Goal: Task Accomplishment & Management: Manage account settings

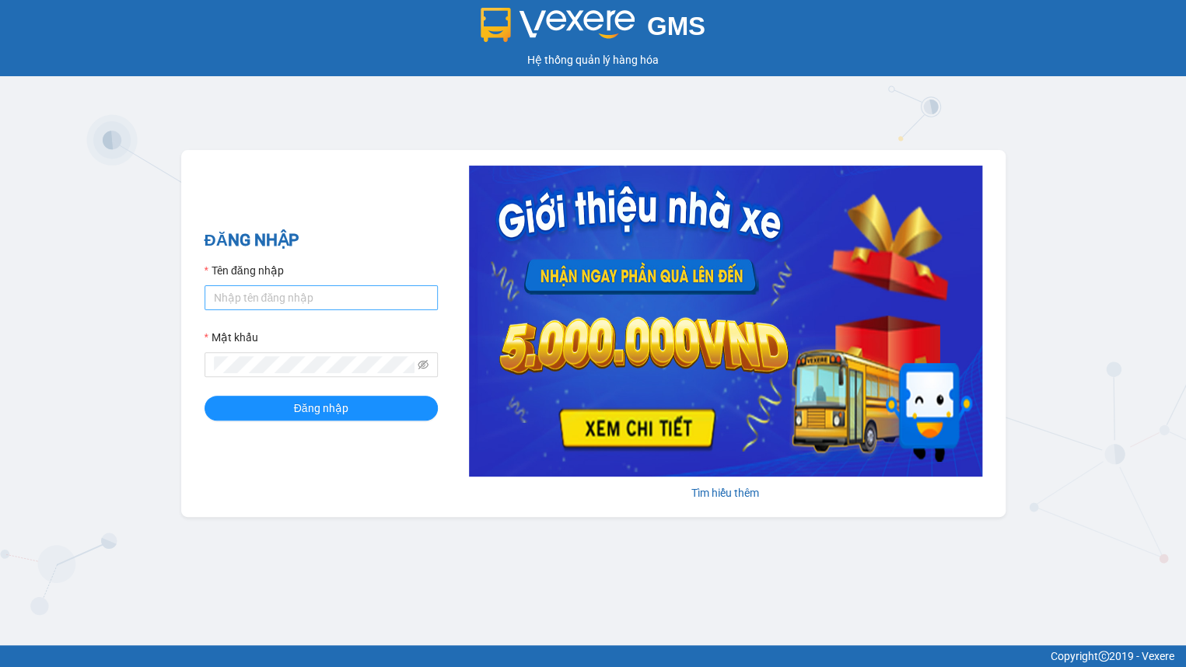
click at [311, 292] on input "Tên đăng nhập" at bounding box center [321, 297] width 233 height 25
drag, startPoint x: 311, startPoint y: 292, endPoint x: 313, endPoint y: 299, distance: 7.9
click at [311, 292] on input "Tên đăng nhập" at bounding box center [321, 297] width 233 height 25
type input "hien.phuchai"
click at [205, 396] on button "Đăng nhập" at bounding box center [321, 408] width 233 height 25
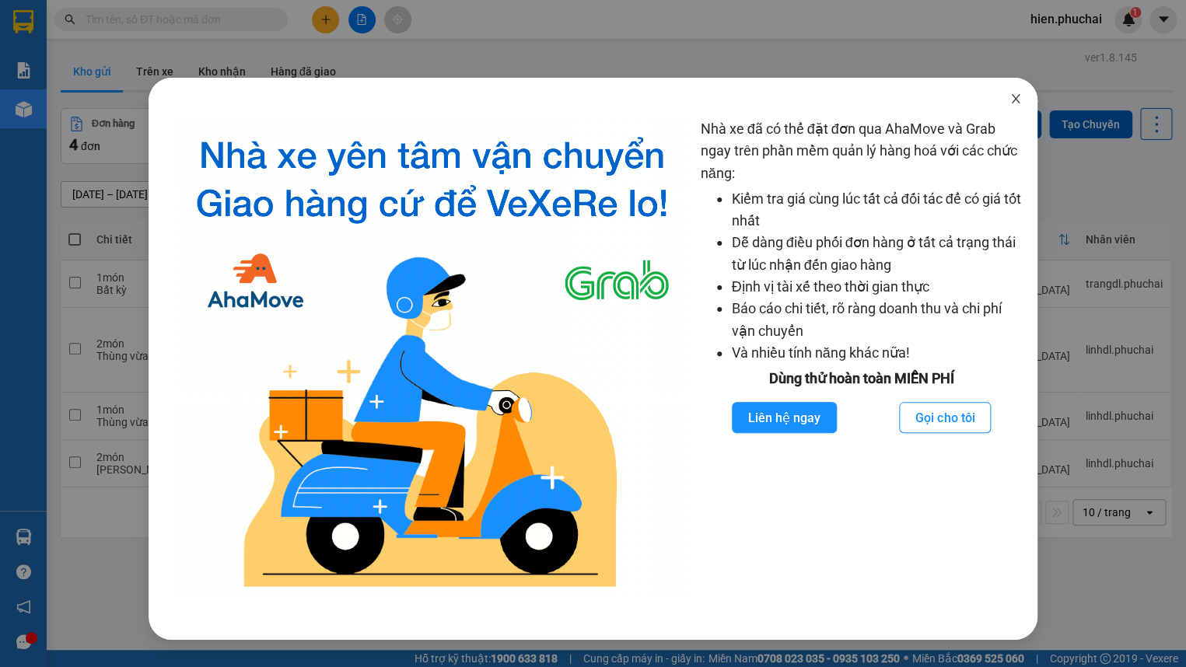
click at [1007, 100] on span "Close" at bounding box center [1016, 100] width 44 height 44
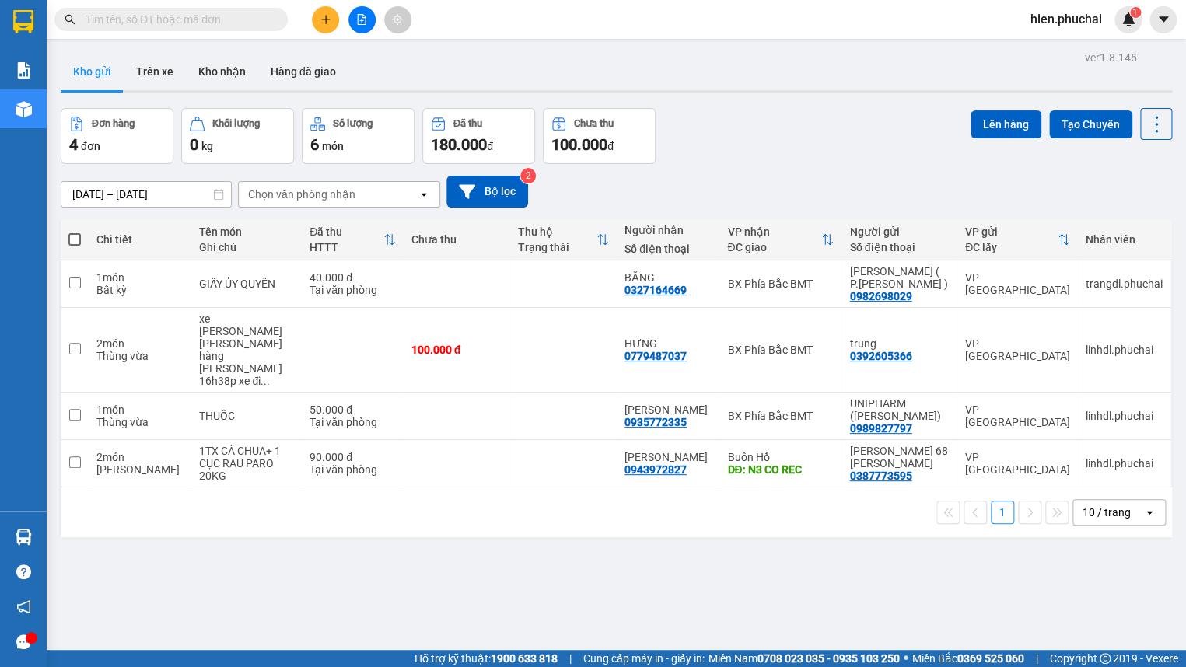
click at [325, 26] on button at bounding box center [325, 19] width 27 height 27
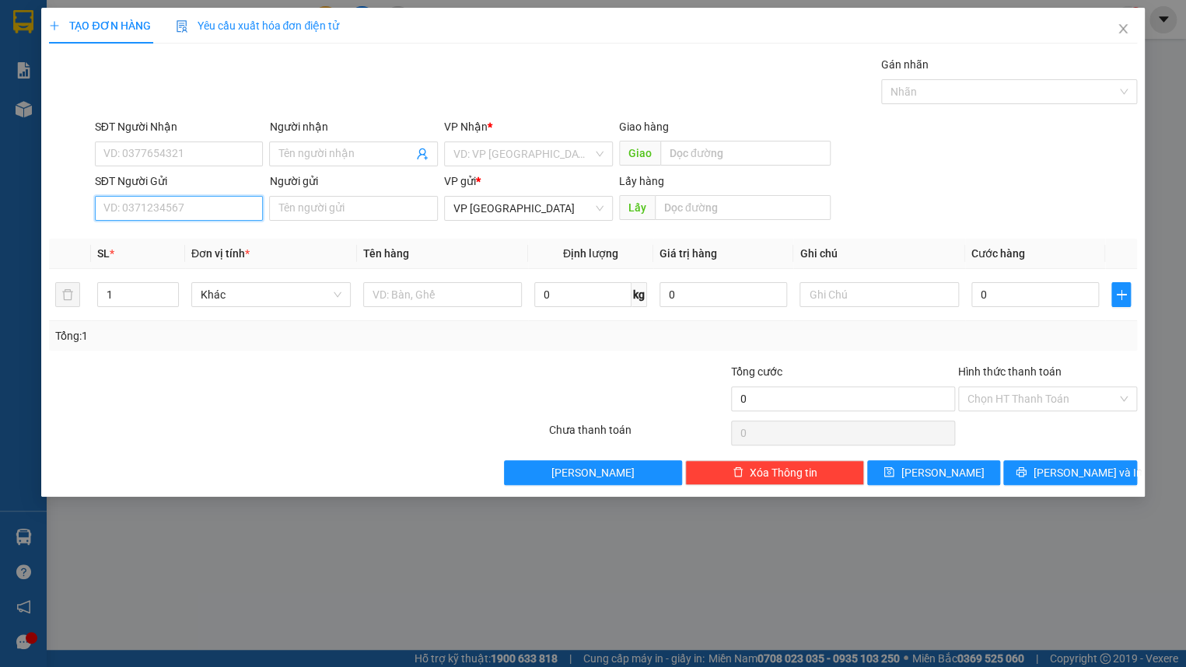
click at [194, 206] on input "SĐT Người Gửi" at bounding box center [179, 208] width 169 height 25
paste input "0979231565"
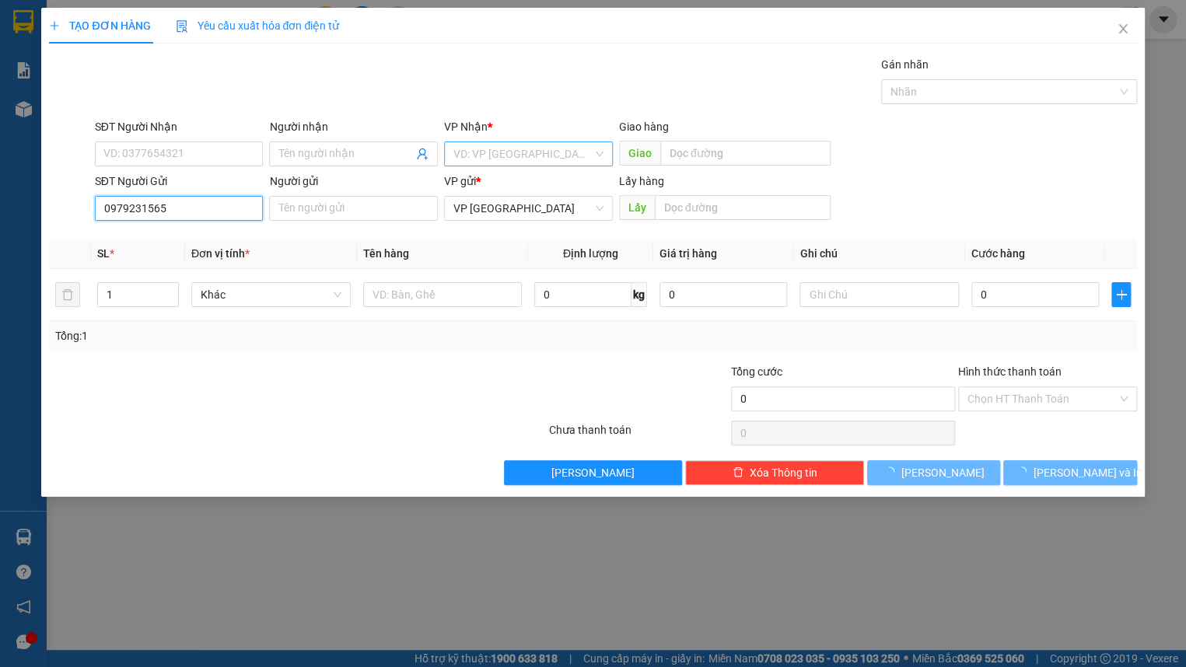
type input "0979231565"
click at [515, 155] on input "search" at bounding box center [523, 153] width 139 height 23
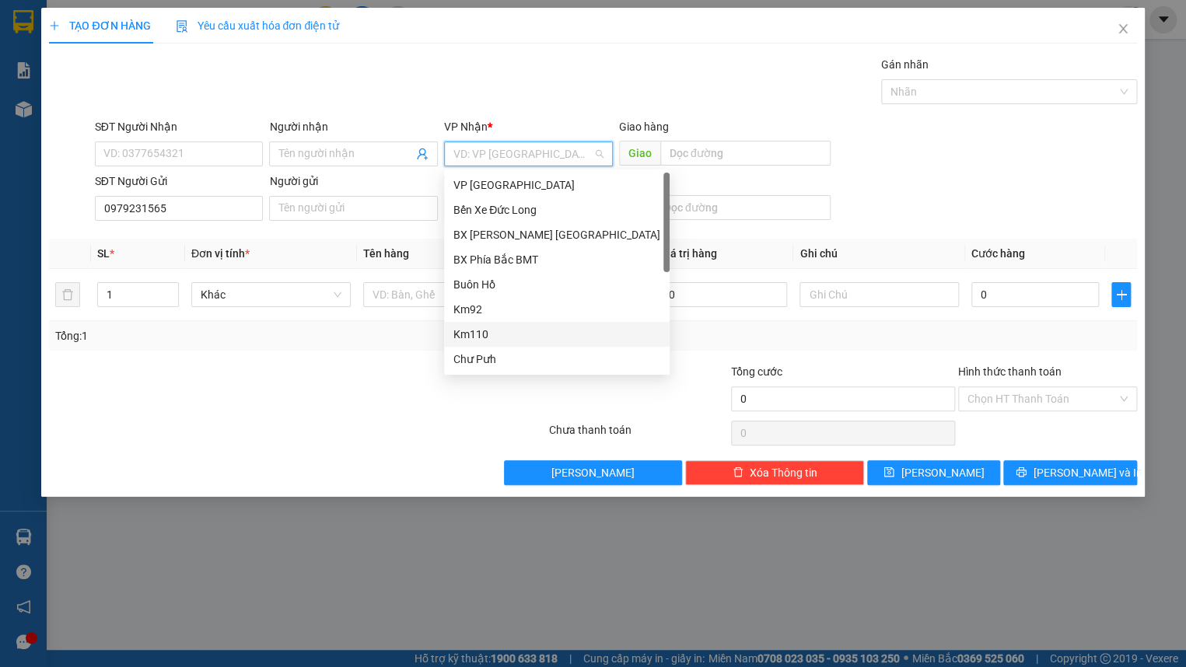
scroll to position [24, 0]
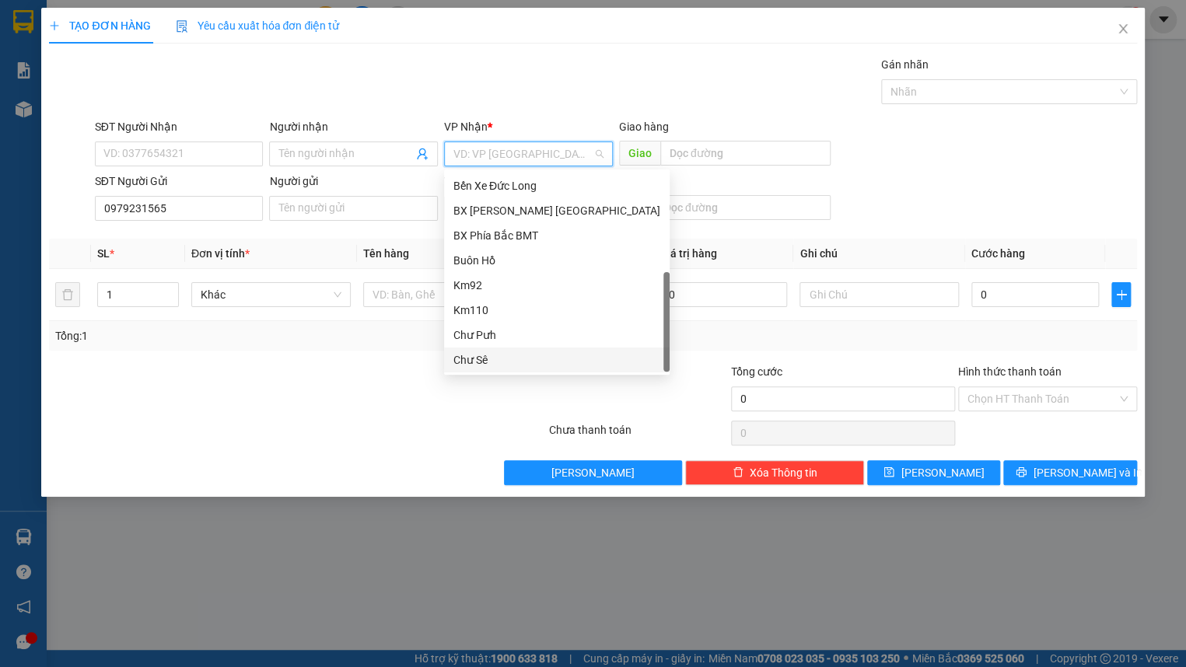
click at [499, 359] on div "Chư Sê" at bounding box center [557, 360] width 207 height 17
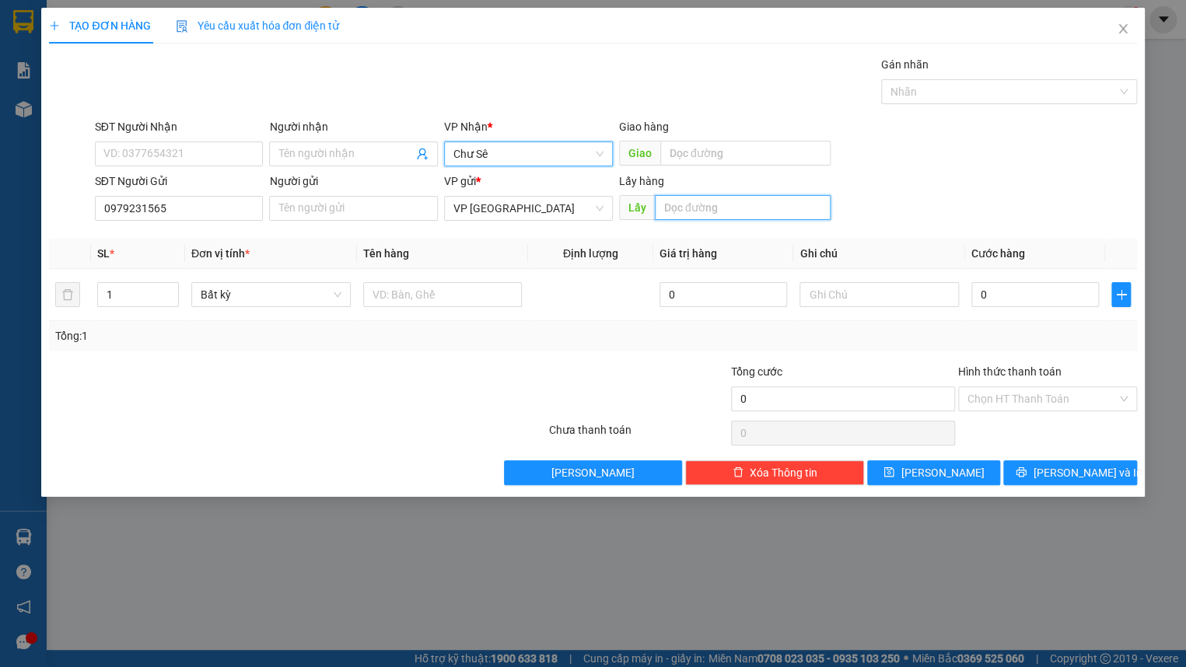
click at [704, 205] on input "text" at bounding box center [743, 207] width 177 height 25
type input "q"
click at [307, 297] on span "Bất kỳ" at bounding box center [271, 294] width 141 height 23
type input "N3 QUẢNG ĐỨC"
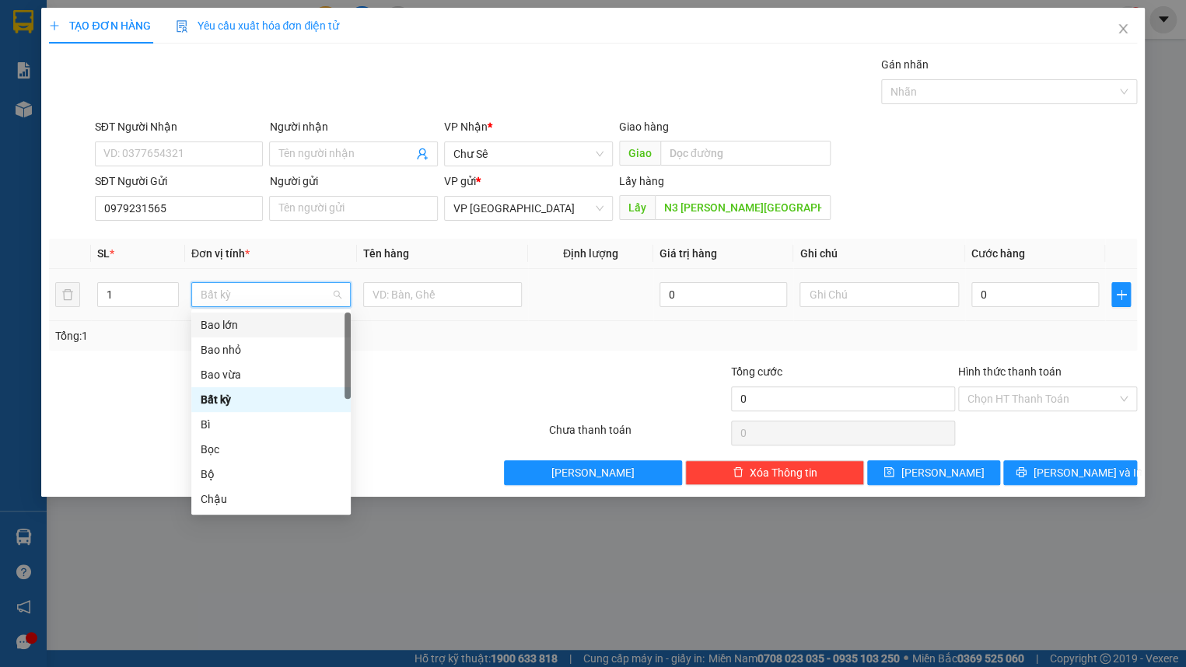
type input "X"
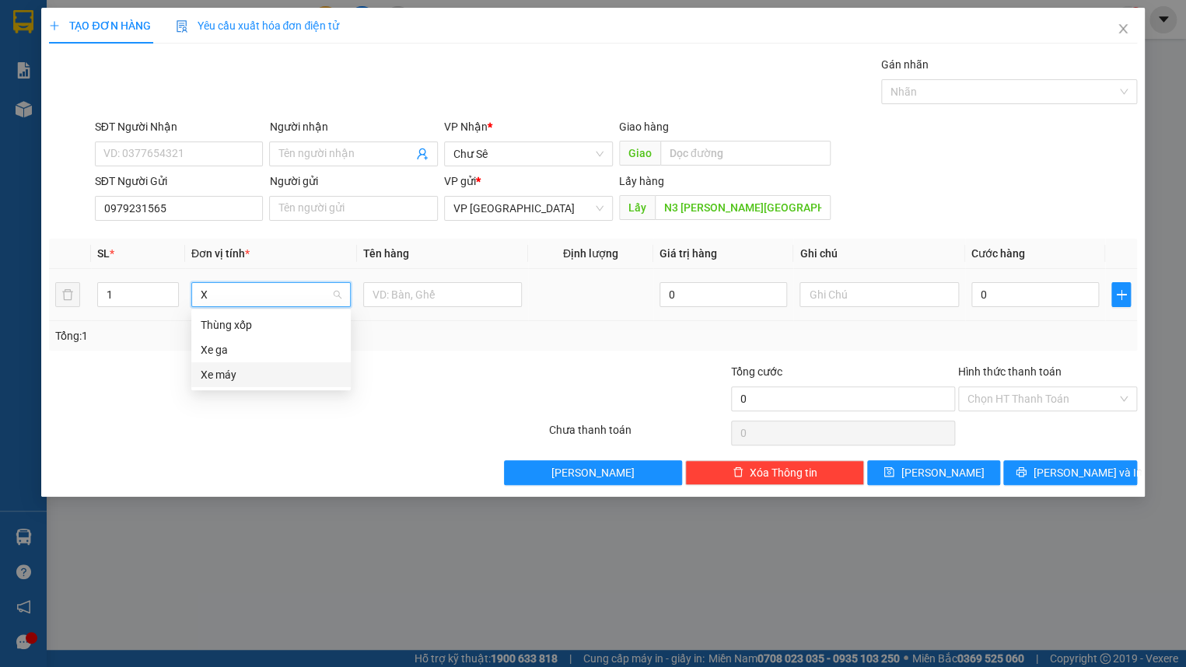
click at [250, 373] on div "Xe máy" at bounding box center [271, 374] width 141 height 17
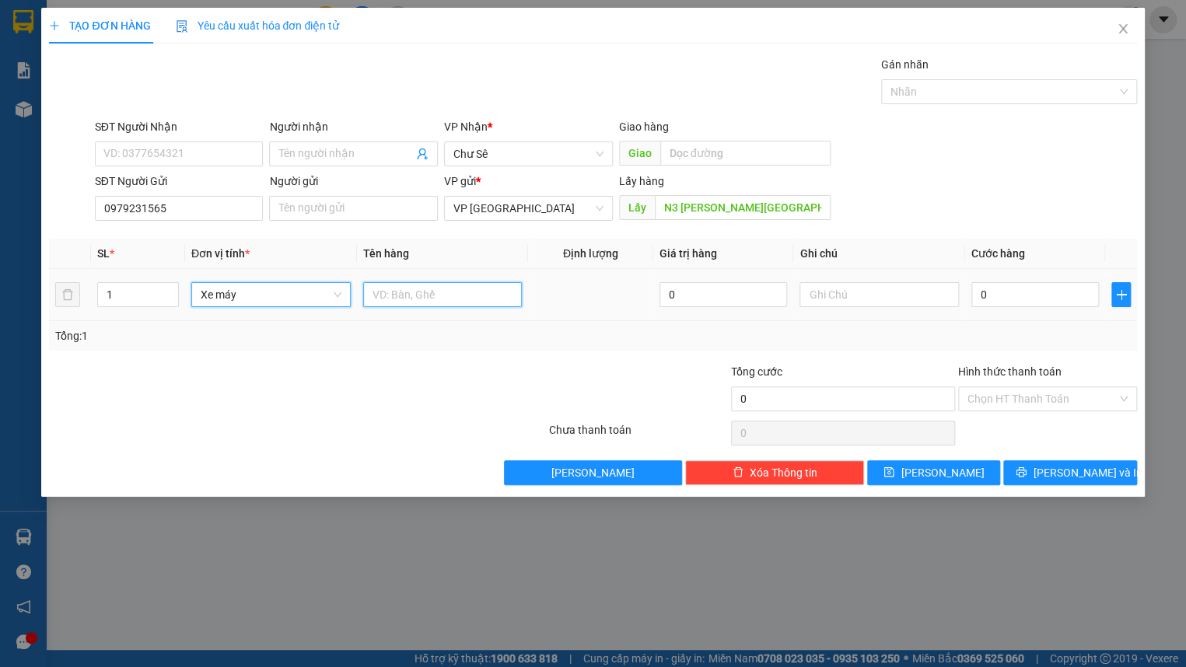
click at [422, 301] on input "text" at bounding box center [442, 294] width 159 height 25
drag, startPoint x: 461, startPoint y: 298, endPoint x: 388, endPoint y: 292, distance: 73.3
click at [388, 292] on input "XE SIRIUS" at bounding box center [442, 294] width 159 height 25
type input "XE SỐ"
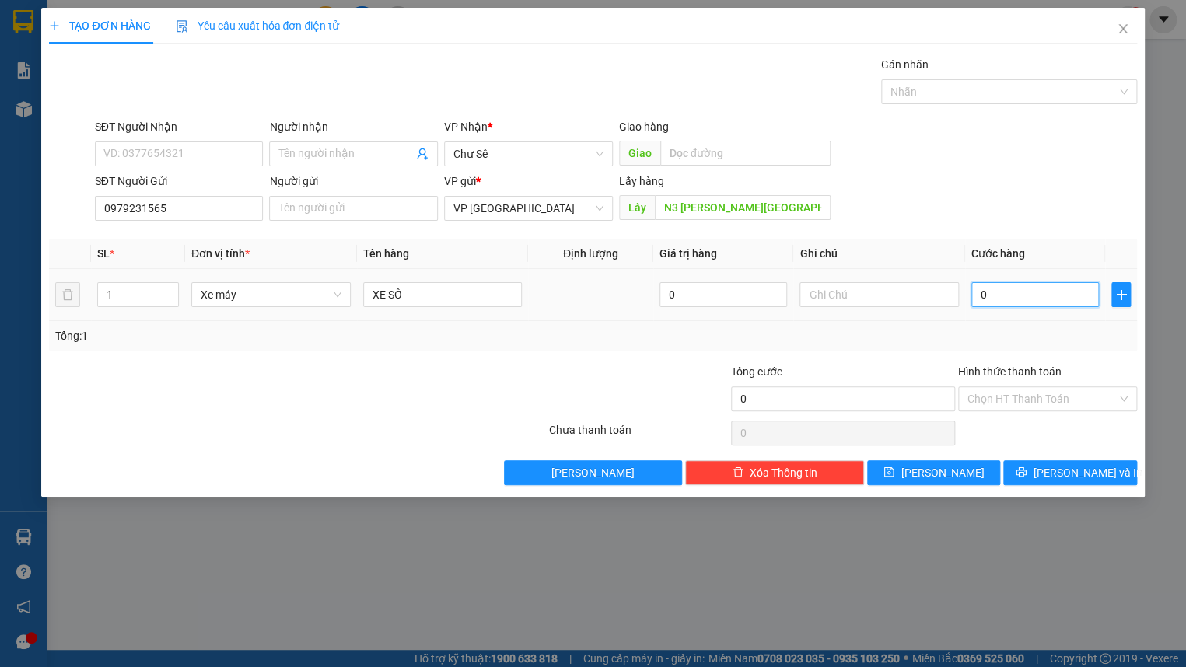
click at [1014, 292] on input "0" at bounding box center [1036, 294] width 128 height 25
type input "3"
type input "35"
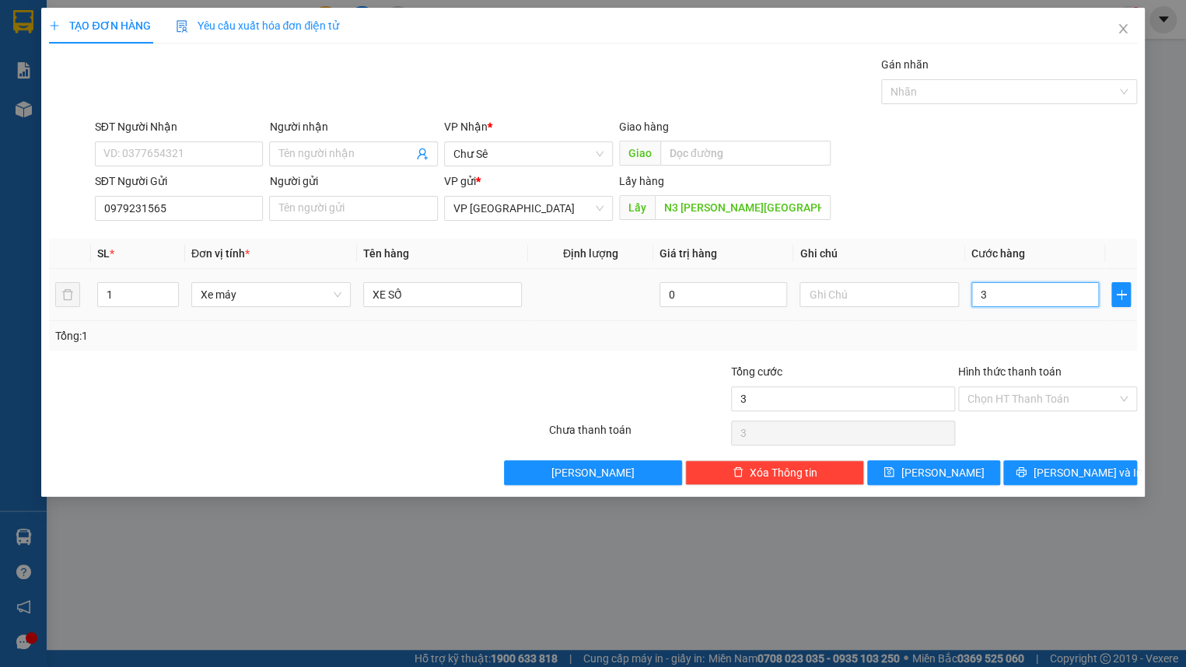
type input "35"
type input "350"
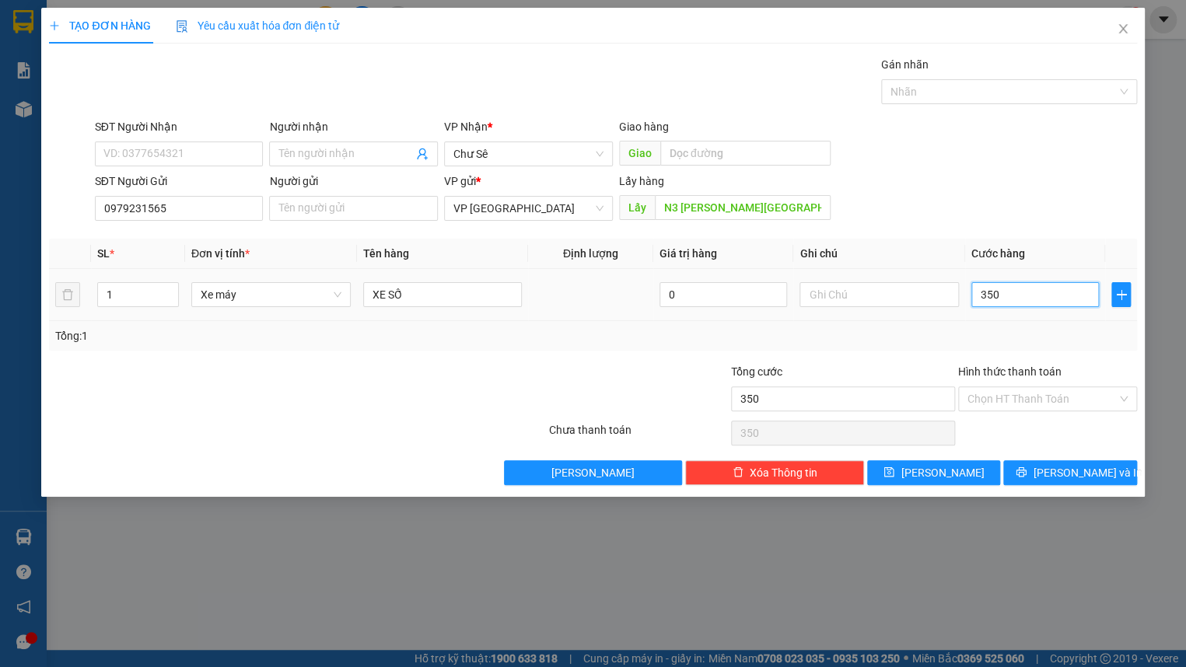
type input "3.500"
type input "35.000"
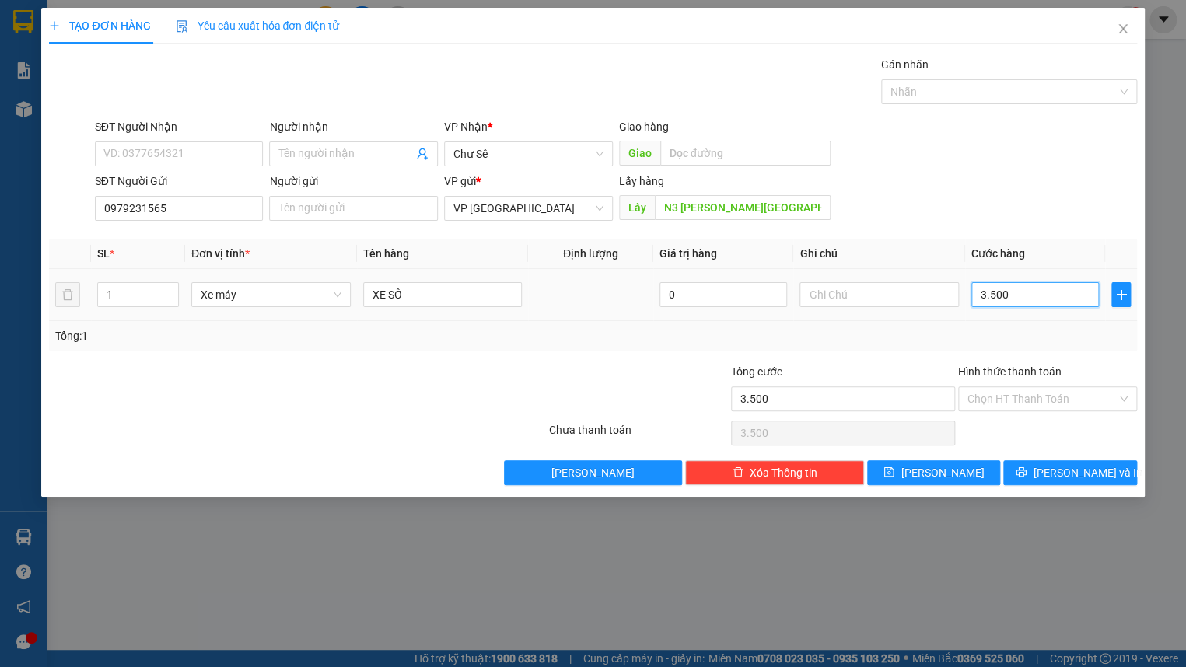
type input "35.000"
type input "350.000"
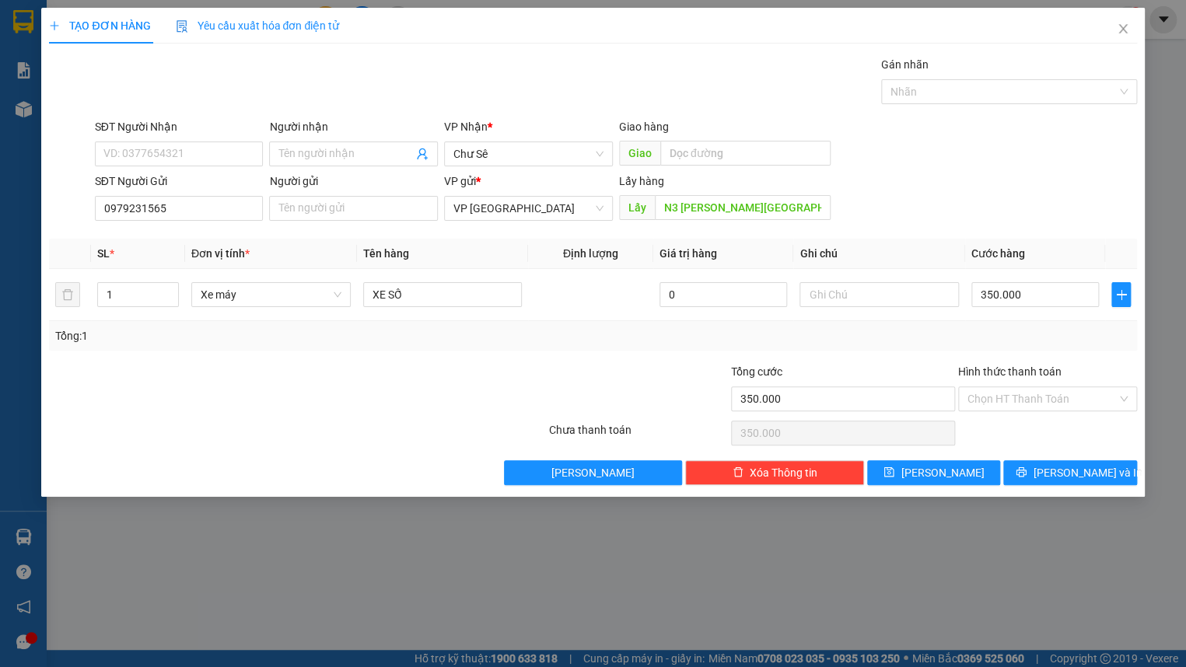
click at [989, 194] on div "SĐT Người Gửi 0979231565 Người gửi Tên người gửi VP gửi * VP Đà Lạt Lấy hàng Lấ…" at bounding box center [616, 200] width 1049 height 54
click at [944, 475] on span "Lưu" at bounding box center [942, 472] width 83 height 17
type input "0"
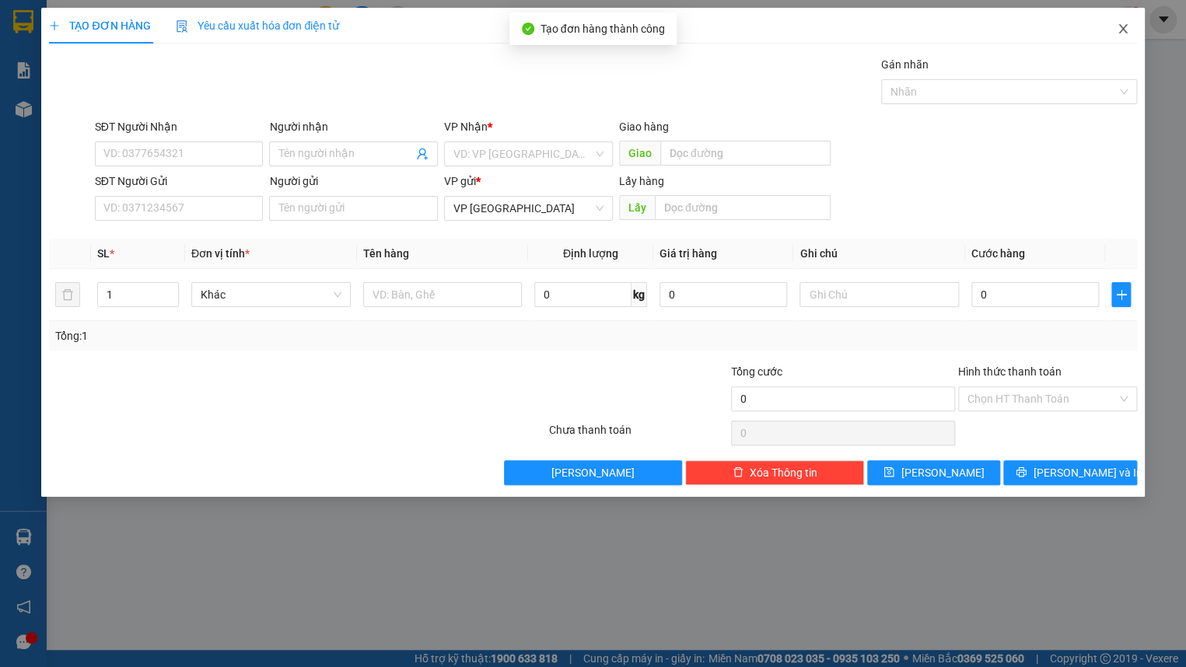
click at [1119, 37] on span "Close" at bounding box center [1124, 30] width 44 height 44
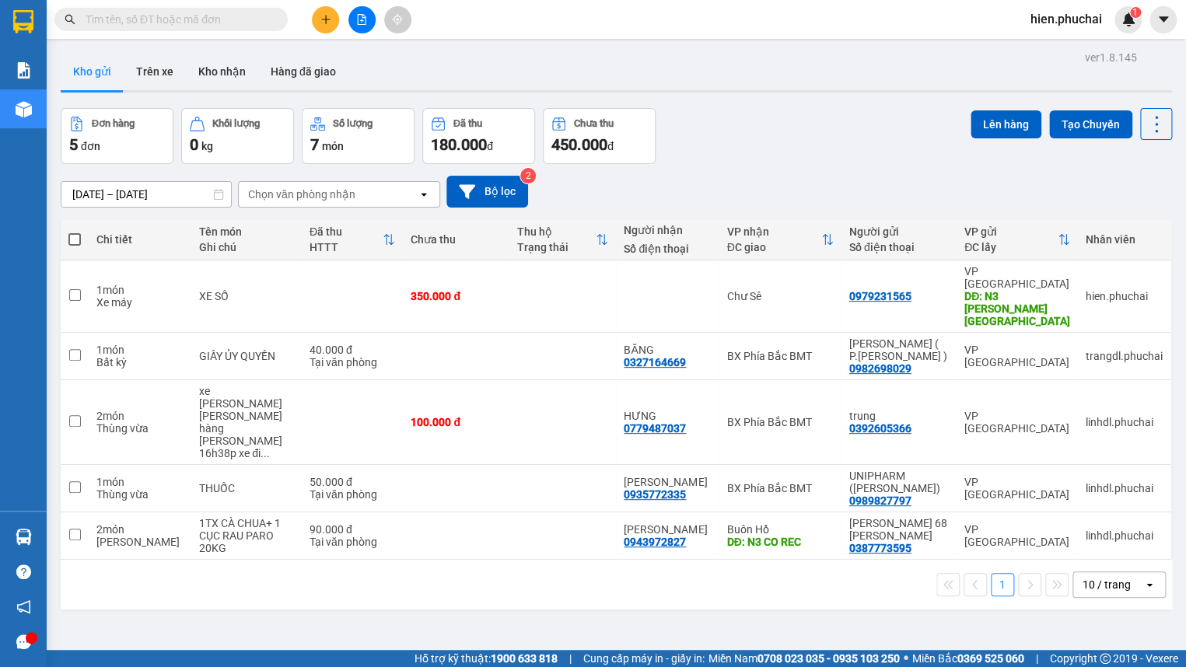
click at [717, 170] on div "[DATE] – [DATE] Press the down arrow key to interact with the calendar and sele…" at bounding box center [617, 191] width 1112 height 55
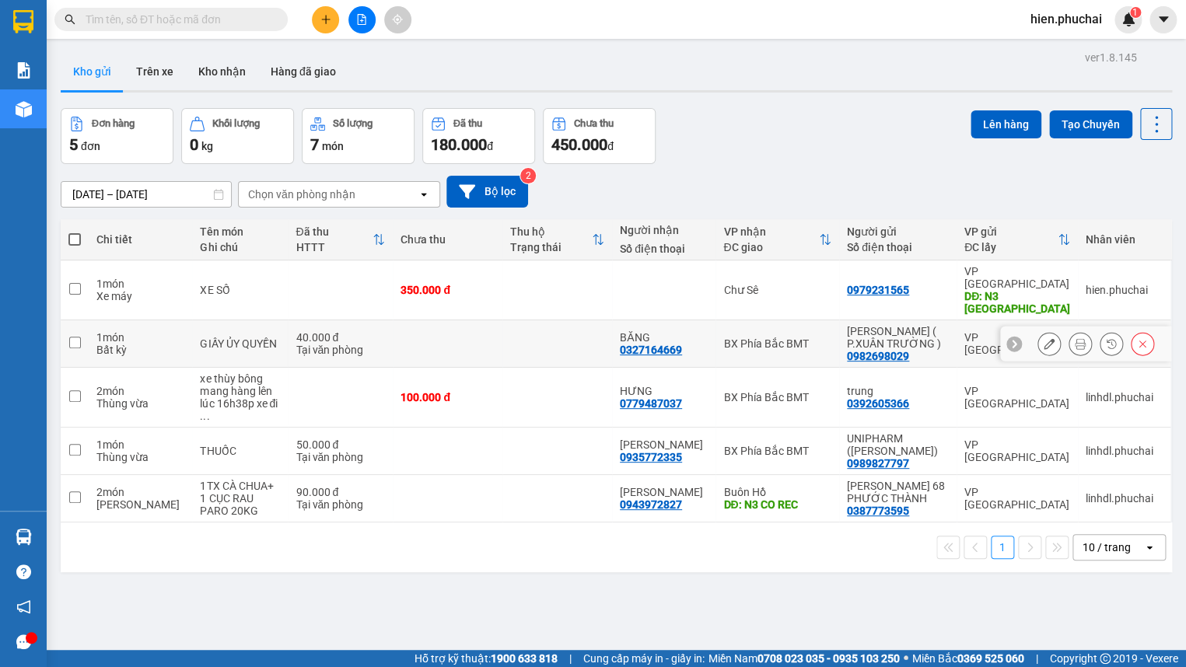
click at [1107, 339] on icon at bounding box center [1111, 343] width 9 height 9
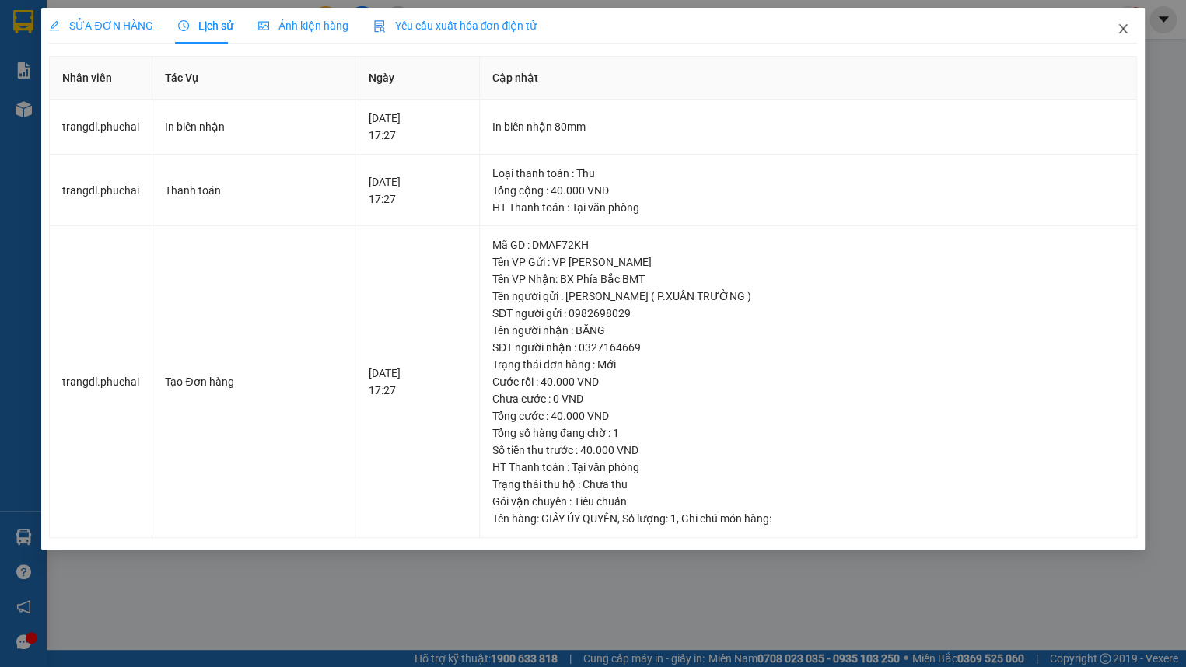
click at [1129, 26] on span "Close" at bounding box center [1124, 30] width 44 height 44
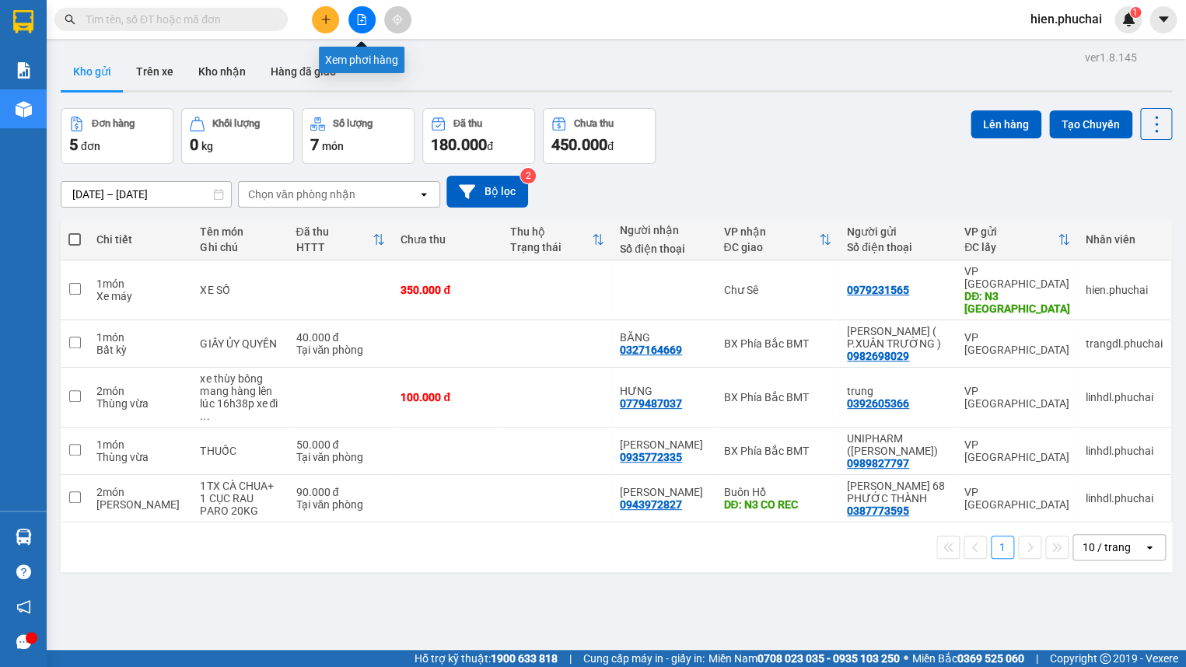
click at [368, 21] on button at bounding box center [361, 19] width 27 height 27
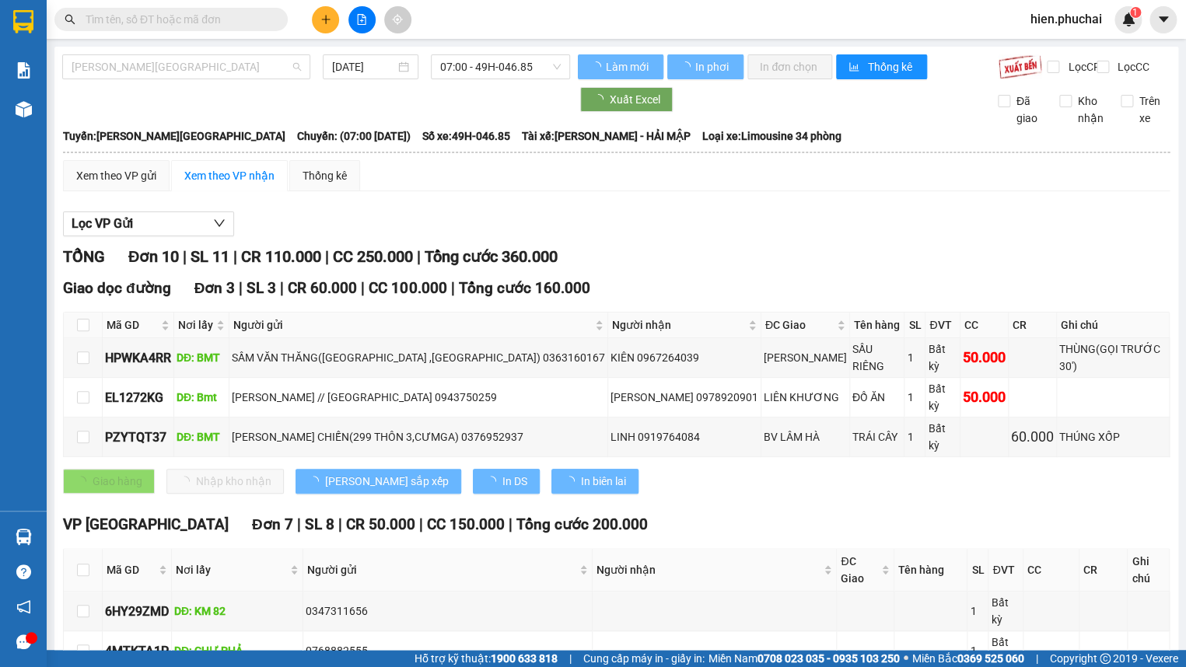
drag, startPoint x: 264, startPoint y: 61, endPoint x: 254, endPoint y: 100, distance: 39.4
click at [264, 62] on span "[PERSON_NAME][GEOGRAPHIC_DATA]" at bounding box center [186, 66] width 229 height 23
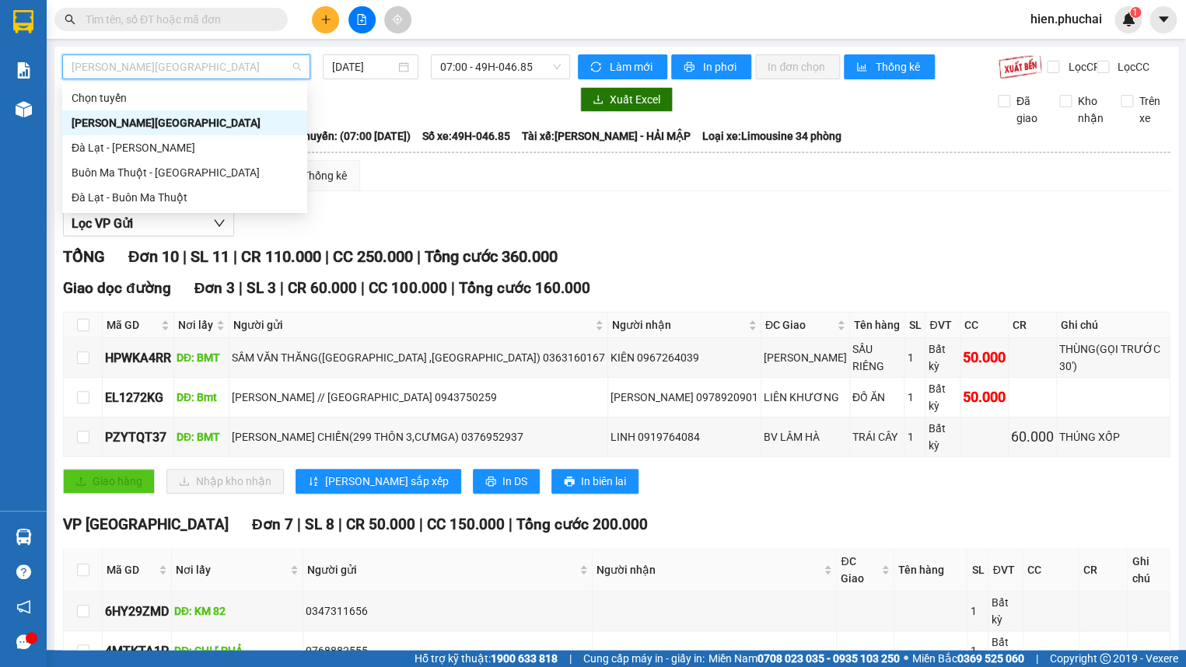
click at [218, 117] on div "[PERSON_NAME][GEOGRAPHIC_DATA]" at bounding box center [185, 122] width 226 height 17
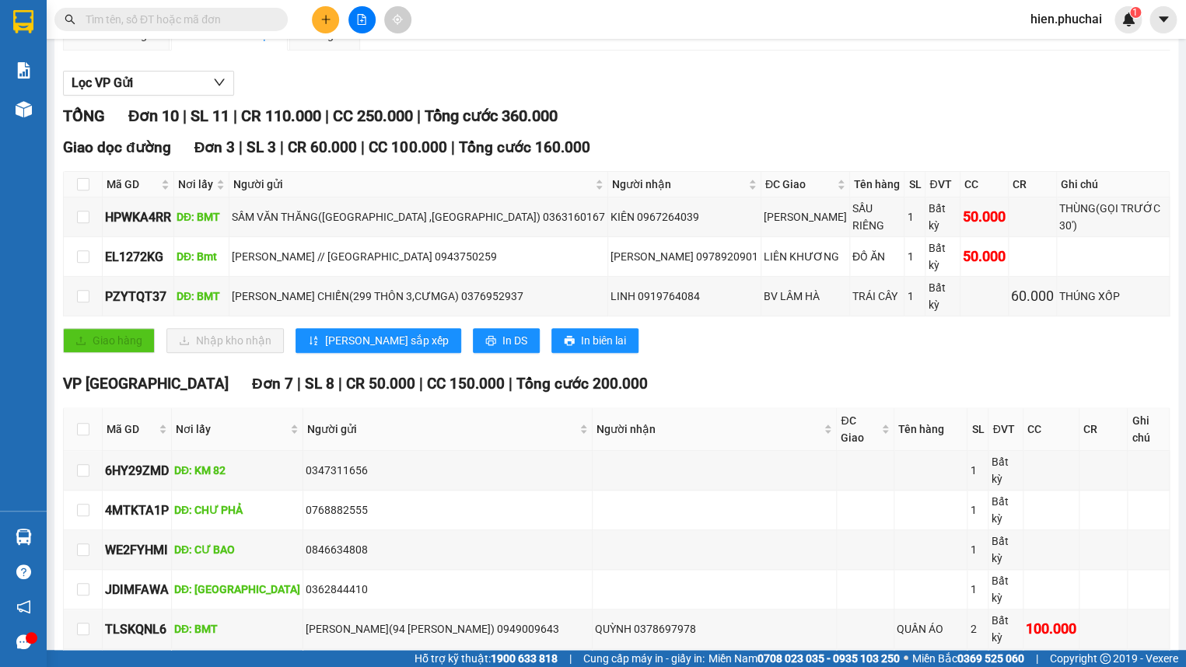
scroll to position [162, 0]
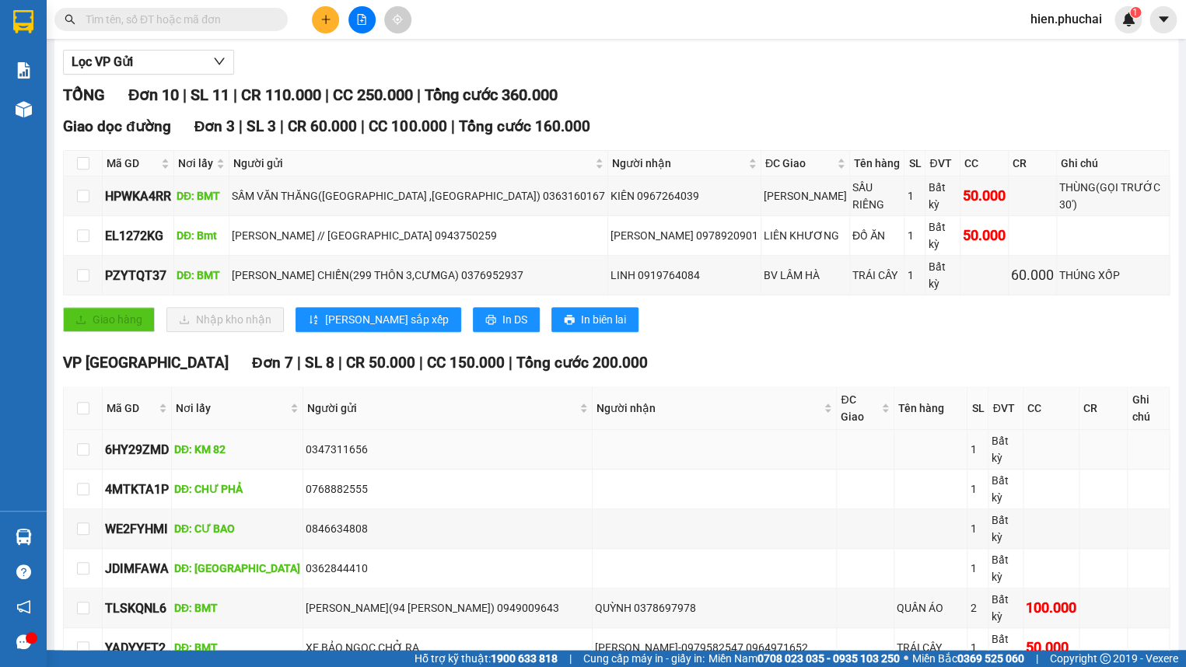
click at [374, 441] on div "0347311656" at bounding box center [448, 449] width 284 height 17
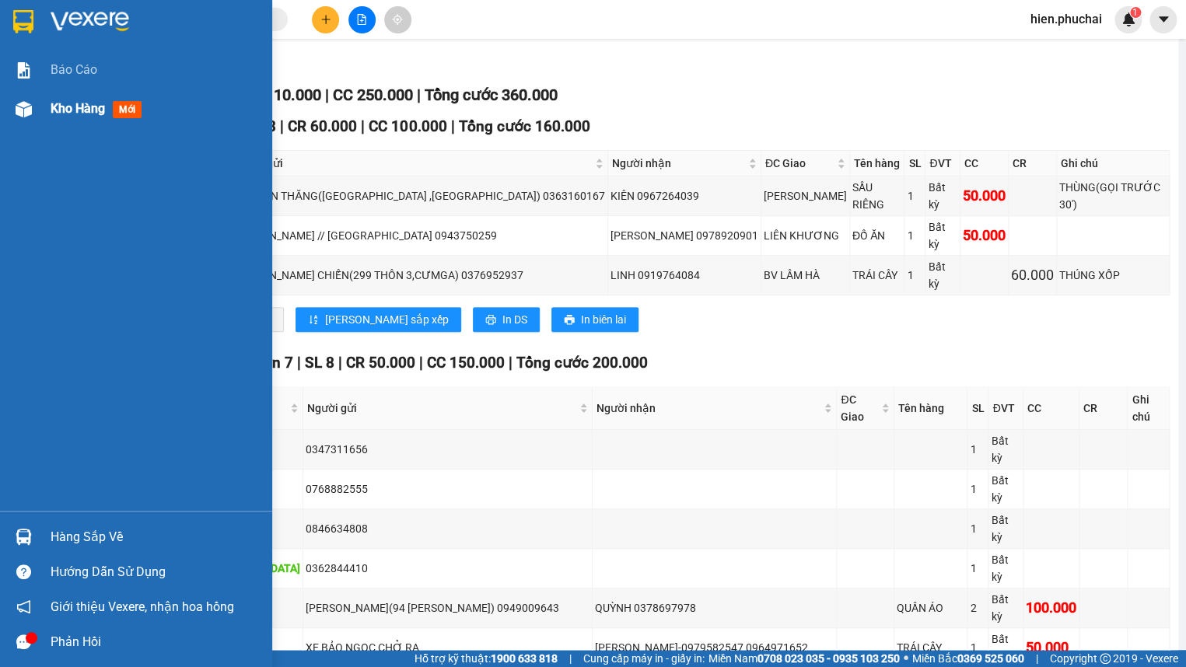
click at [51, 111] on span "Kho hàng" at bounding box center [78, 108] width 54 height 15
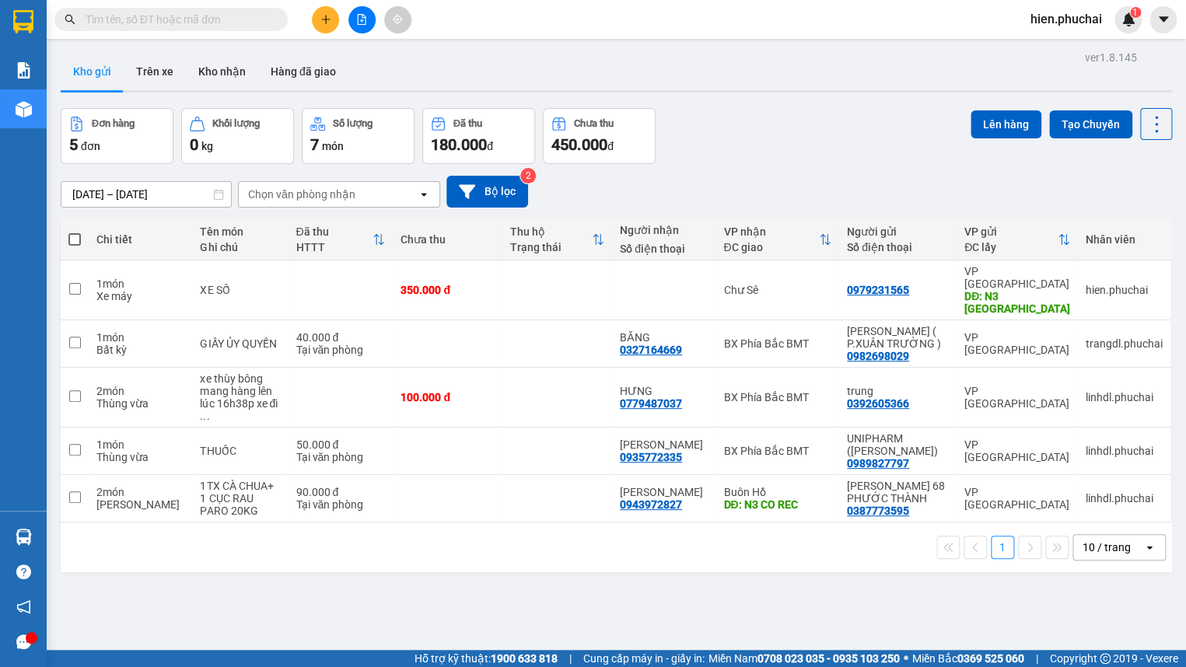
click at [810, 164] on div "[DATE] – [DATE] Press the down arrow key to interact with the calendar and sele…" at bounding box center [617, 191] width 1112 height 55
drag, startPoint x: 572, startPoint y: 197, endPoint x: 588, endPoint y: 153, distance: 46.5
click at [576, 197] on div "[DATE] – [DATE] Press the down arrow key to interact with the calendar and sele…" at bounding box center [617, 192] width 1112 height 32
click at [327, 24] on icon "plus" at bounding box center [325, 19] width 11 height 11
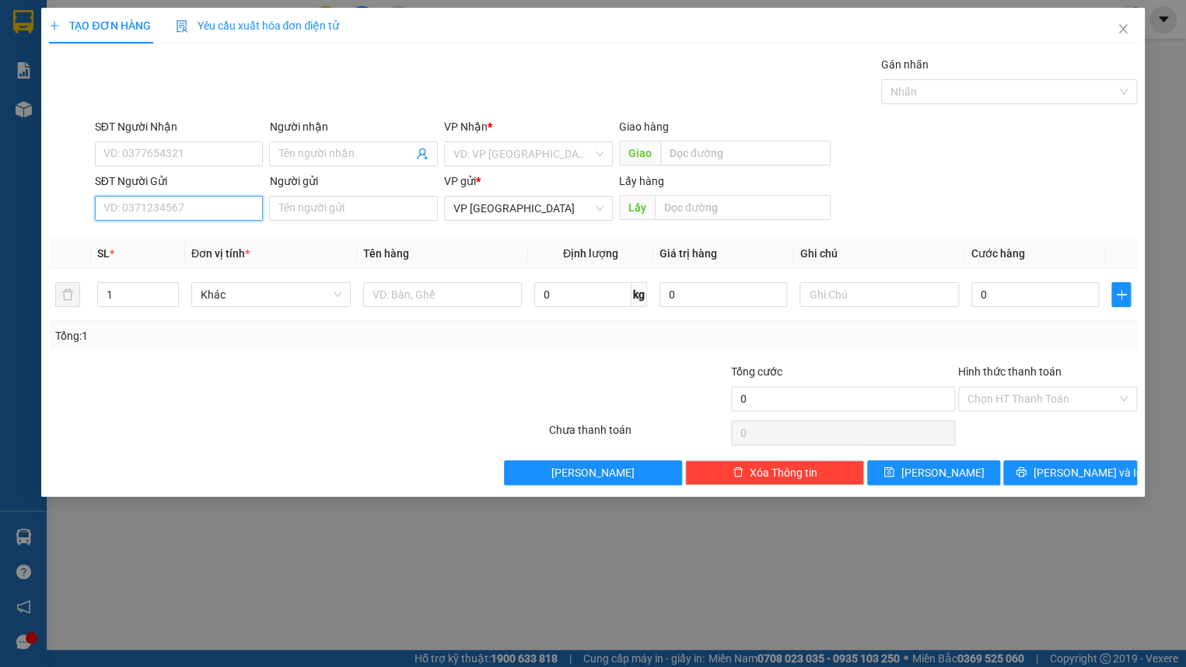
click at [210, 215] on input "SĐT Người Gửi" at bounding box center [179, 208] width 169 height 25
click at [140, 213] on input "SĐT Người Gửi" at bounding box center [179, 208] width 169 height 25
click at [205, 210] on input "SĐT Người Gửi" at bounding box center [179, 208] width 169 height 25
type input "039224"
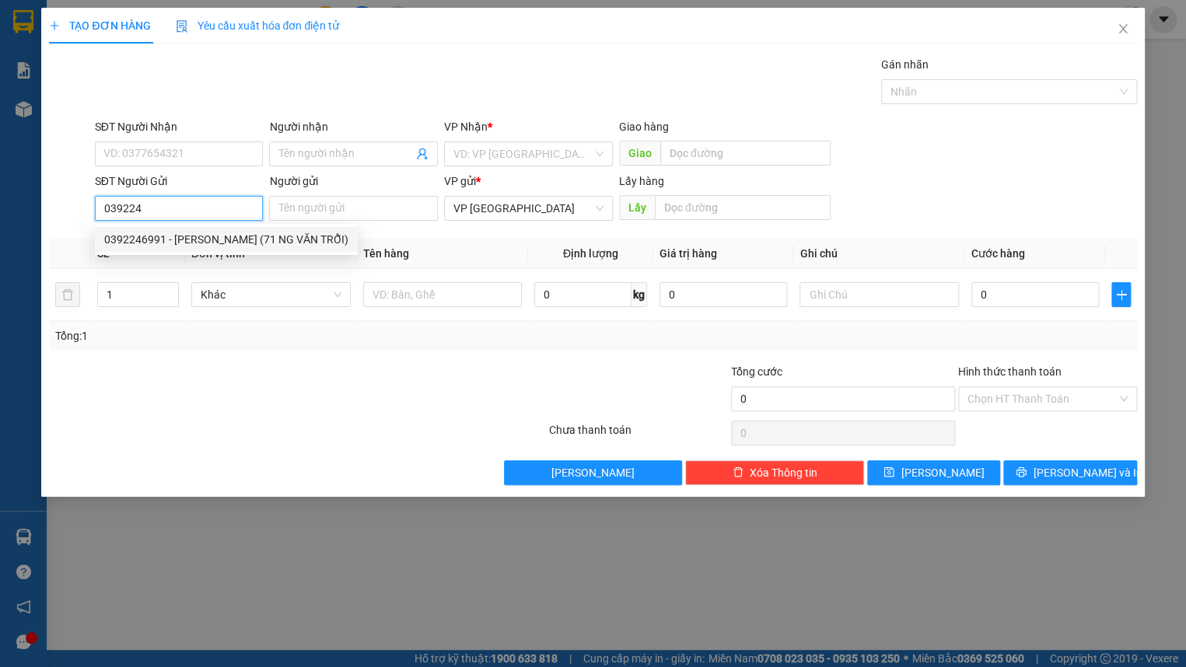
click at [199, 232] on div "0392246991 - ĐỖ HOÀNG (71 NG VĂN TRỖI)" at bounding box center [226, 239] width 244 height 17
type input "0973441603"
type input "Đỗ Kỳ Thuyết(38 LÝ CHÍNH THẮNG)"
type input "0392246991"
type input "ĐỖ HOÀNG (71 NG VĂN TRỖI)"
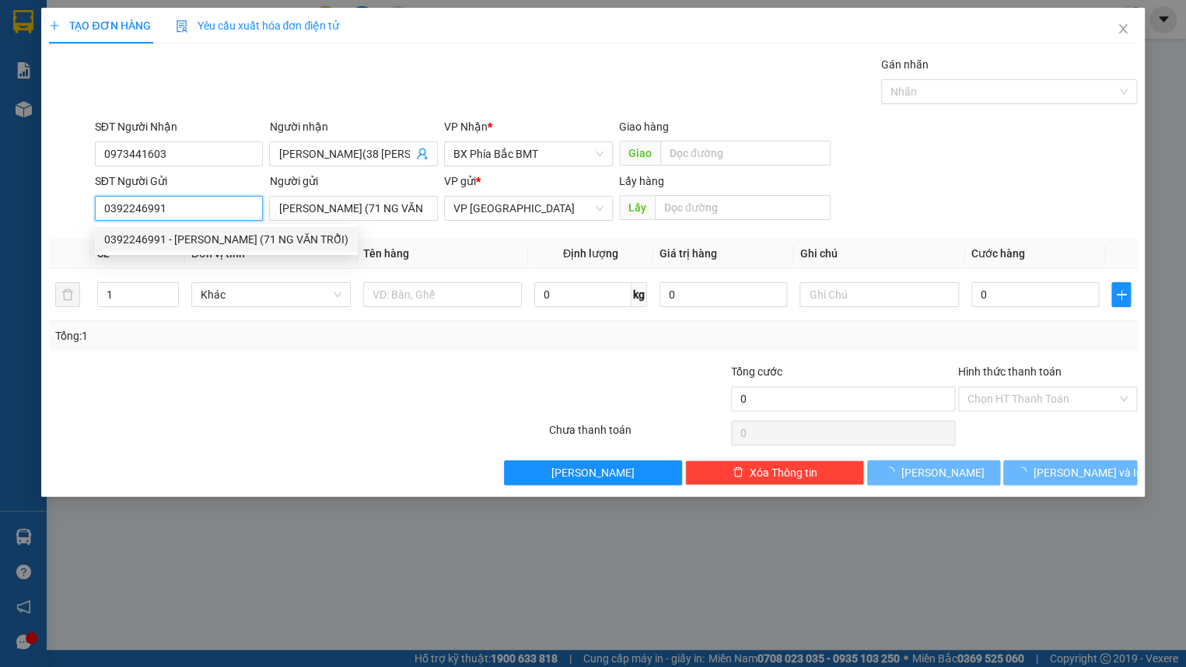
type input "50.000"
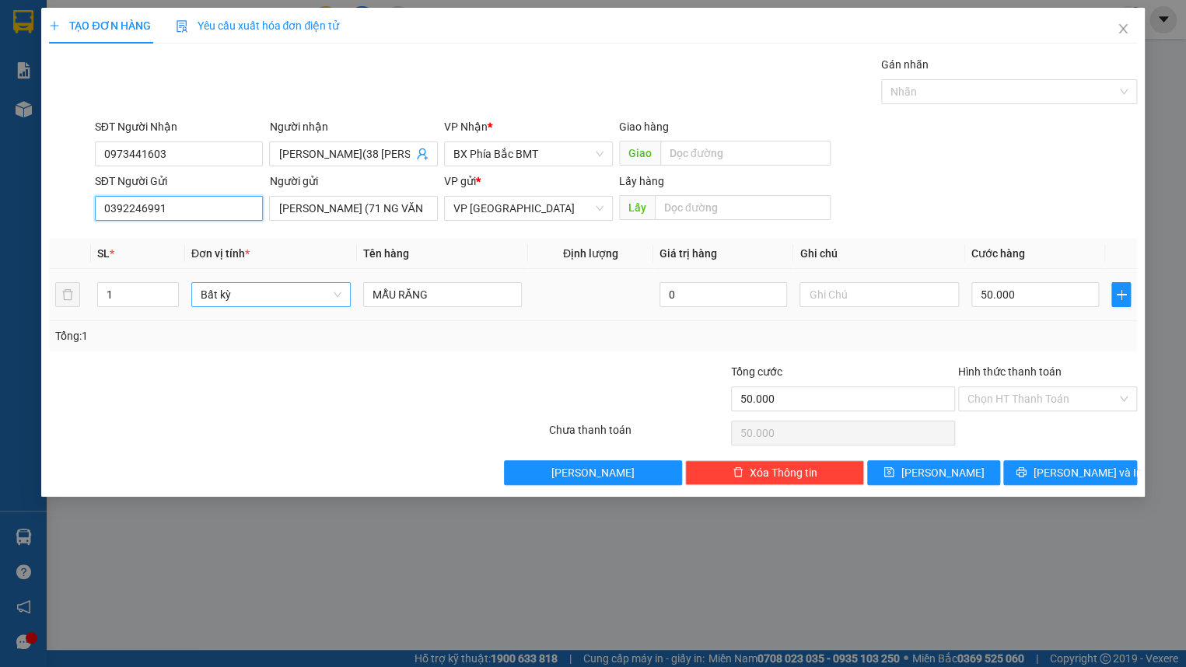
click at [229, 288] on span "Bất kỳ" at bounding box center [271, 294] width 141 height 23
type input "0392246991"
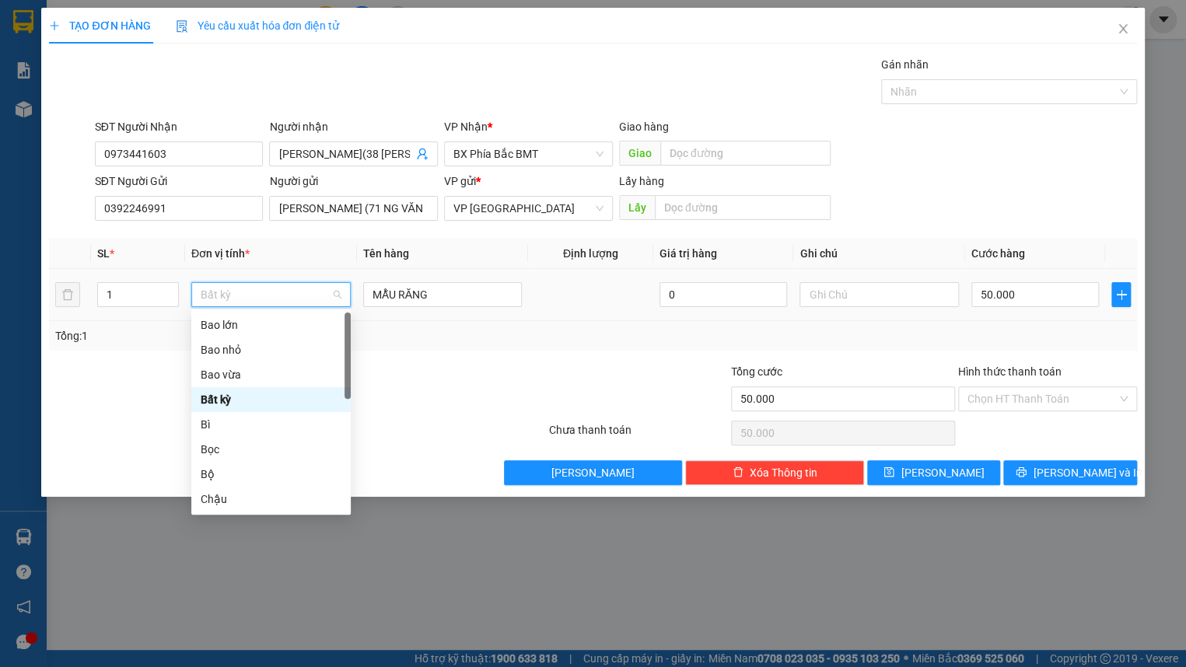
type input "t"
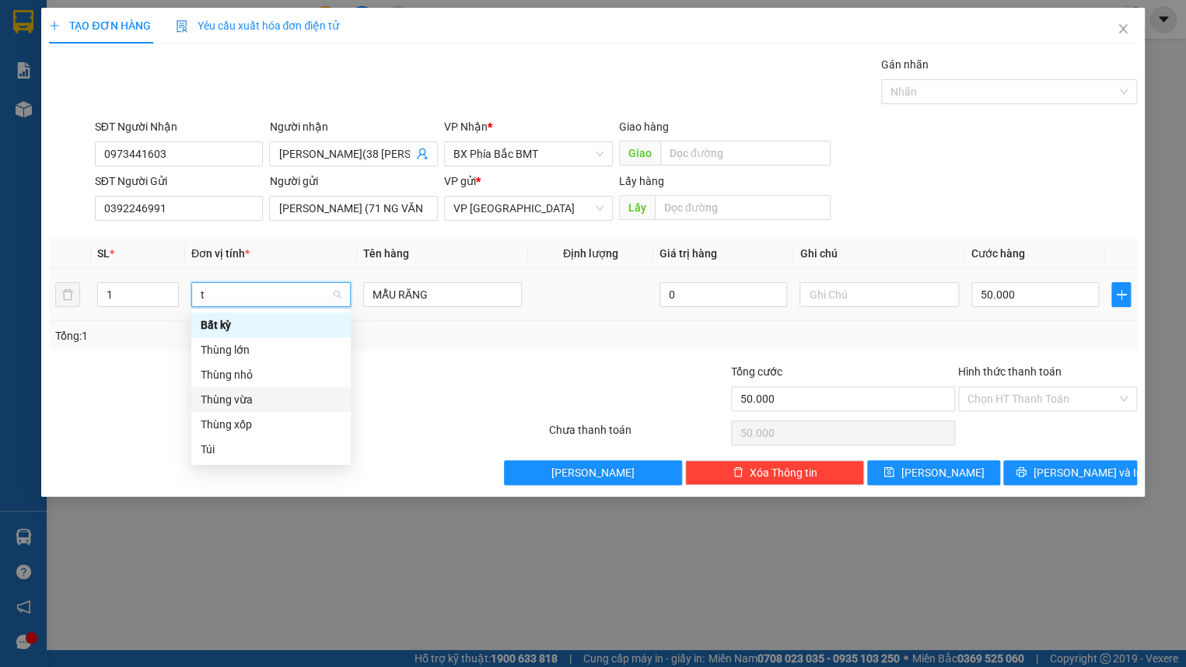
click at [252, 403] on div "Thùng vừa" at bounding box center [271, 399] width 141 height 17
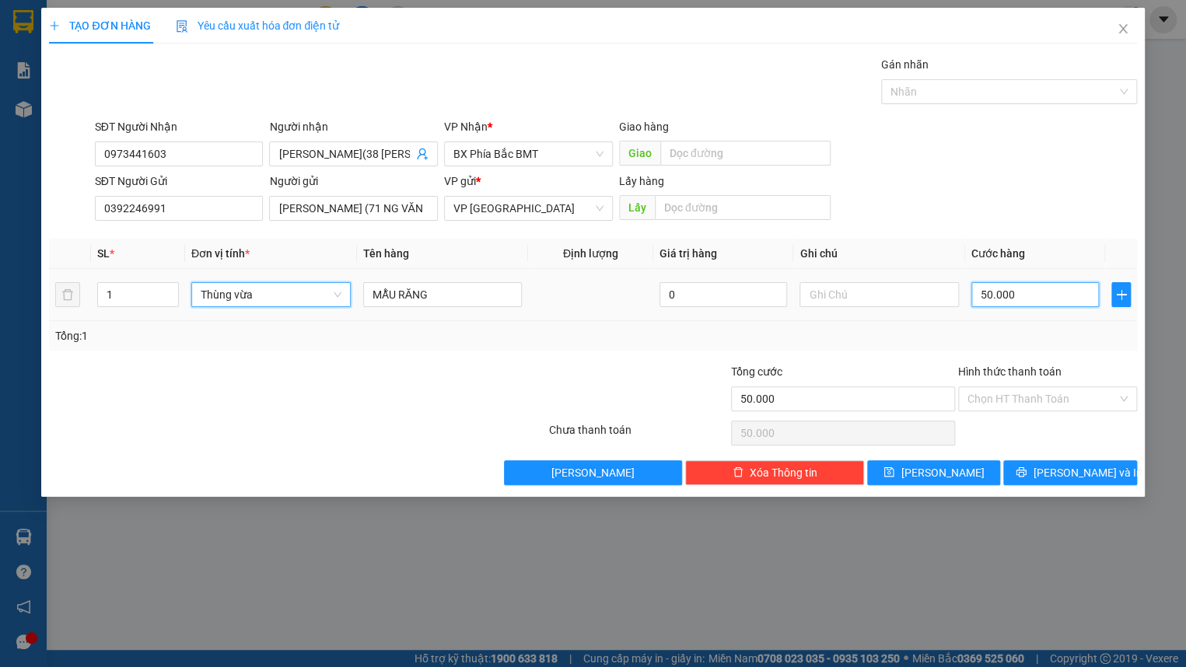
click at [1039, 299] on input "50.000" at bounding box center [1036, 294] width 128 height 25
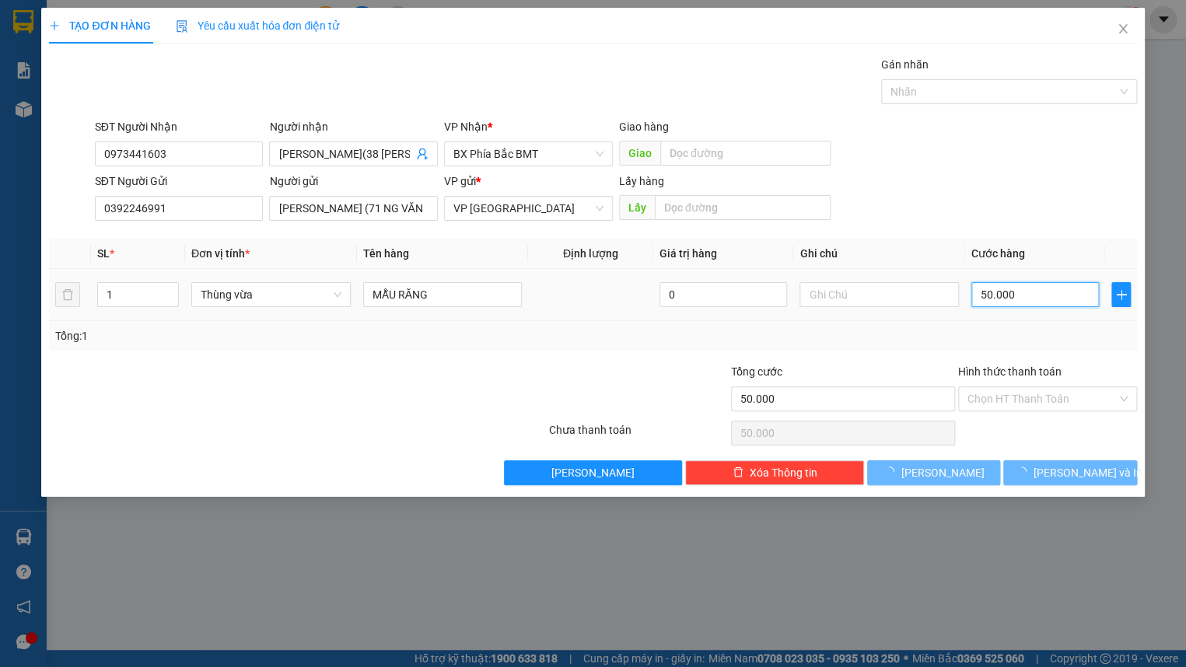
type input "0"
type input "5"
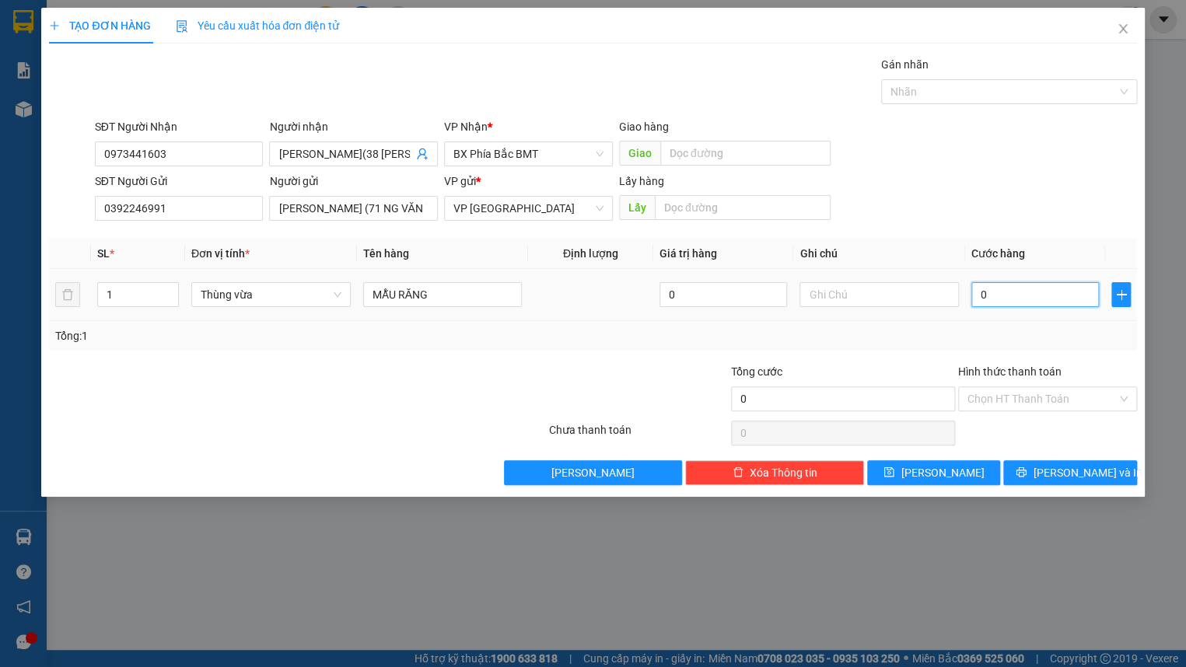
type input "05"
type input "50"
type input "050"
type input "500"
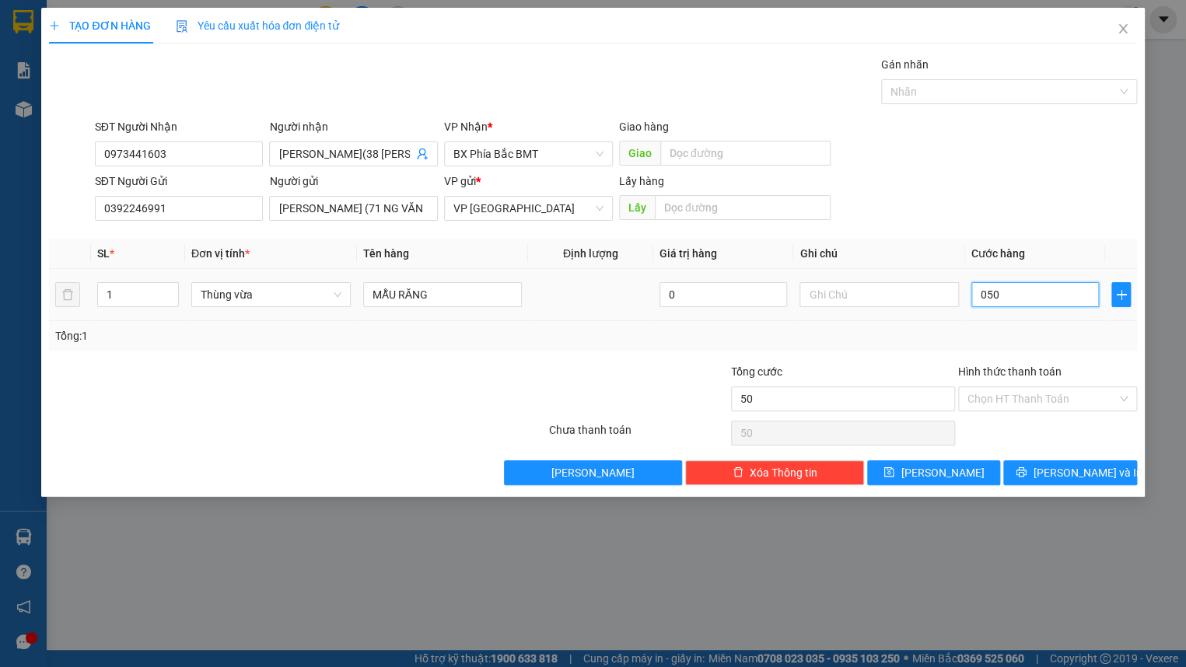
type input "500"
type input "0.500"
type input "5.000"
type input "05.000"
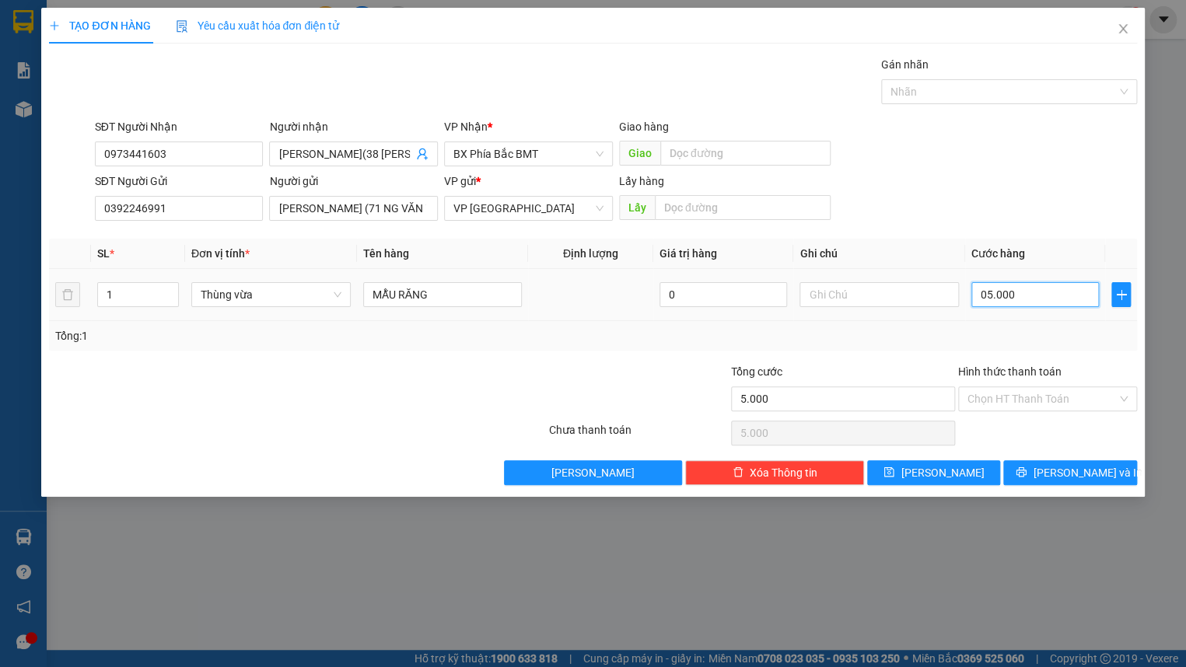
type input "50.000"
click at [1003, 158] on div "SĐT Người Nhận 0973441603 Người nhận Đỗ Kỳ Thuyết(38 LÝ CHÍNH THẮNG) VP Nhận * …" at bounding box center [616, 145] width 1049 height 54
click at [1081, 479] on span "Lưu và In" at bounding box center [1087, 472] width 109 height 17
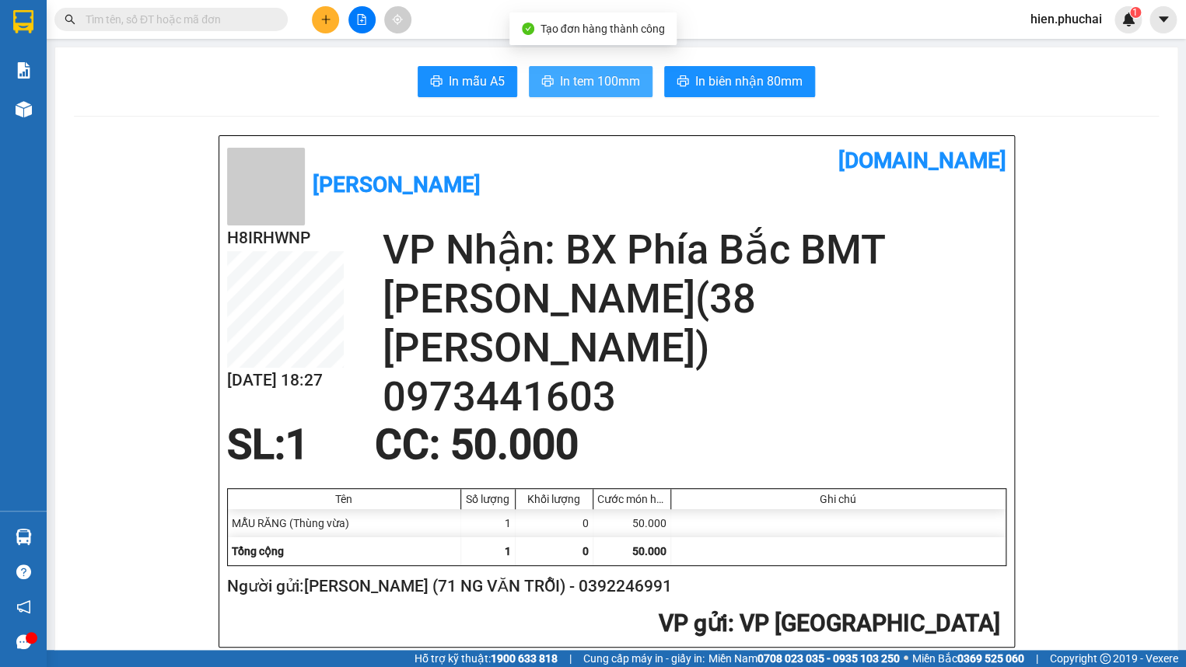
click at [605, 87] on span "In tem 100mm" at bounding box center [600, 81] width 80 height 19
click at [732, 396] on h2 "0973441603" at bounding box center [695, 397] width 624 height 49
click at [898, 387] on h2 "0973441603" at bounding box center [695, 397] width 624 height 49
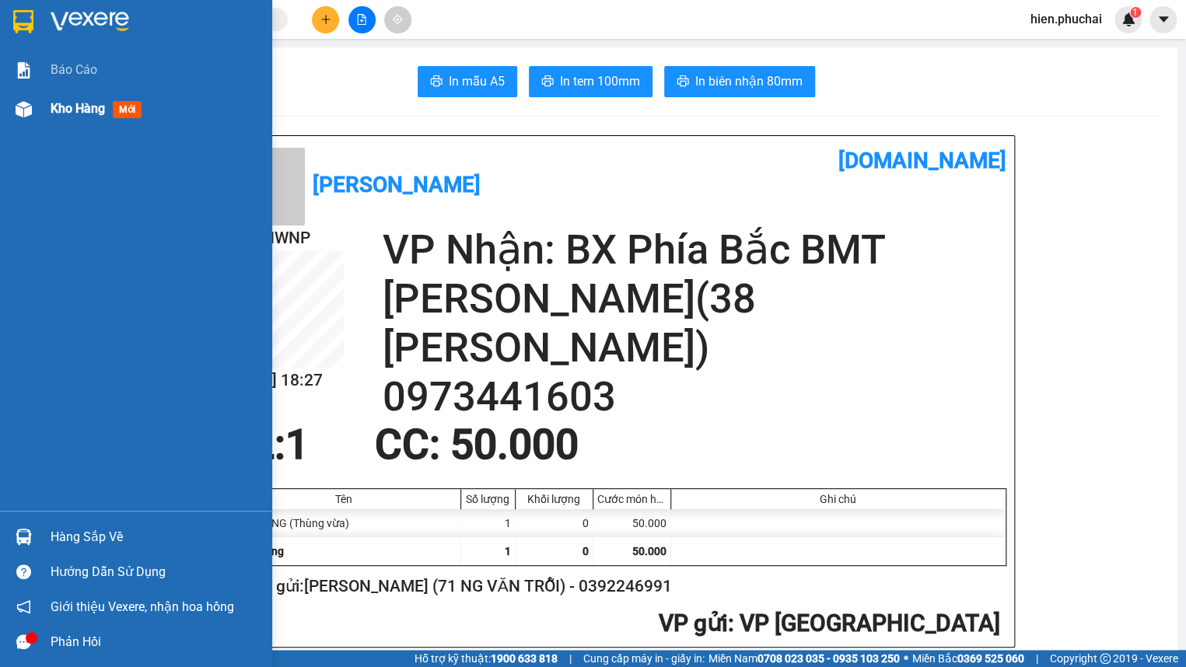
click at [56, 119] on div "Kho hàng mới" at bounding box center [156, 108] width 210 height 39
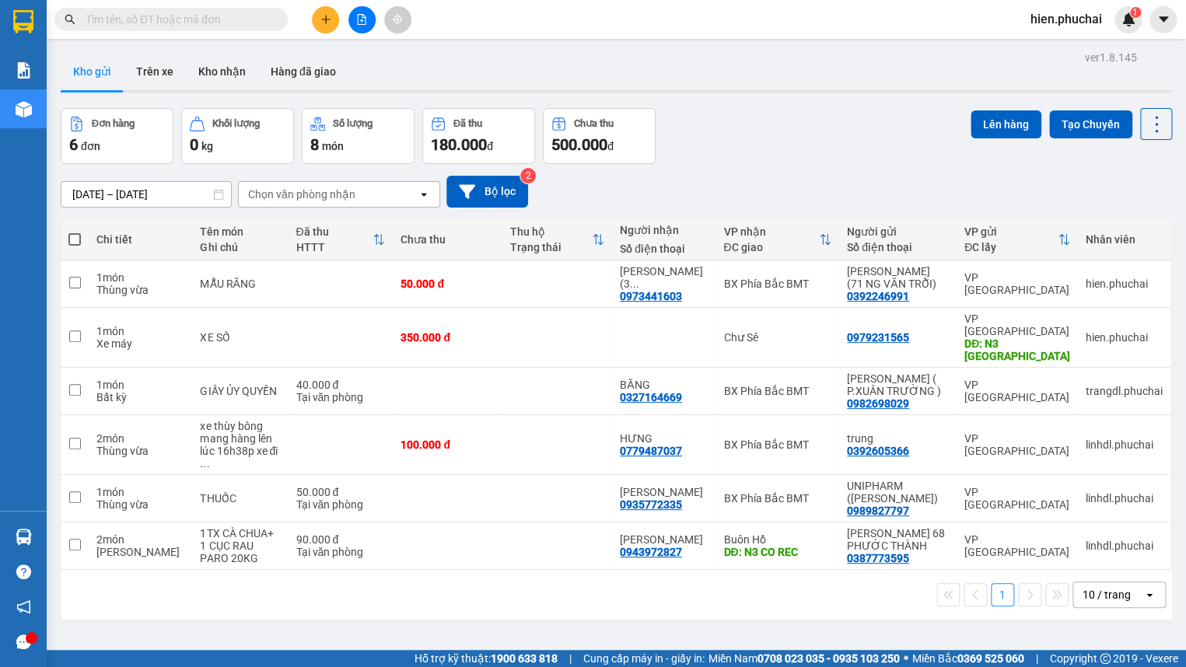
click at [824, 148] on div "Đơn hàng 6 đơn Khối lượng 0 kg Số lượng 8 món Đã thu 180.000 đ Chưa thu 500.000…" at bounding box center [617, 136] width 1112 height 56
click at [320, 16] on icon "plus" at bounding box center [325, 19] width 11 height 11
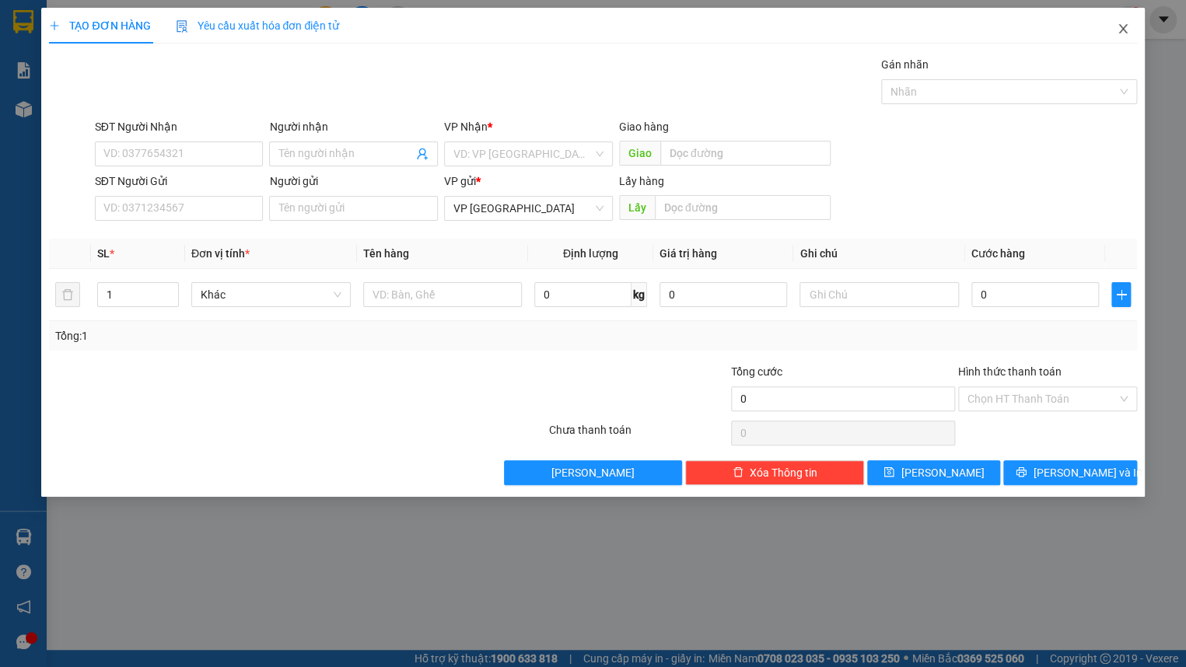
click at [1117, 33] on icon "close" at bounding box center [1123, 29] width 12 height 12
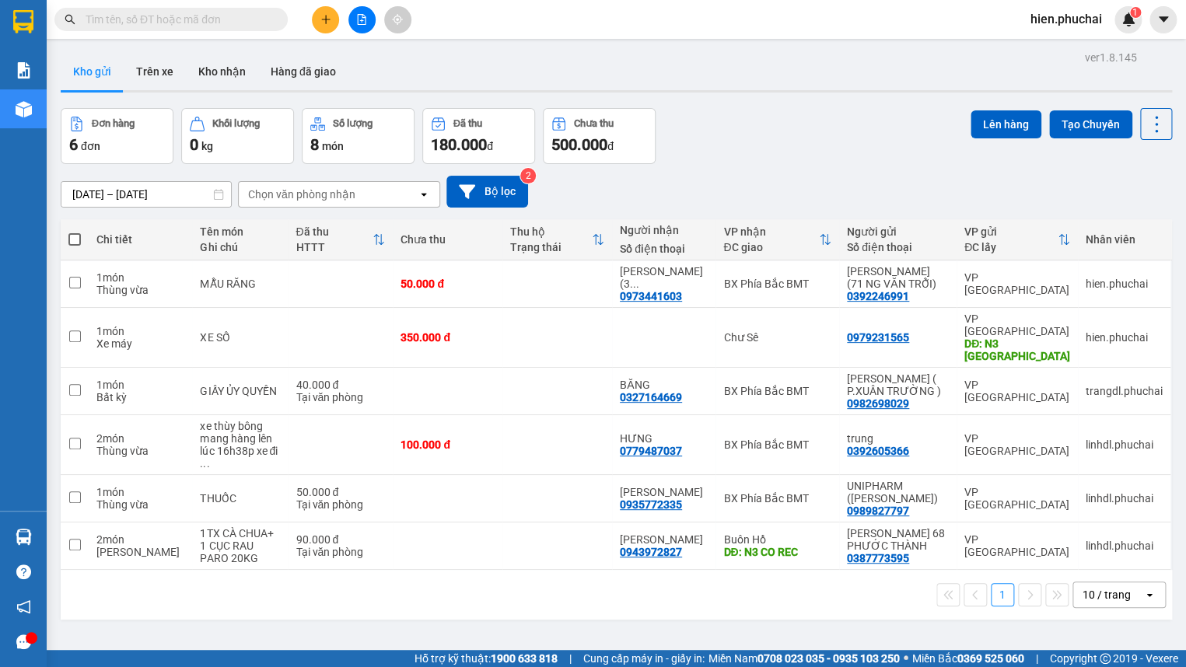
click at [327, 23] on icon "plus" at bounding box center [325, 19] width 11 height 11
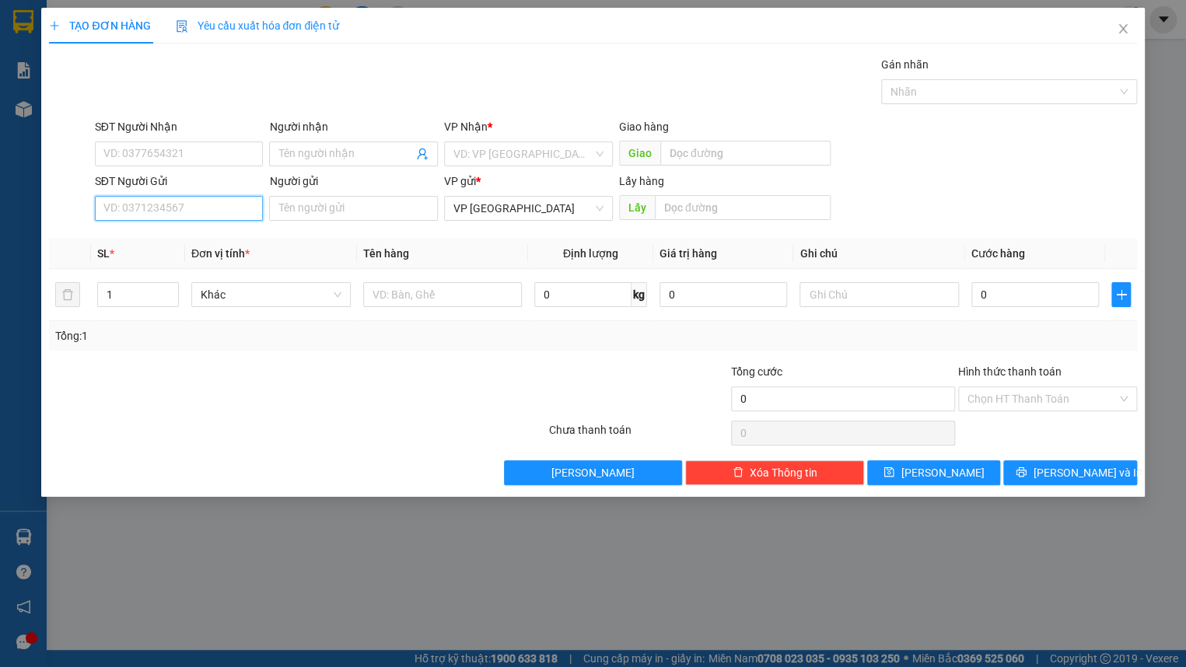
click at [181, 210] on input "SĐT Người Gửi" at bounding box center [179, 208] width 169 height 25
paste input "0395616495"
type input "0395616495"
click at [507, 156] on input "search" at bounding box center [523, 153] width 139 height 23
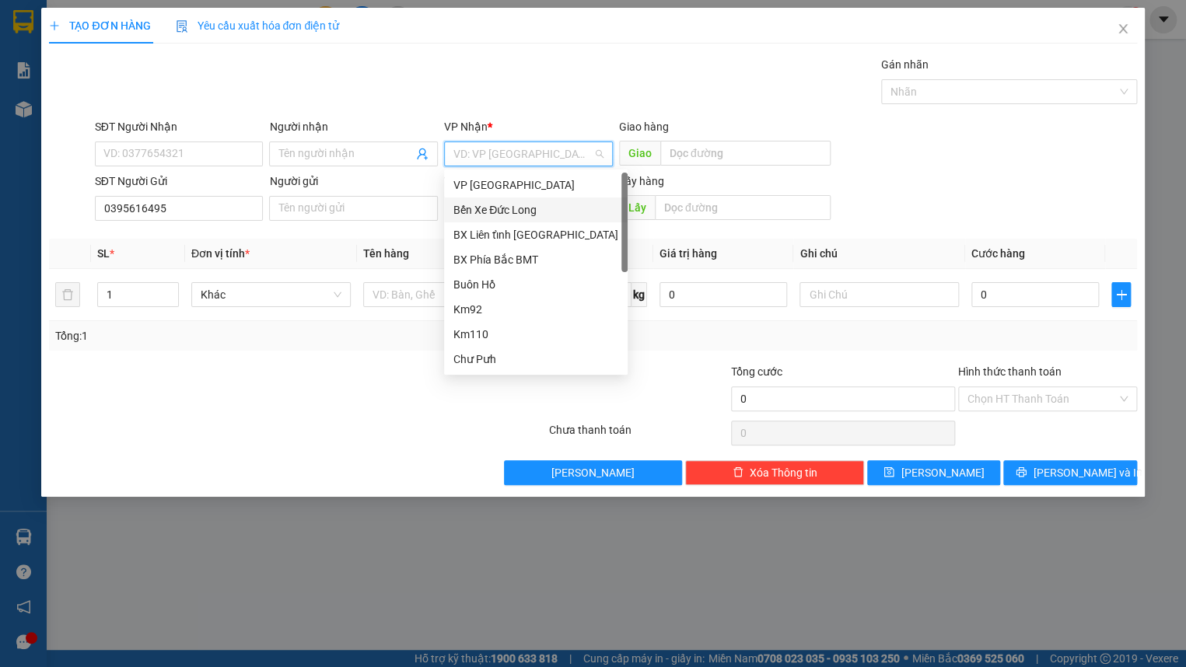
click at [529, 208] on div "Bến Xe Đức Long" at bounding box center [536, 209] width 165 height 17
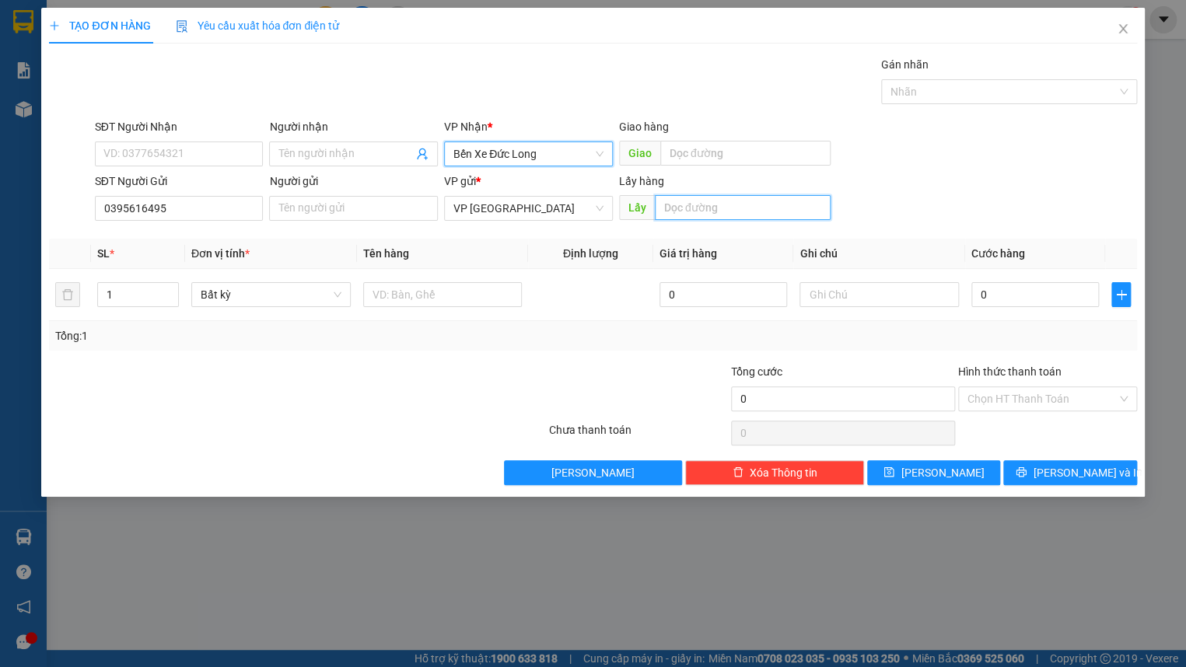
click at [693, 200] on input "text" at bounding box center [743, 207] width 177 height 25
type input "l"
type input "LIÊN KHƯƠNG"
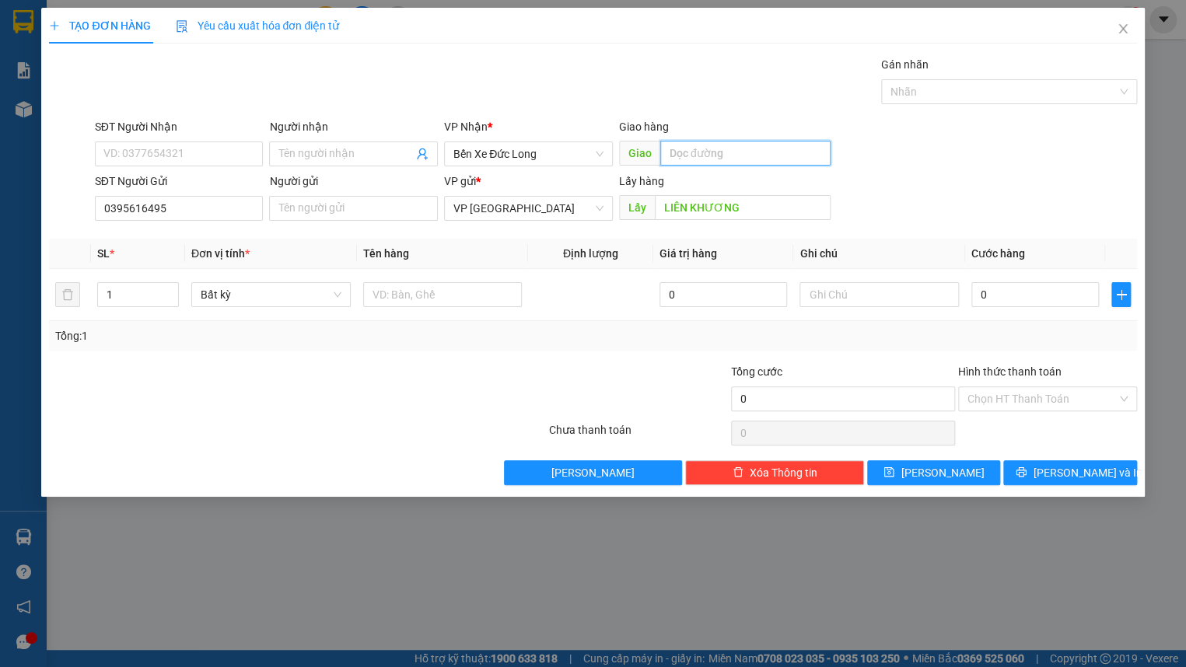
click at [738, 158] on input "text" at bounding box center [745, 153] width 171 height 25
type input "NB PHÚ MỸ"
click at [244, 153] on input "SĐT Người Nhận" at bounding box center [179, 154] width 169 height 25
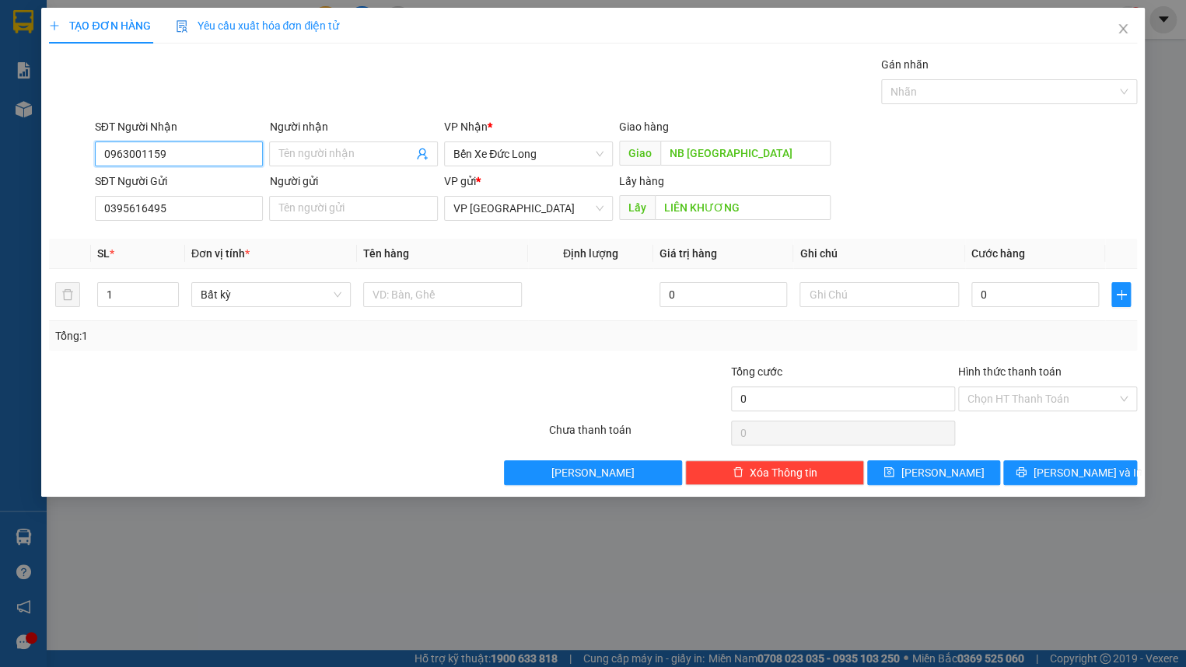
type input "0963001159"
click at [905, 173] on div "SĐT Người Gửi 0395616495 Người gửi Tên người gửi VP gửi * VP Đà Lạt Lấy hàng Lấ…" at bounding box center [616, 200] width 1049 height 54
click at [895, 476] on icon "save" at bounding box center [889, 473] width 10 height 10
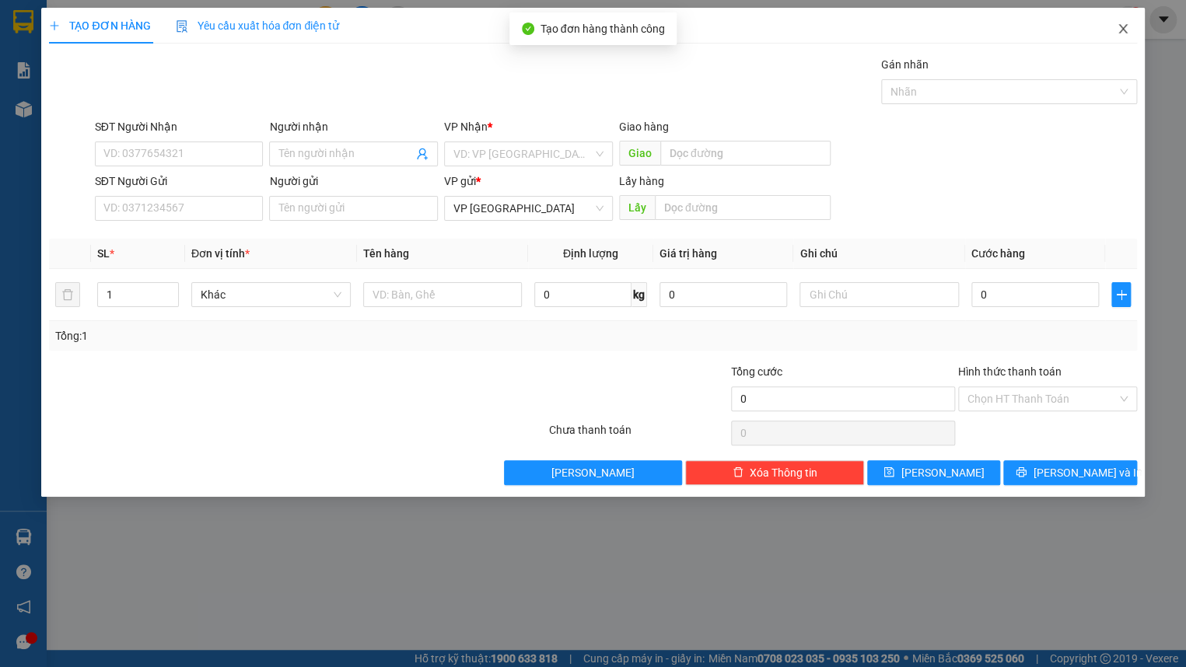
click at [1129, 37] on span "Close" at bounding box center [1124, 30] width 44 height 44
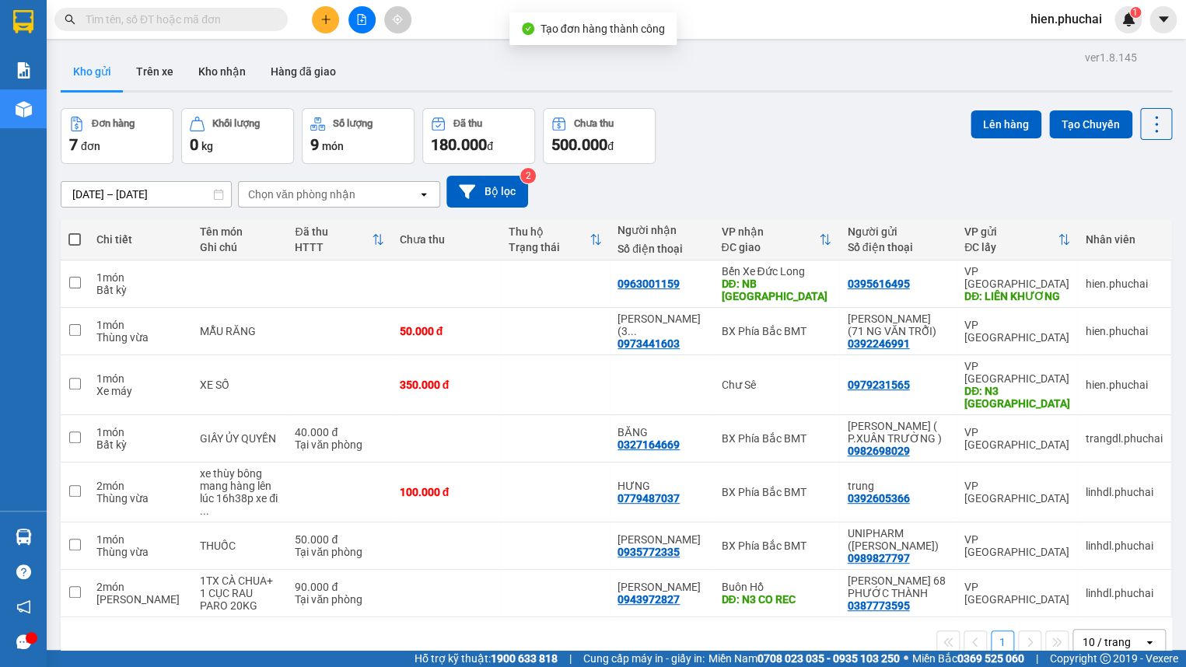
click at [853, 135] on div "Đơn hàng 7 đơn Khối lượng 0 kg Số lượng 9 món Đã thu 180.000 đ Chưa thu 500.000…" at bounding box center [617, 136] width 1112 height 56
click at [693, 278] on div "0963001159" at bounding box center [662, 284] width 88 height 12
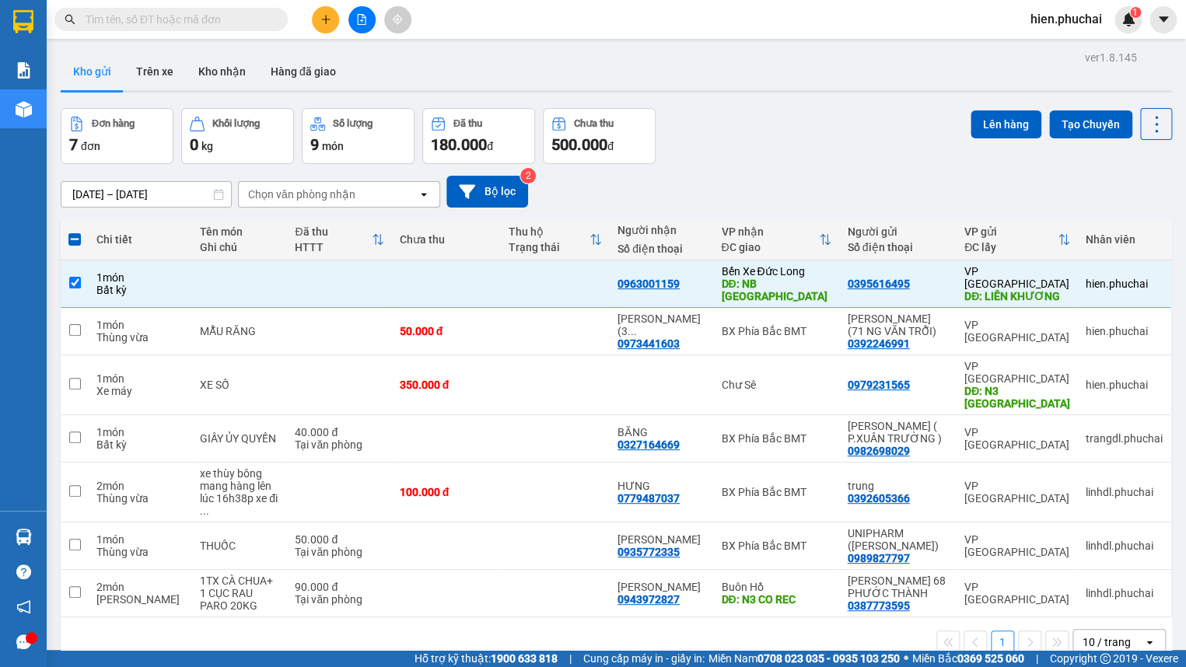
click at [733, 172] on div "[DATE] – [DATE] Press the down arrow key to interact with the calendar and sele…" at bounding box center [617, 191] width 1112 height 55
click at [1026, 181] on div "[DATE] – [DATE] Press the down arrow key to interact with the calendar and sele…" at bounding box center [617, 192] width 1112 height 32
click at [1140, 281] on icon at bounding box center [1143, 284] width 7 height 7
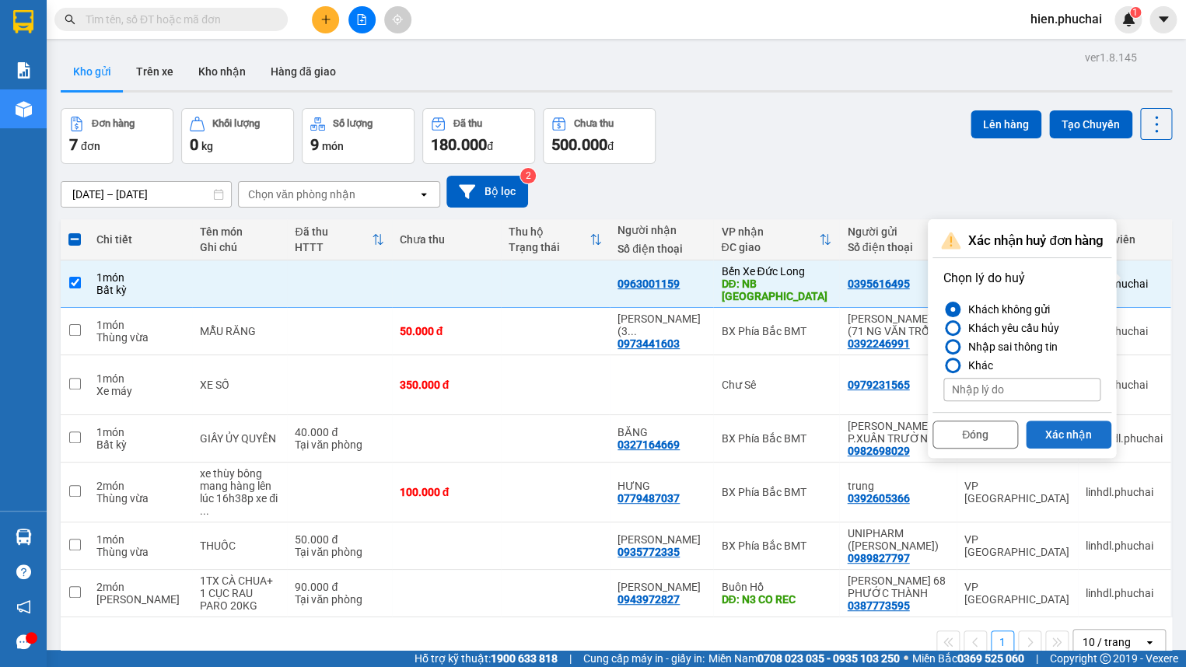
click at [1070, 436] on button "Xác nhận" at bounding box center [1069, 435] width 86 height 28
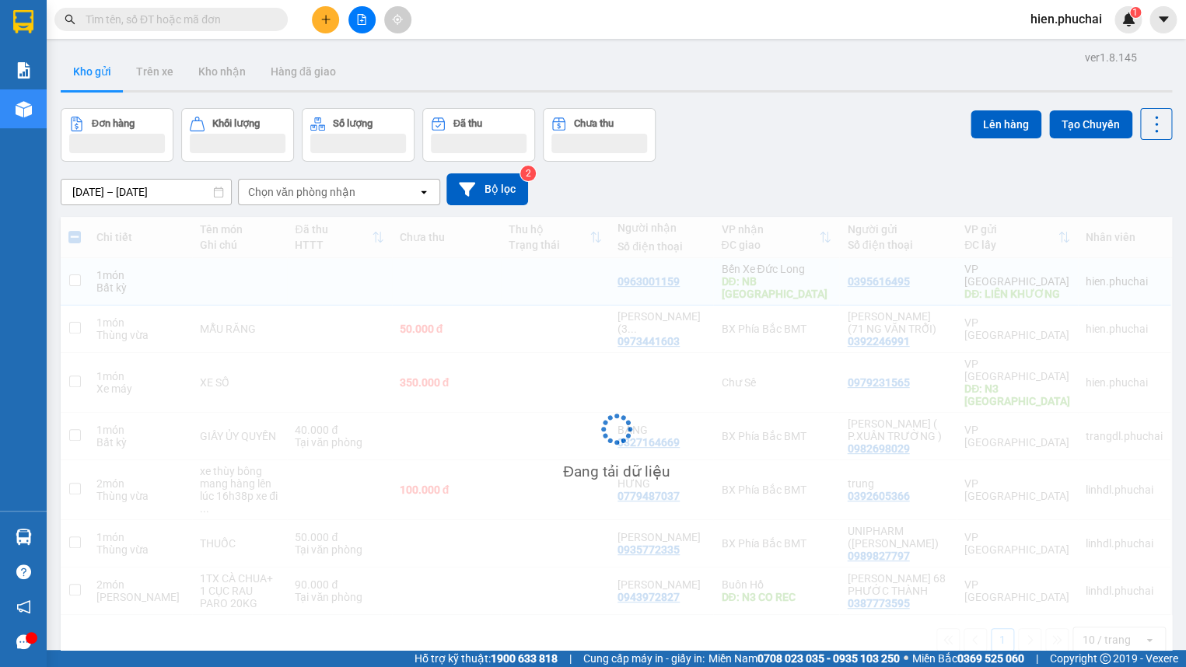
checkbox input "false"
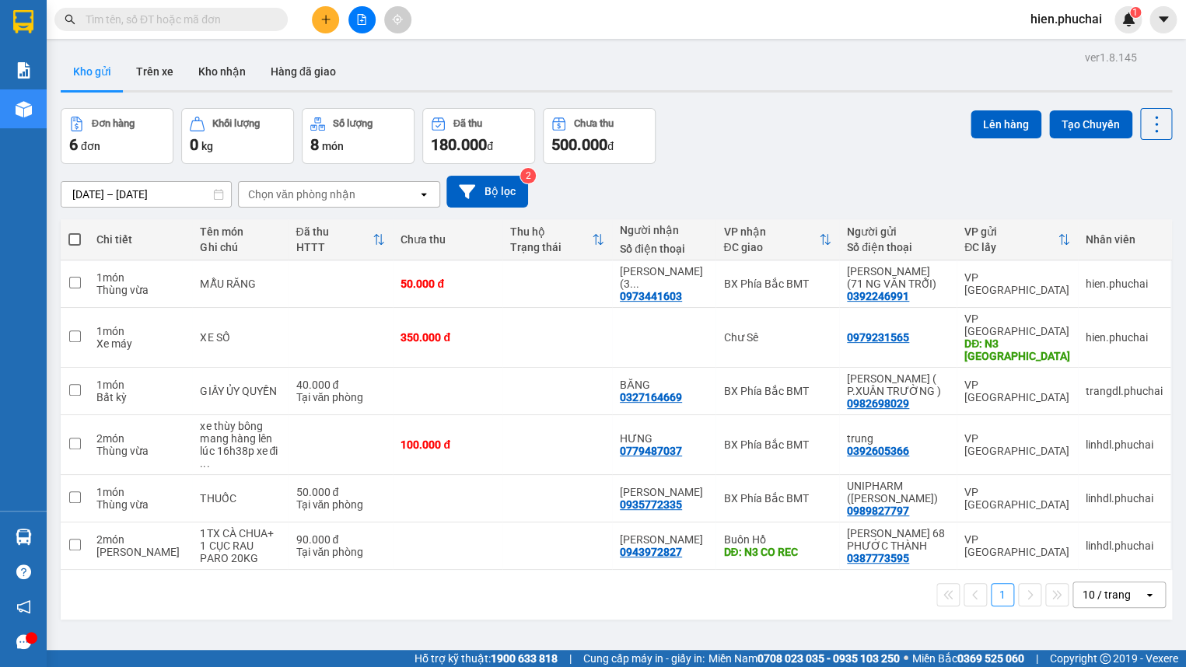
click at [315, 22] on button at bounding box center [325, 19] width 27 height 27
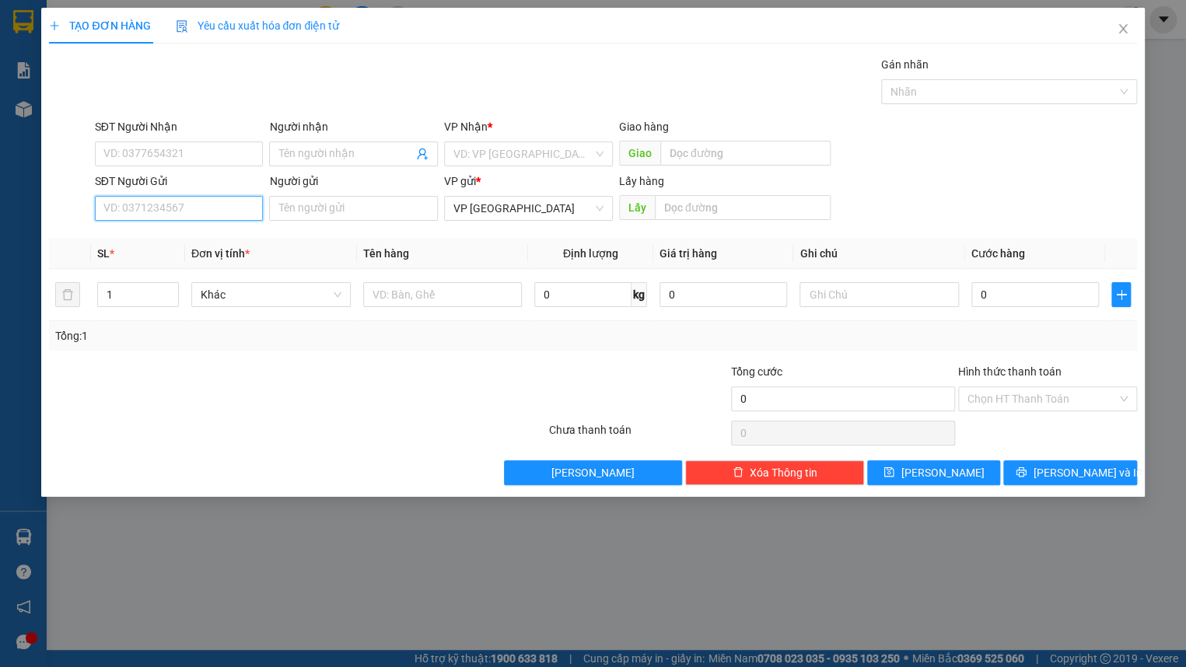
paste input "0395616495"
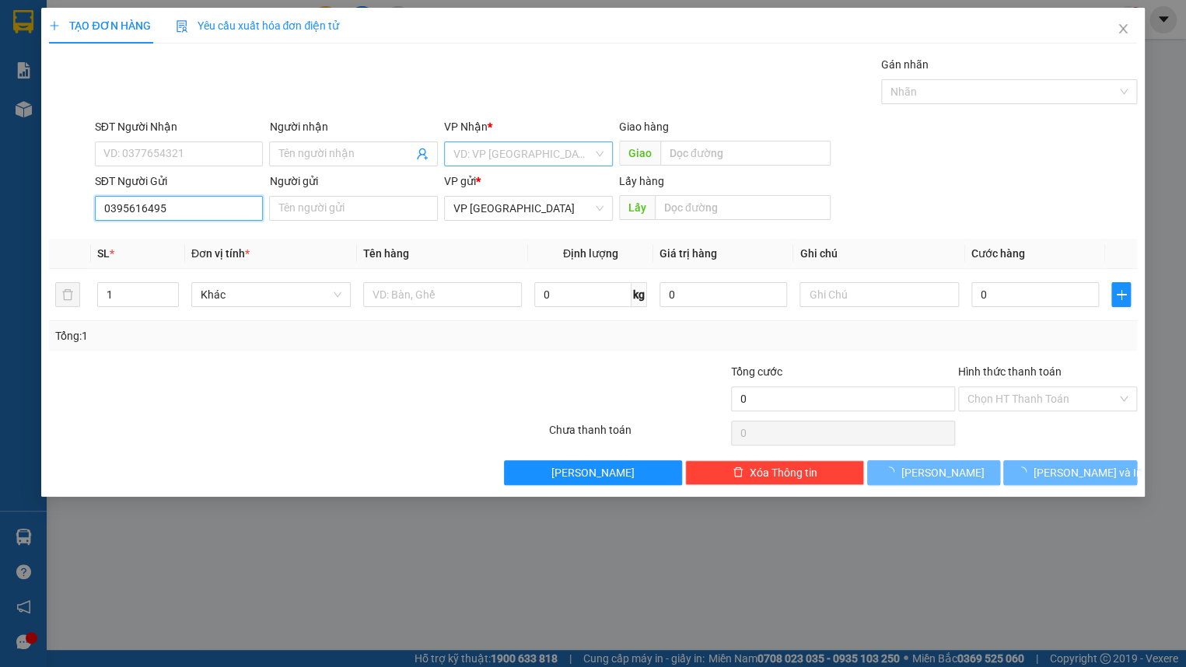
type input "0395616495"
click at [503, 146] on input "search" at bounding box center [523, 153] width 139 height 23
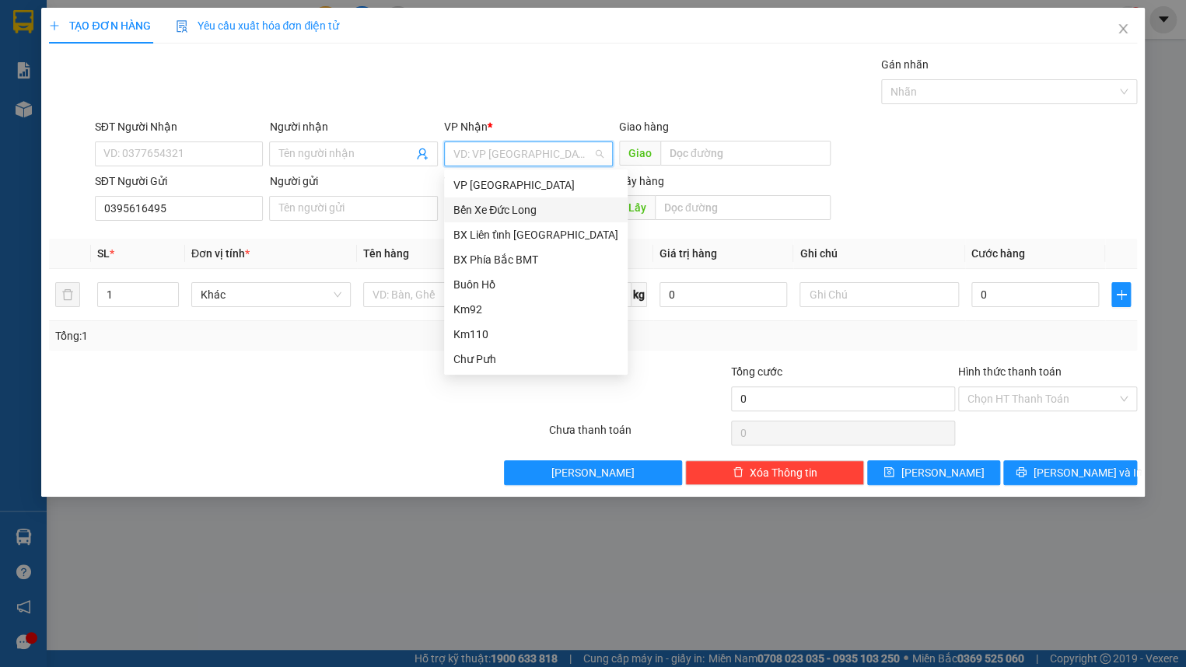
click at [501, 208] on div "Bến Xe Đức Long" at bounding box center [536, 209] width 165 height 17
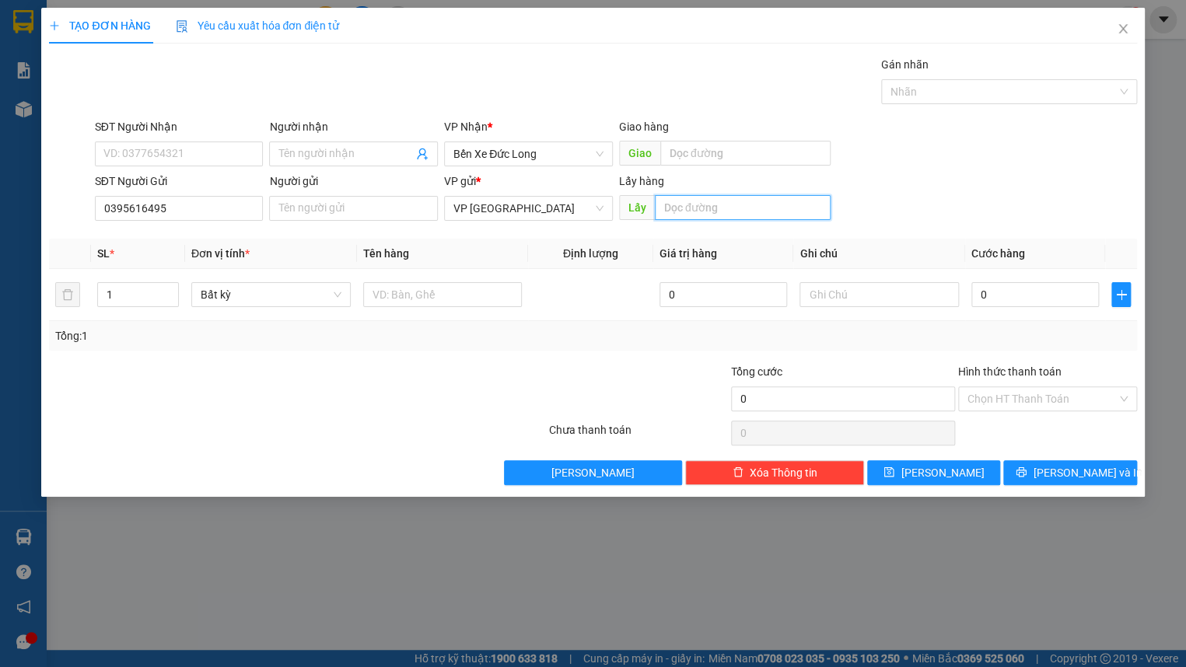
click at [697, 210] on input "text" at bounding box center [743, 207] width 177 height 25
type input "l"
type input "LIÊN KHƯƠNG"
click at [737, 156] on input "text" at bounding box center [745, 153] width 171 height 25
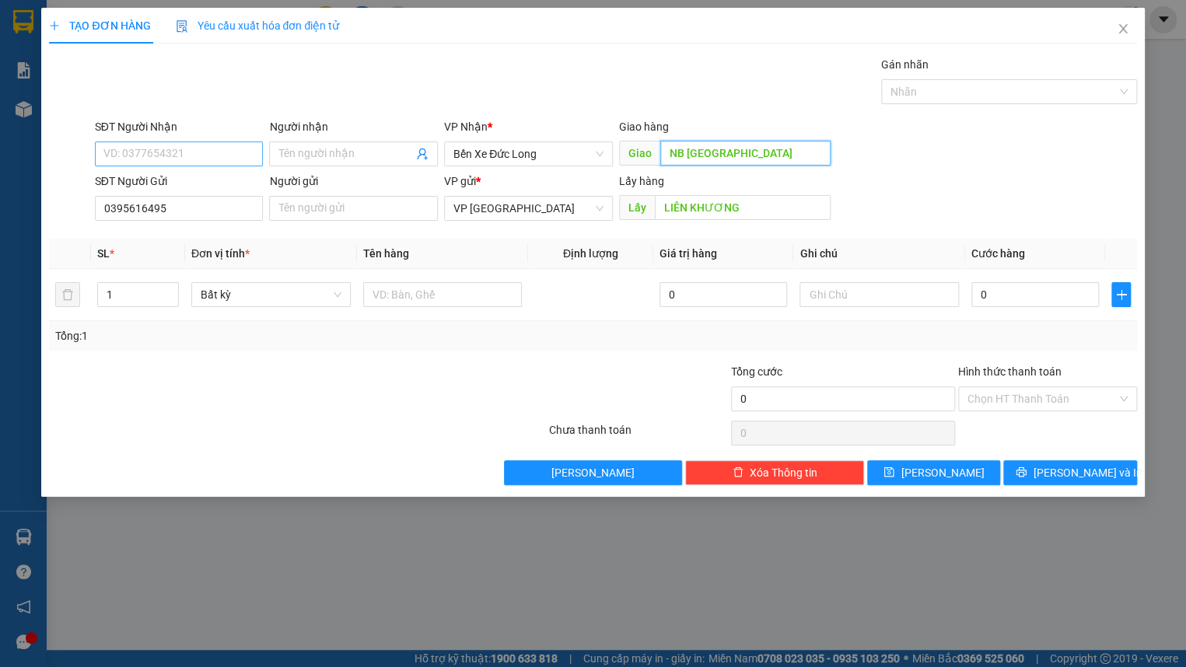
type input "NB PHÚ MỸ"
click at [170, 146] on input "SĐT Người Nhận" at bounding box center [179, 154] width 169 height 25
type input "0963001159"
click at [986, 198] on div "SĐT Người Gửi 0395616495 Người gửi Tên người gửi VP gửi * VP Đà Lạt Lấy hàng Lấ…" at bounding box center [616, 200] width 1049 height 54
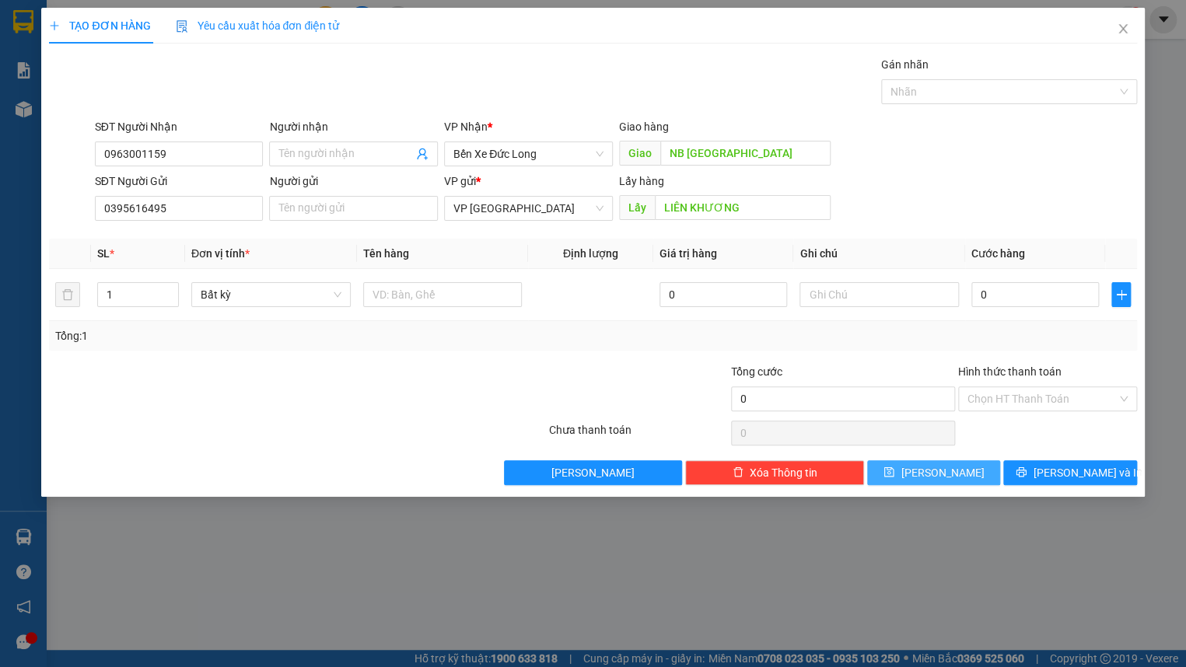
click at [971, 477] on button "Lưu" at bounding box center [933, 473] width 133 height 25
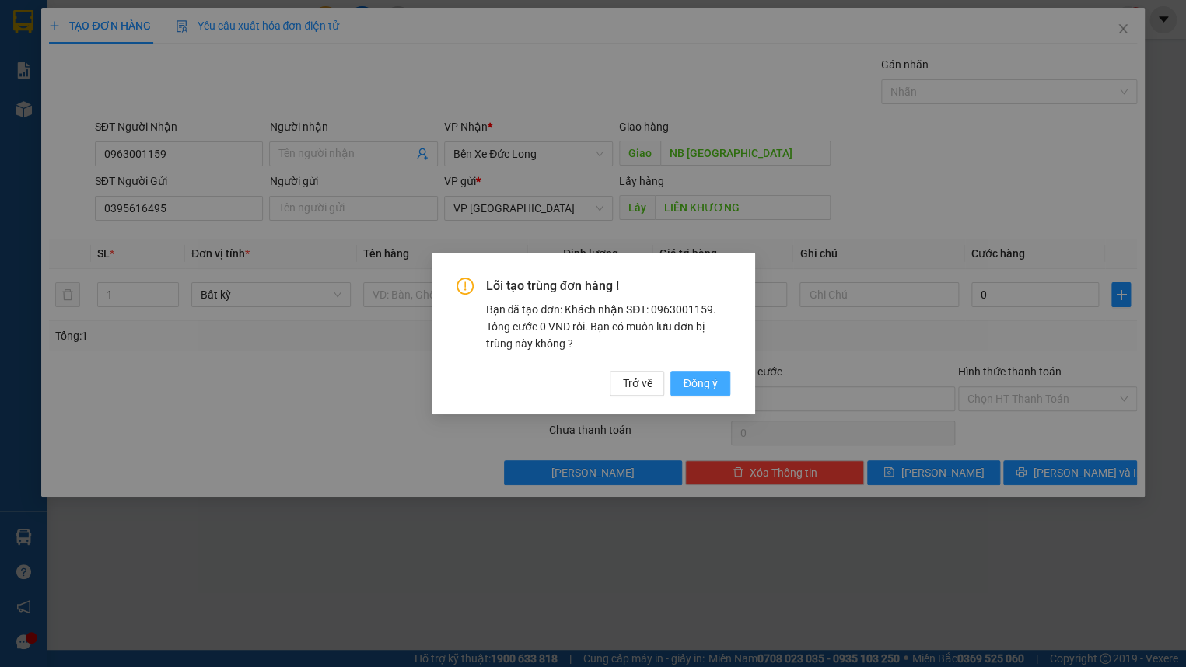
click at [692, 385] on span "Đồng ý" at bounding box center [700, 383] width 34 height 17
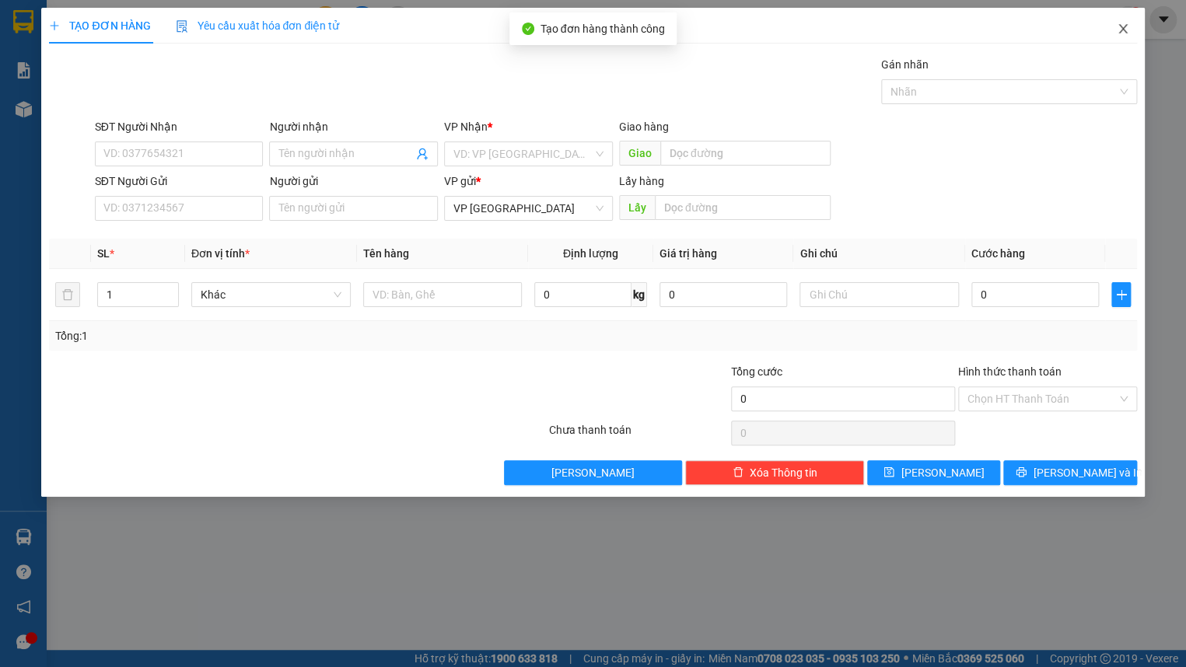
click at [1123, 28] on icon "close" at bounding box center [1123, 29] width 12 height 12
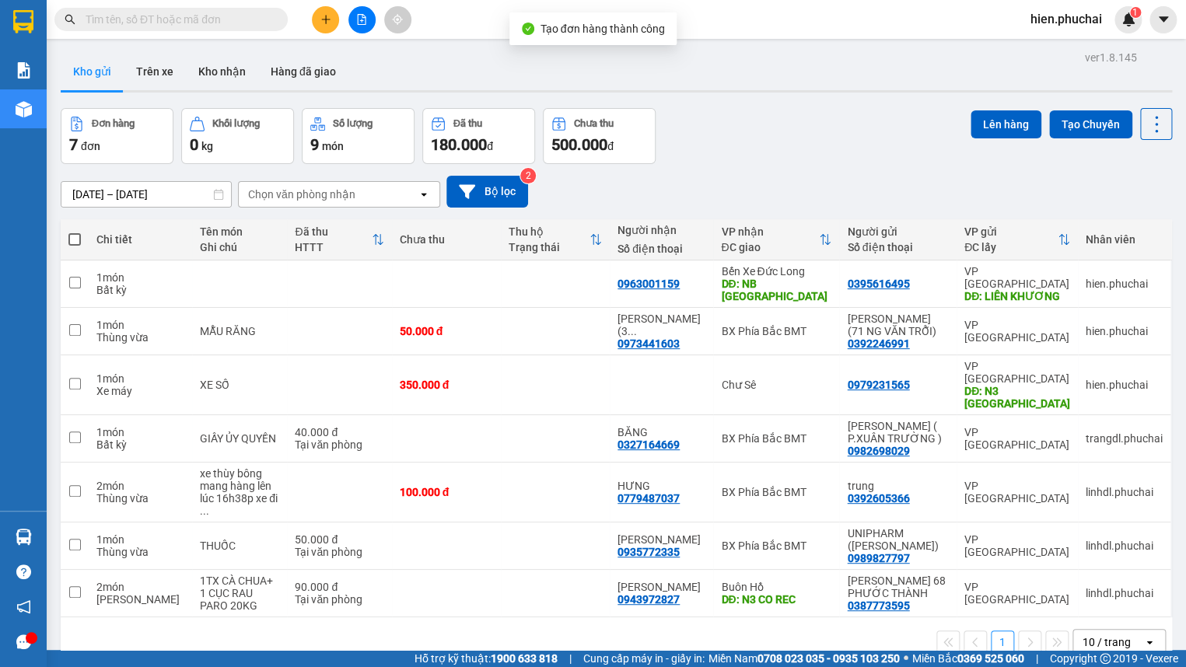
click at [748, 179] on div "[DATE] – [DATE] Press the down arrow key to interact with the calendar and sele…" at bounding box center [617, 192] width 1112 height 32
click at [519, 280] on td at bounding box center [555, 284] width 109 height 47
checkbox input "true"
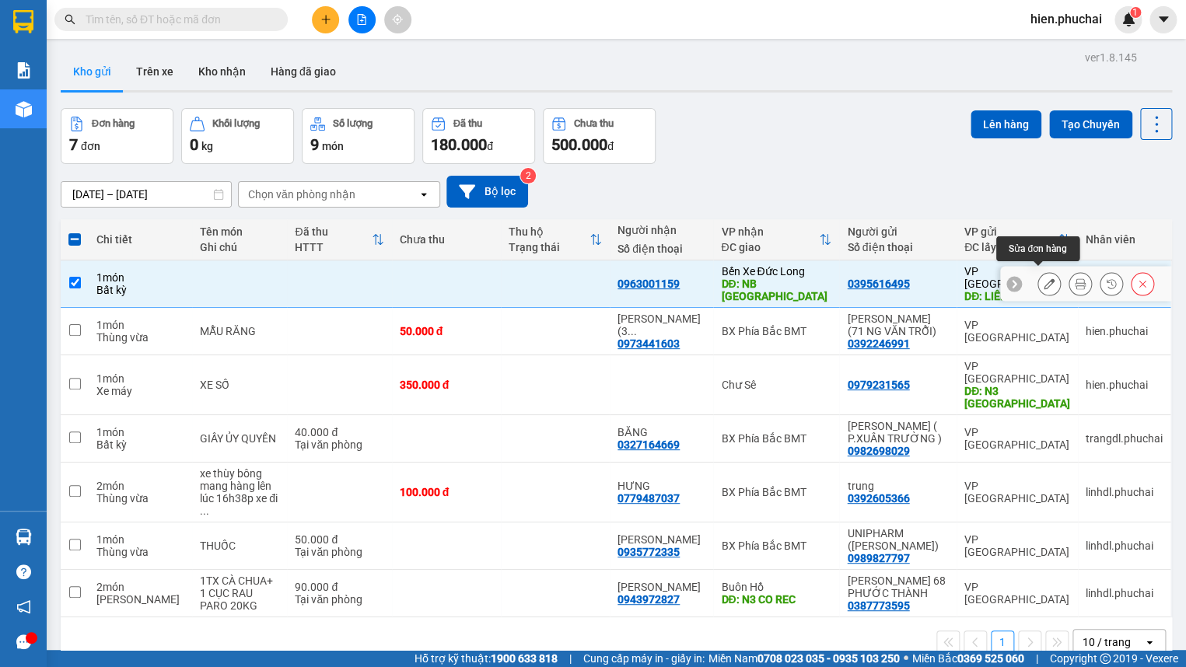
click at [1044, 281] on icon at bounding box center [1049, 283] width 11 height 11
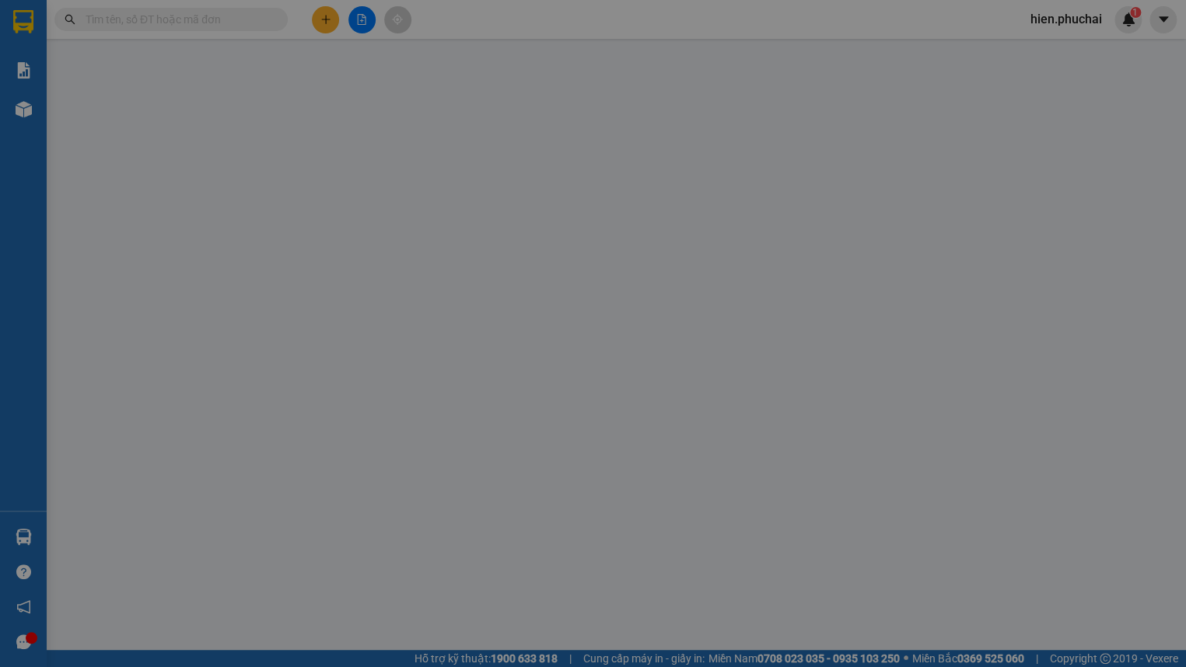
type input "0963001159"
type input "NB PHÚ MỸ"
type input "0395616495"
type input "LIÊN KHƯƠNG"
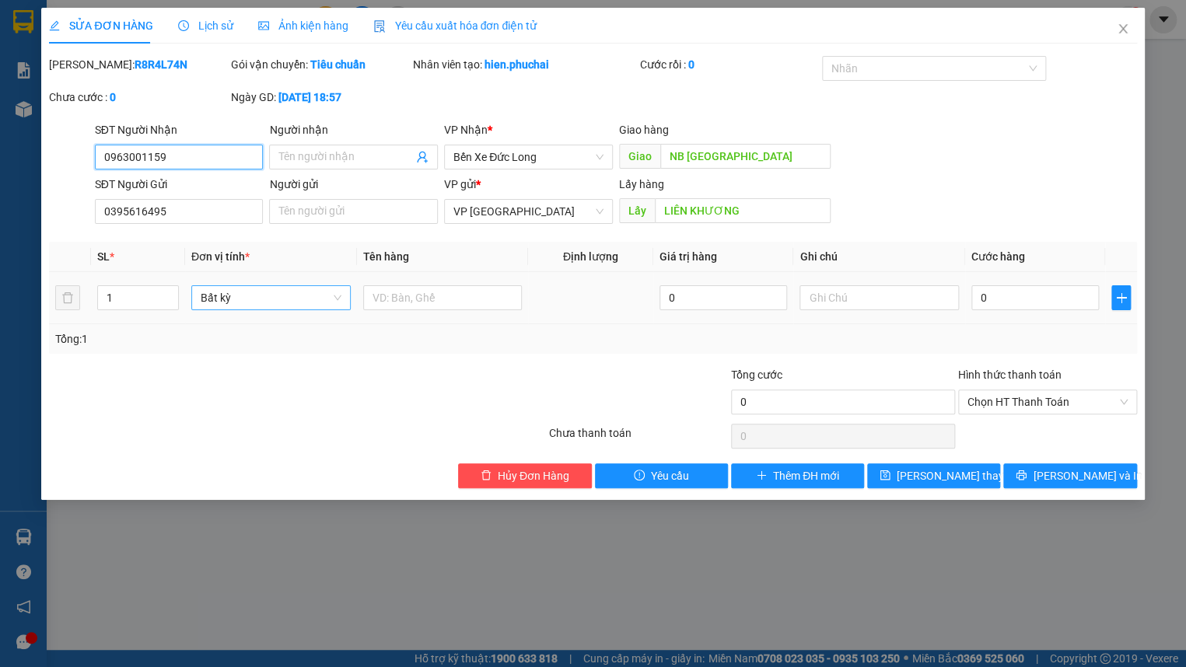
click at [316, 298] on span "Bất kỳ" at bounding box center [271, 297] width 141 height 23
click at [446, 300] on input "text" at bounding box center [442, 297] width 159 height 25
type input "T"
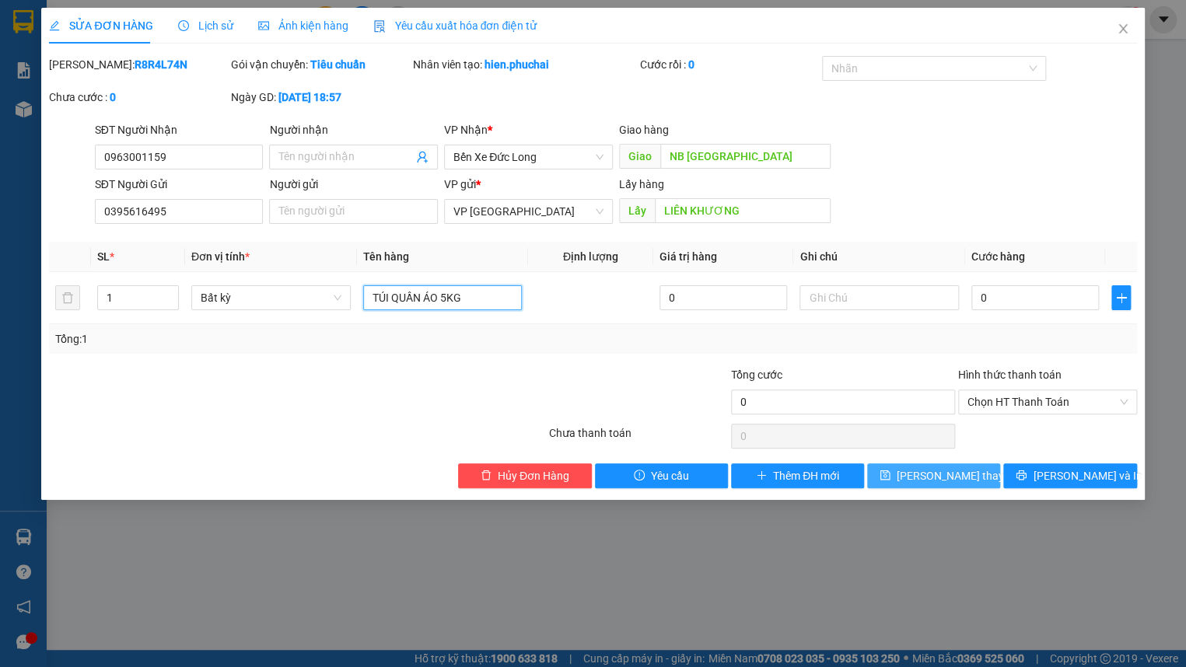
type input "TÚI QUẦN ÁO 5KG"
click at [933, 477] on span "Lưu thay đổi" at bounding box center [959, 476] width 124 height 17
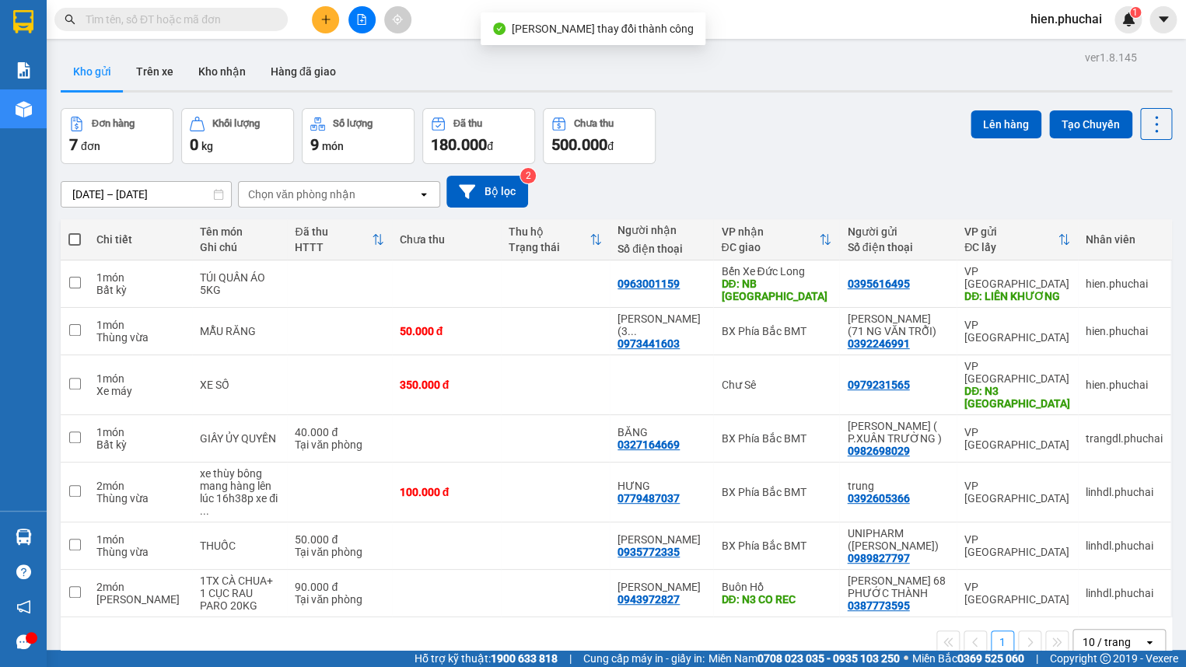
click at [762, 138] on div "Đơn hàng 7 đơn Khối lượng 0 kg Số lượng 9 món Đã thu 180.000 đ Chưa thu 500.000…" at bounding box center [617, 136] width 1112 height 56
click at [213, 23] on input "text" at bounding box center [178, 19] width 184 height 17
paste input "0774098789"
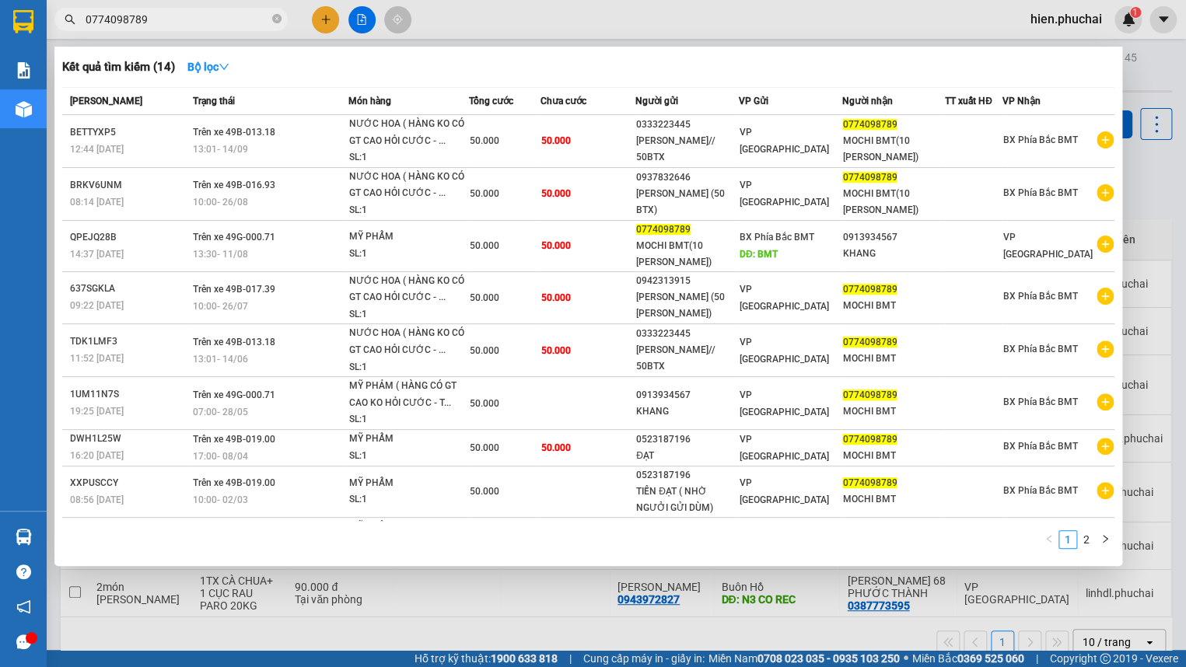
type input "0774098789"
click at [1153, 79] on div at bounding box center [593, 333] width 1186 height 667
click at [188, 15] on input "0774098789" at bounding box center [178, 19] width 184 height 17
click at [1141, 69] on div at bounding box center [593, 333] width 1186 height 667
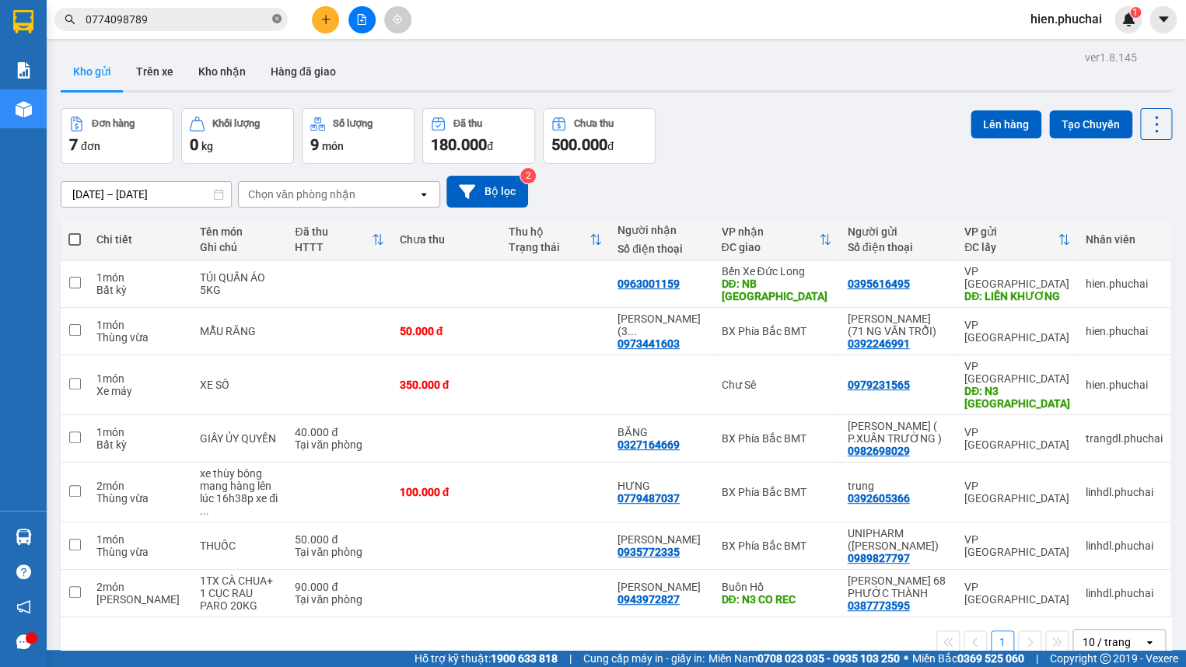
click at [281, 17] on icon "close-circle" at bounding box center [276, 18] width 9 height 9
click at [358, 18] on icon "file-add" at bounding box center [362, 19] width 9 height 11
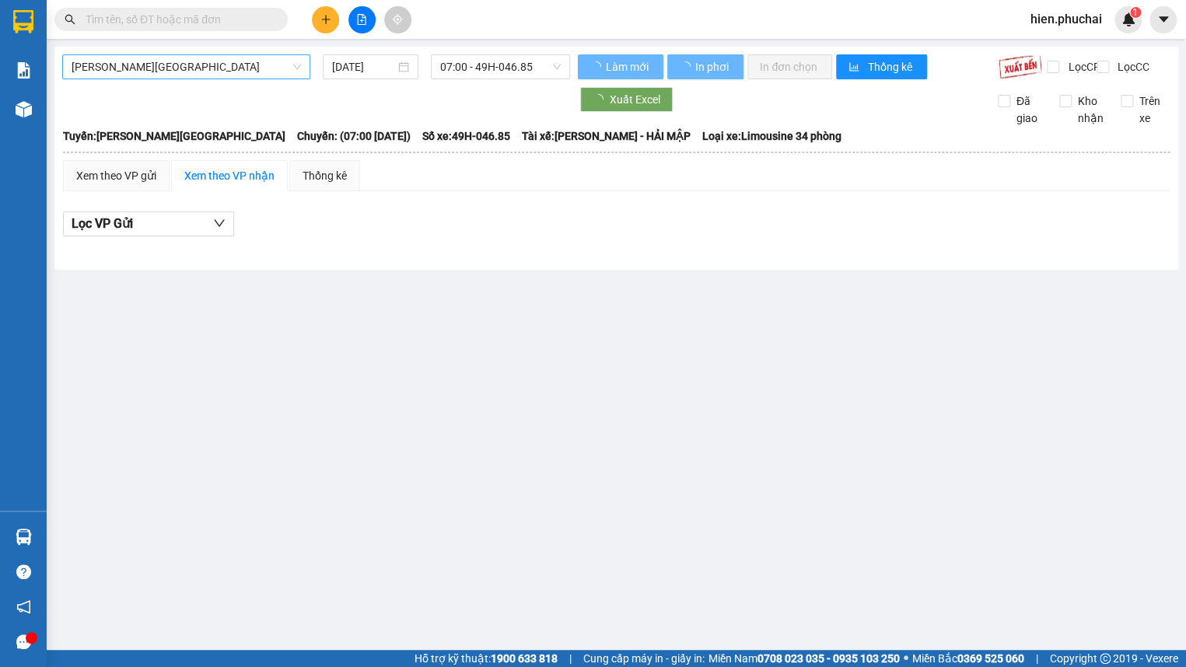
click at [295, 72] on span "[PERSON_NAME][GEOGRAPHIC_DATA]" at bounding box center [186, 66] width 229 height 23
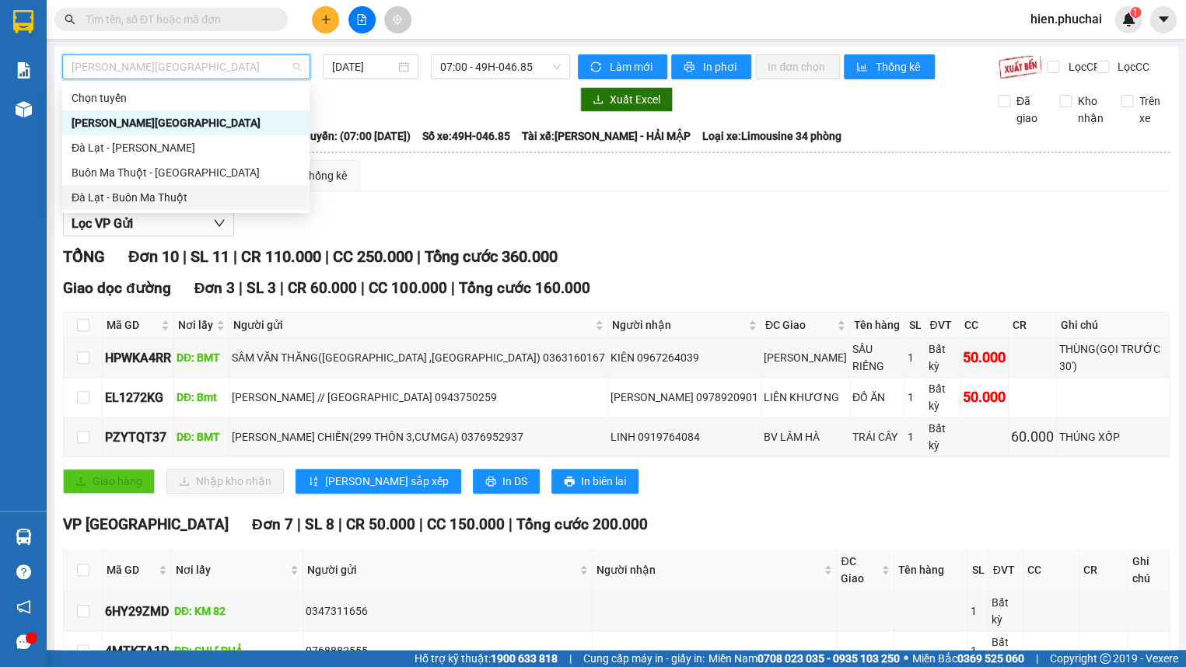
click at [175, 195] on div "Đà Lạt - Buôn Ma Thuột" at bounding box center [186, 197] width 229 height 17
type input "[DATE]"
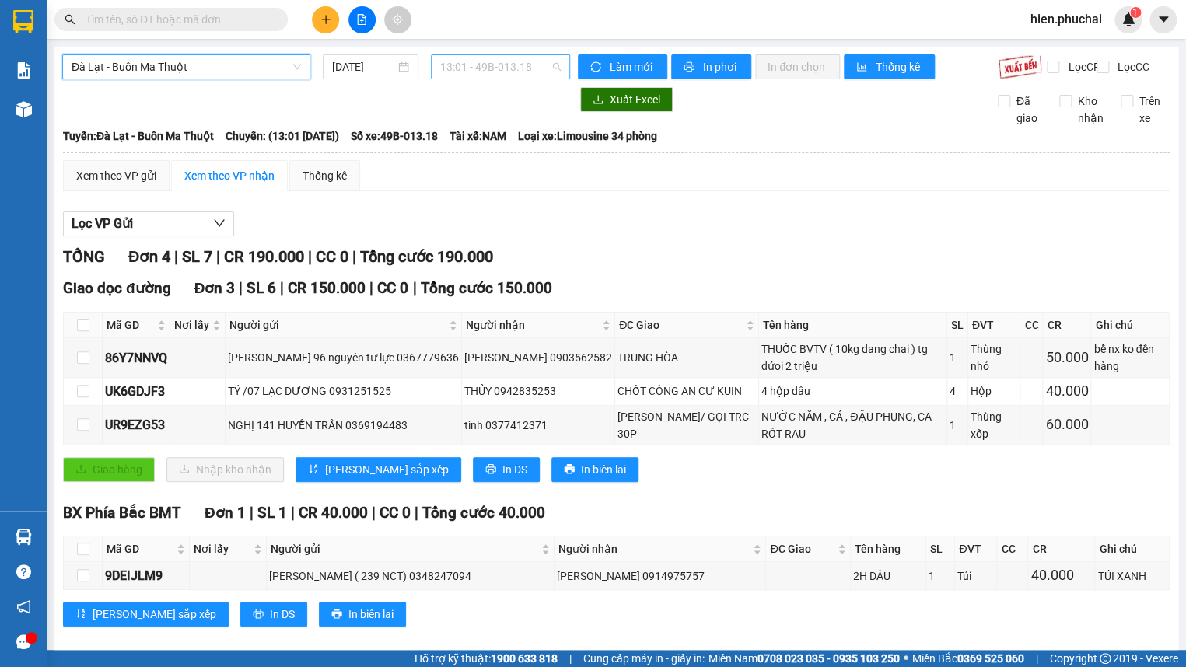
click at [460, 70] on span "13:01 - 49B-013.18" at bounding box center [500, 66] width 121 height 23
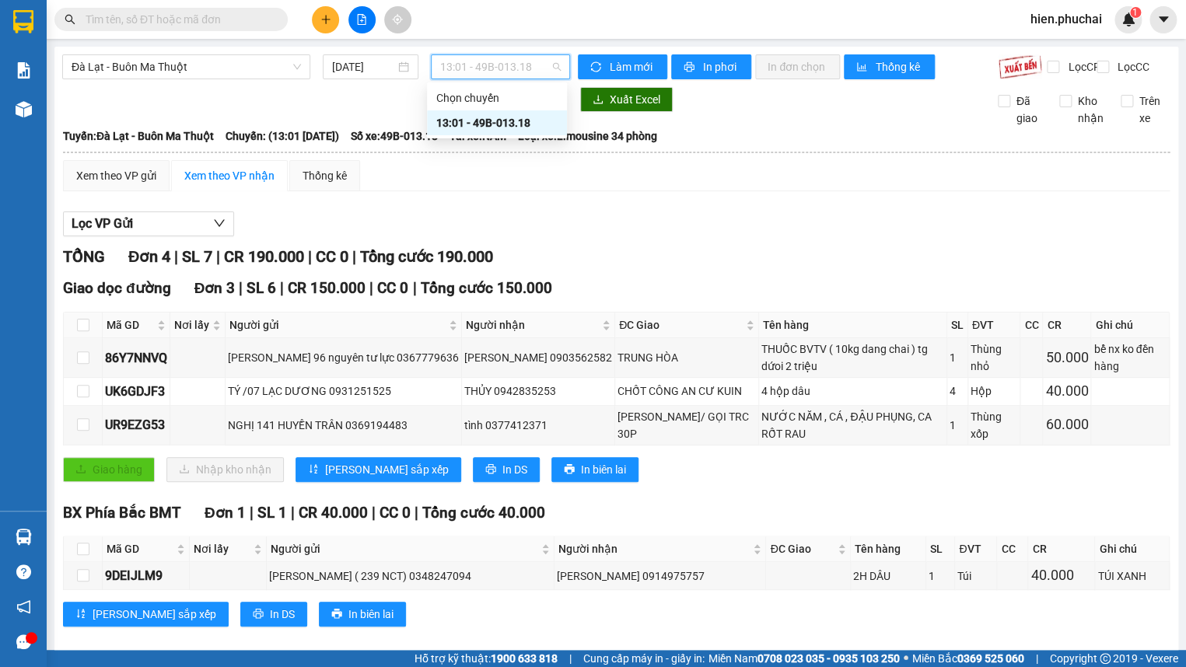
click at [456, 124] on div "13:01 - 49B-013.18" at bounding box center [496, 122] width 121 height 17
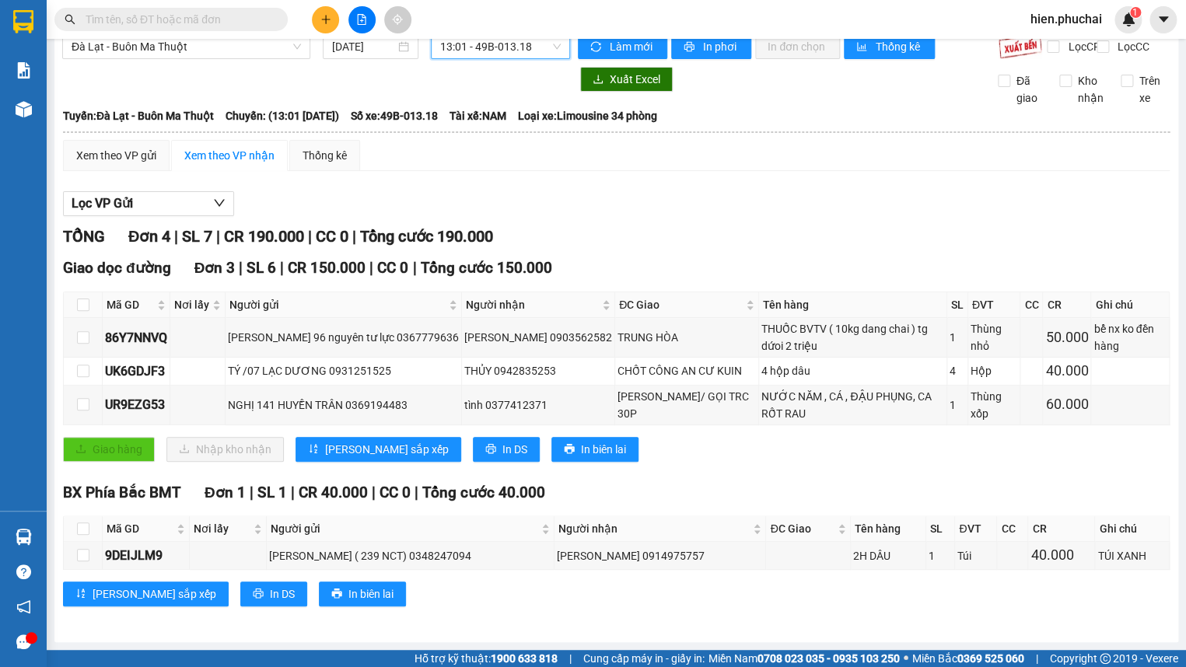
scroll to position [44, 0]
click at [548, 225] on div "TỔNG Đơn 4 | SL 7 | CR 190.000 | CC 0 | Tổng cước 190.000" at bounding box center [616, 237] width 1107 height 24
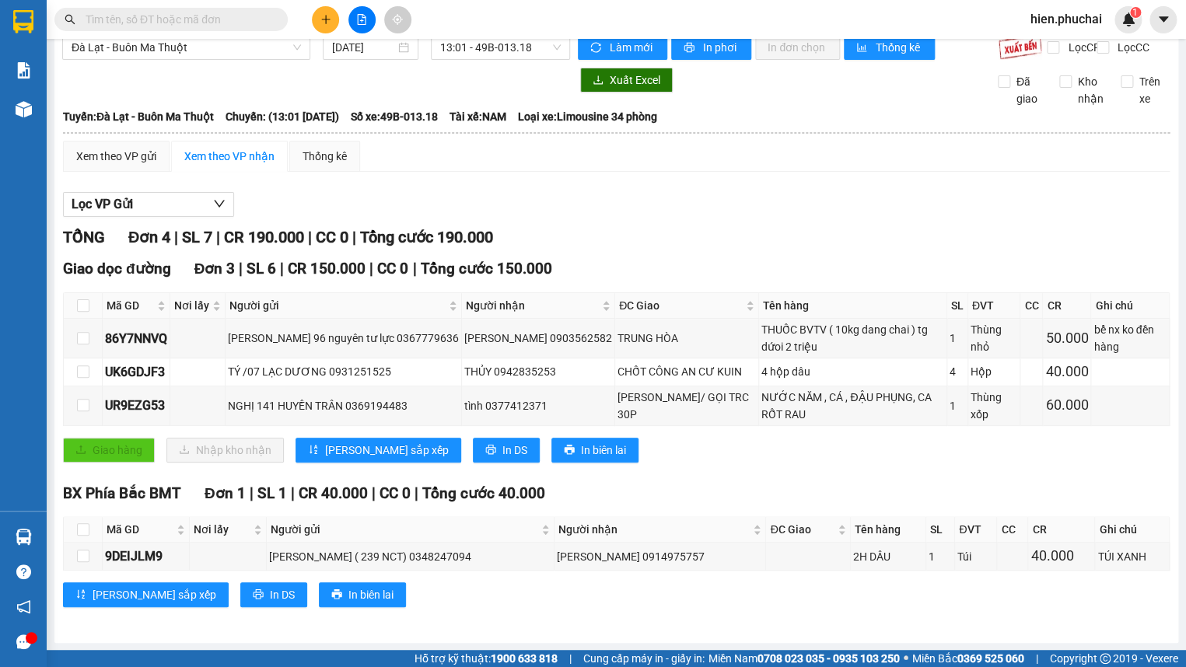
scroll to position [0, 0]
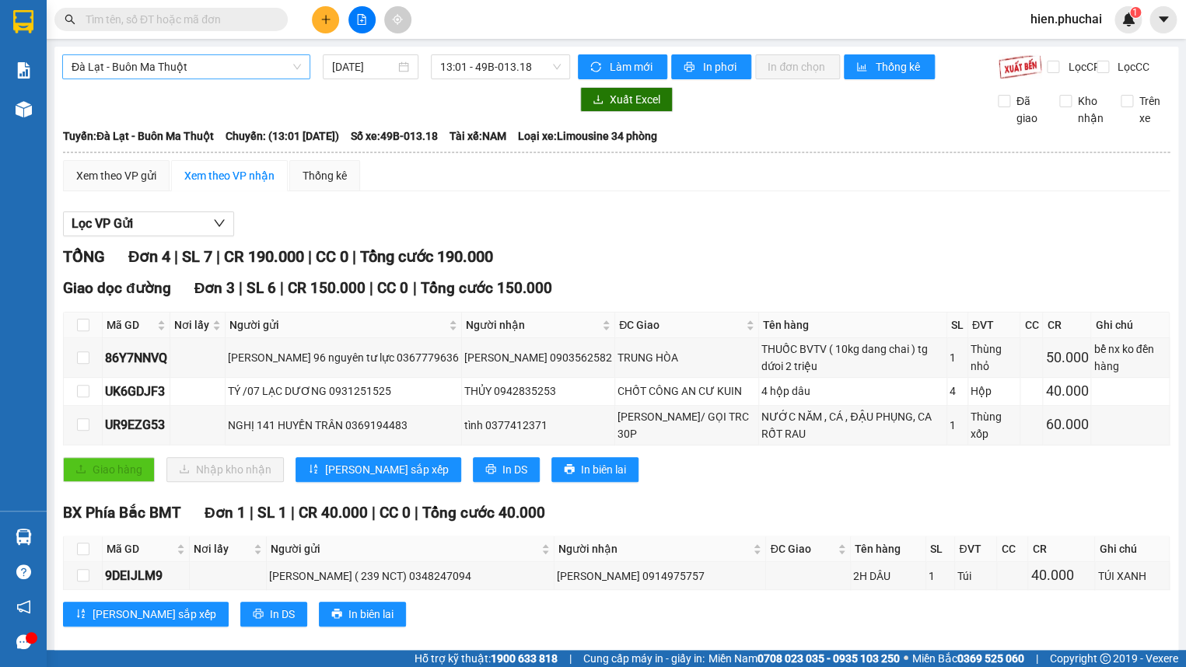
click at [190, 73] on span "Đà Lạt - Buôn Ma Thuột" at bounding box center [186, 66] width 229 height 23
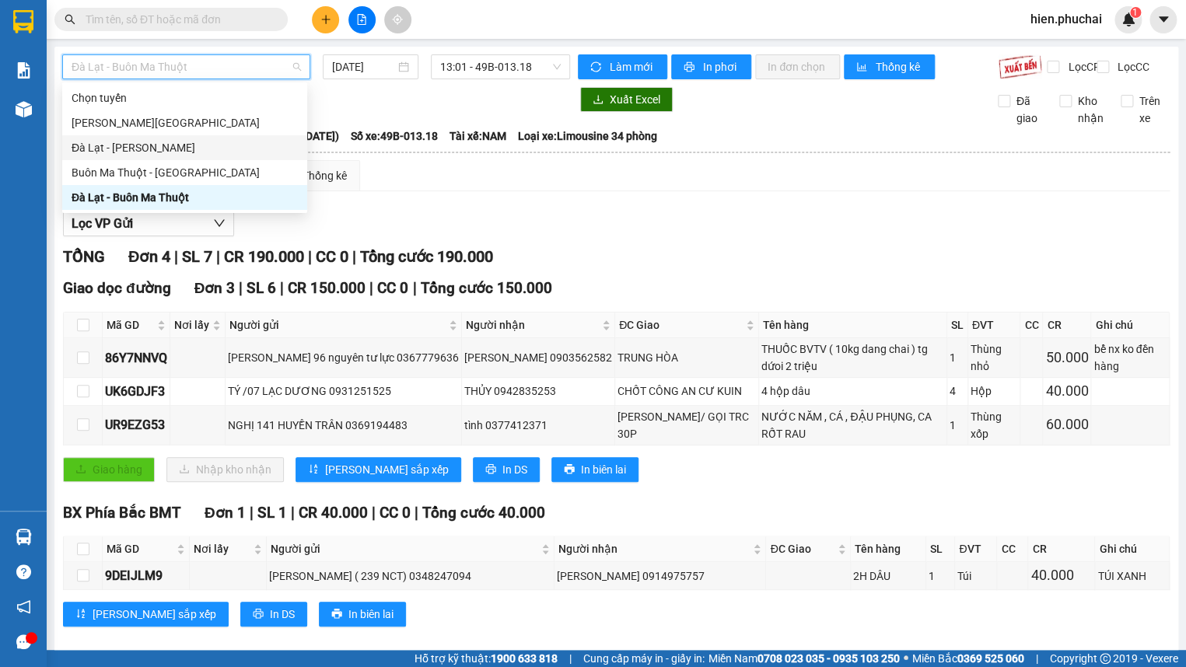
click at [179, 146] on div "Đà Lạt - [PERSON_NAME]" at bounding box center [185, 147] width 226 height 17
type input "[DATE]"
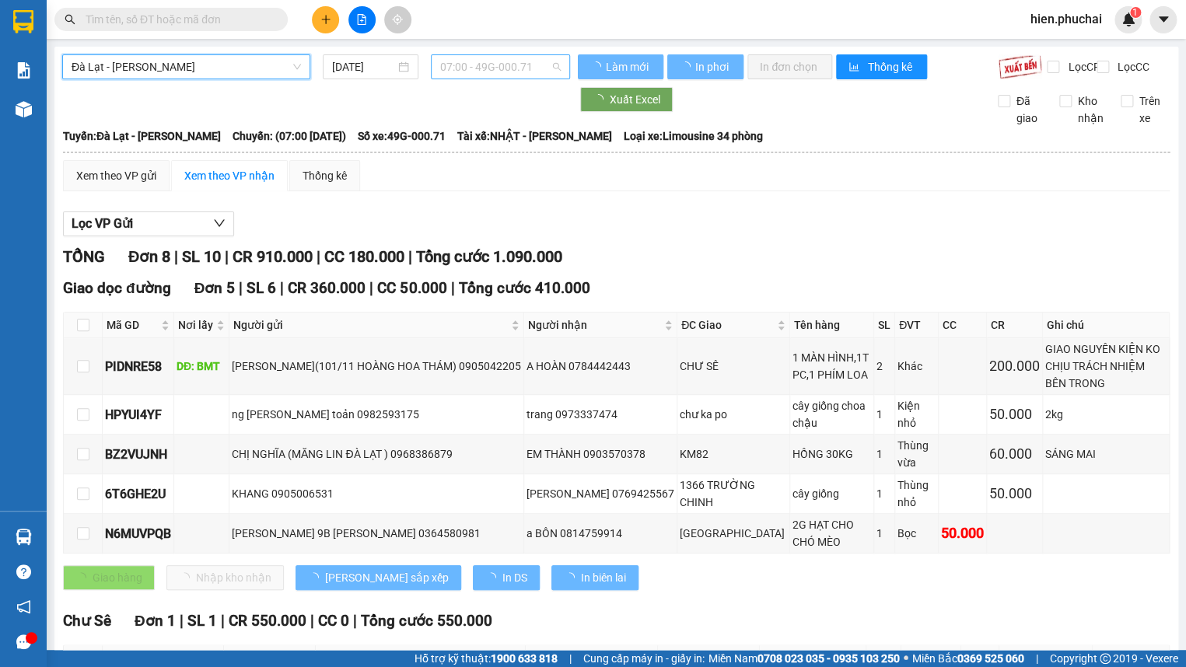
click at [504, 65] on span "07:00 - 49G-000.71" at bounding box center [500, 66] width 121 height 23
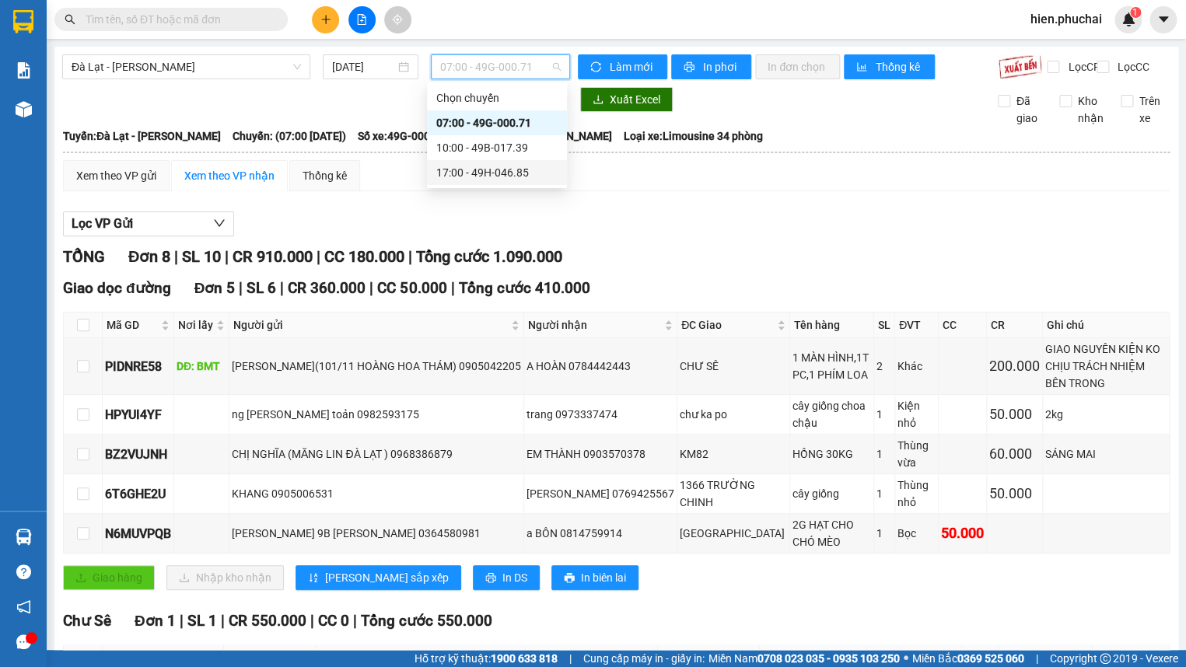
click at [467, 177] on div "17:00 - 49H-046.85" at bounding box center [496, 172] width 121 height 17
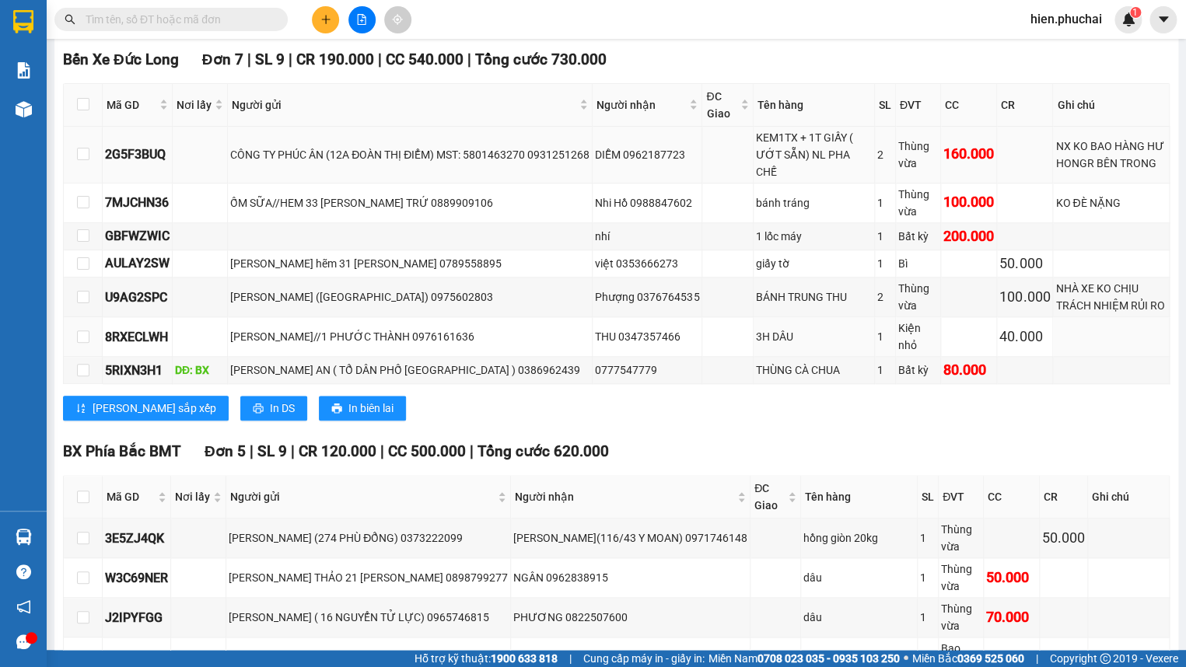
scroll to position [464, 0]
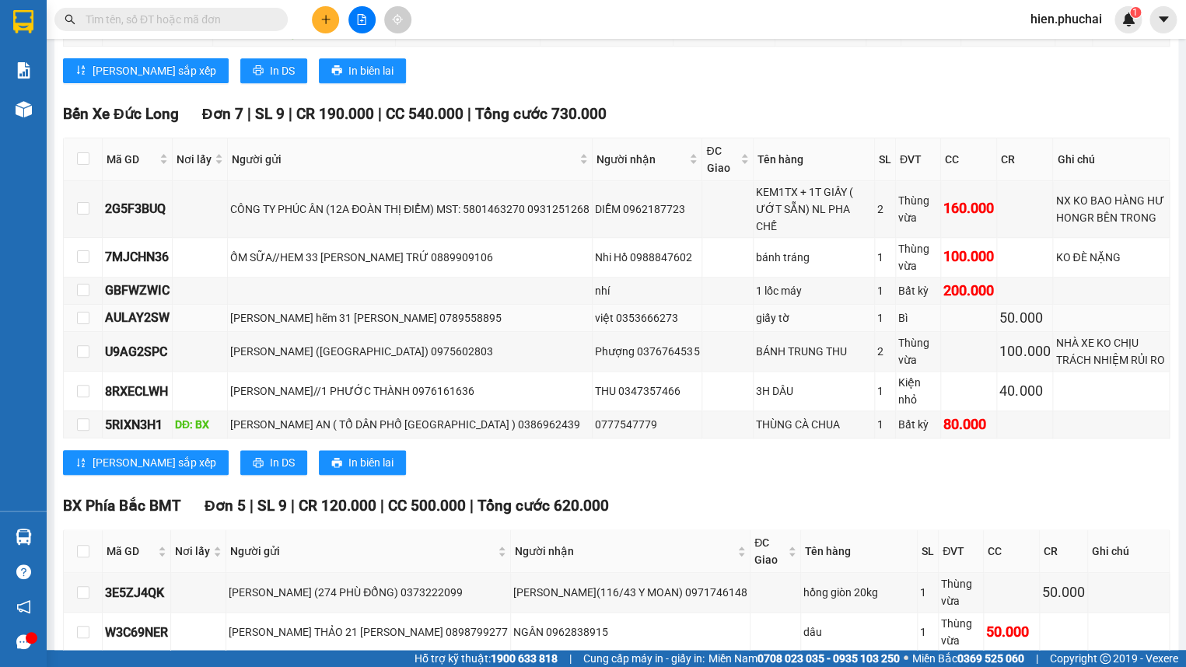
click at [262, 320] on div "nguyễn thị mai hẽm 31 nguyễn an ninh 0789558895" at bounding box center [409, 318] width 359 height 17
click at [274, 305] on td "nguyễn thị mai hẽm 31 nguyễn an ninh 0789558895" at bounding box center [410, 318] width 365 height 27
click at [288, 256] on div "ỐM SỮA//HEM 33 NGUYỄN CÔNG TRỨ 0889909106" at bounding box center [409, 257] width 359 height 17
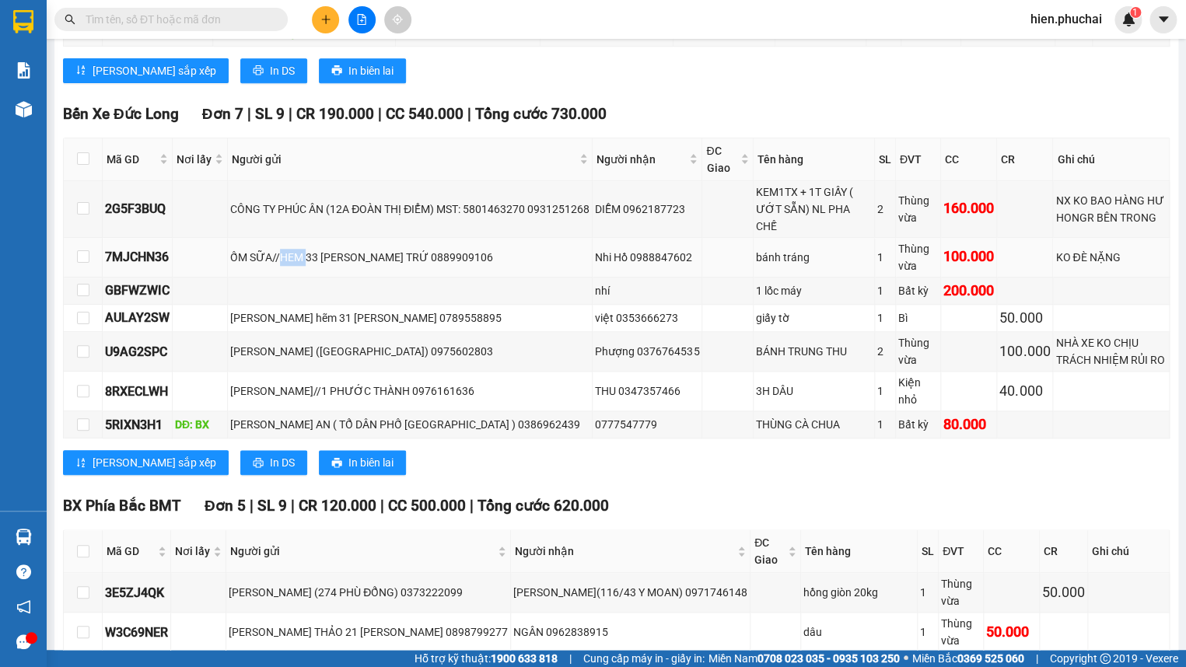
click at [288, 256] on div "ỐM SỮA//HEM 33 NGUYỄN CÔNG TRỨ 0889909106" at bounding box center [409, 257] width 359 height 17
click at [299, 293] on td at bounding box center [410, 291] width 365 height 27
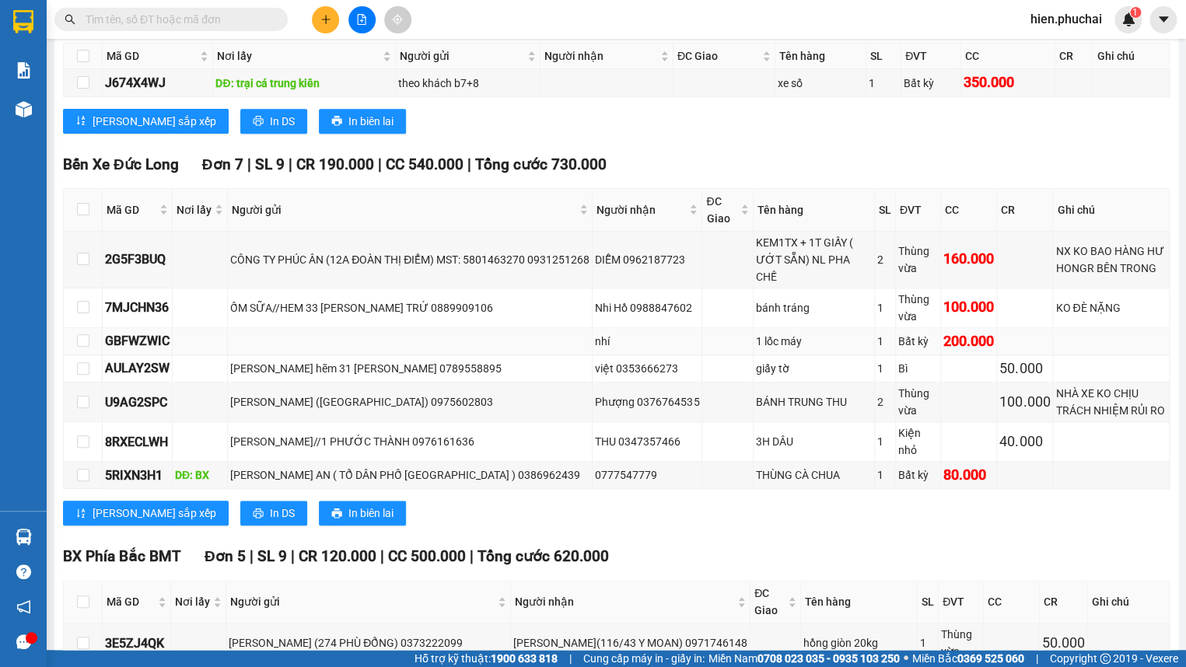
scroll to position [394, 0]
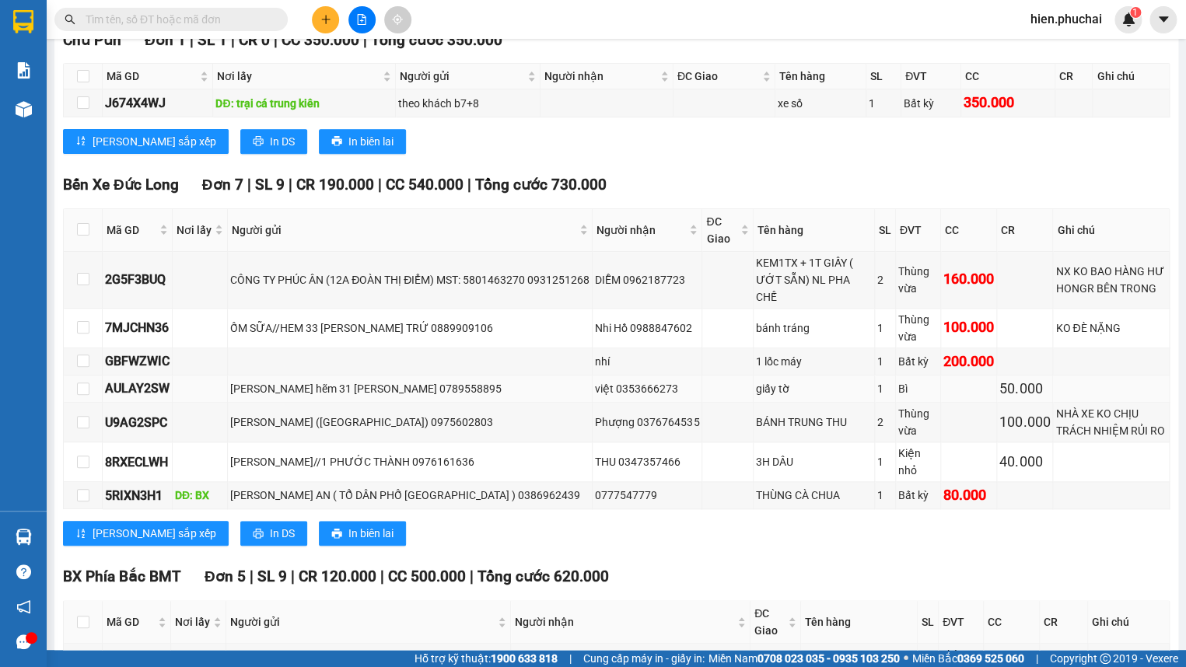
click at [312, 384] on div "nguyễn thị mai hẽm 31 nguyễn an ninh 0789558895" at bounding box center [409, 388] width 359 height 17
drag, startPoint x: 331, startPoint y: 384, endPoint x: 419, endPoint y: 374, distance: 88.5
click at [419, 380] on div "nguyễn thị mai hẽm 31 nguyễn an ninh 0789558895" at bounding box center [409, 388] width 359 height 17
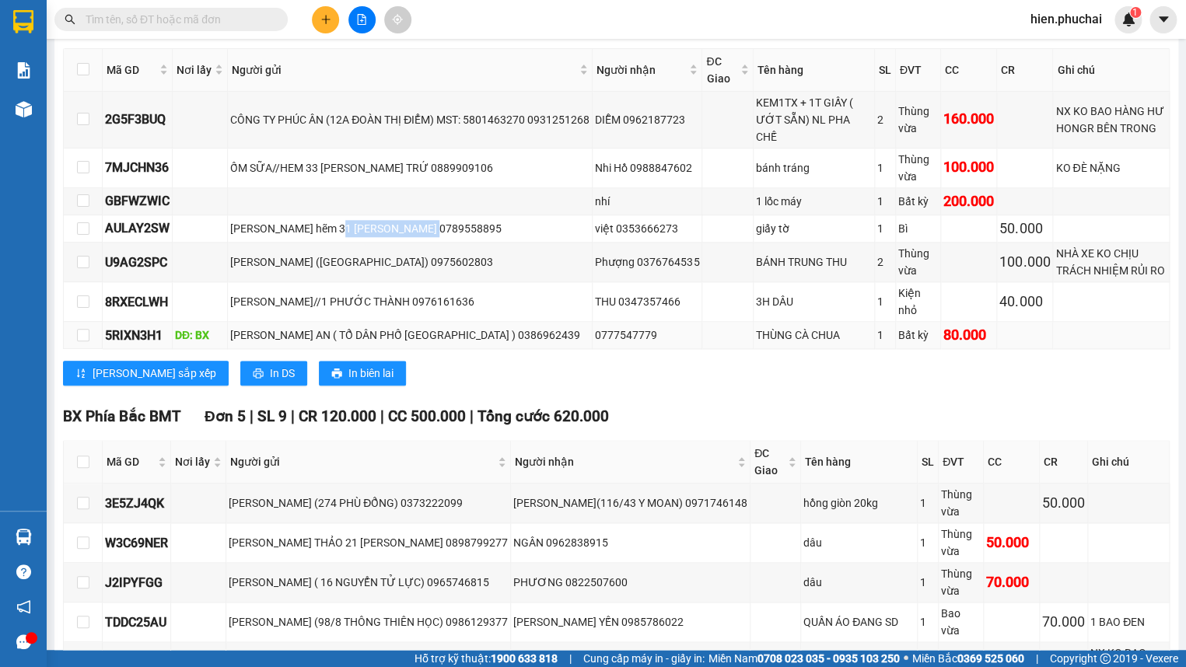
scroll to position [535, 0]
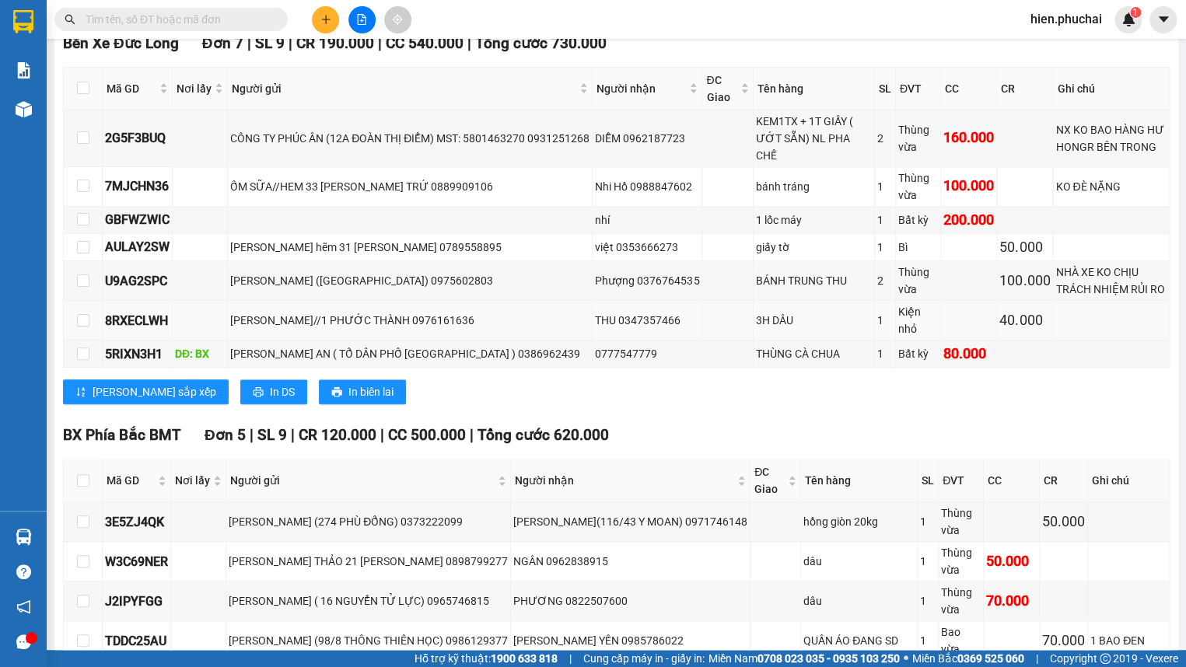
click at [282, 316] on div "NGUYỄN HỮU LÊ VŨ//1 PHƯỚC THÀNH 0976161636" at bounding box center [409, 320] width 359 height 17
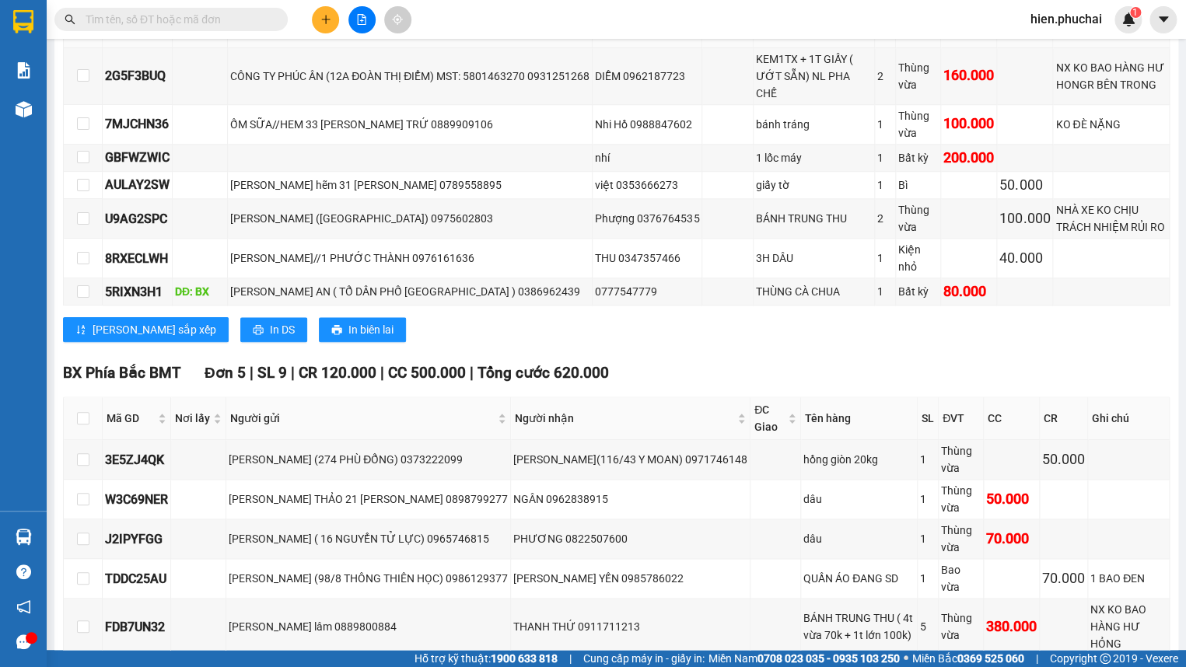
scroll to position [606, 0]
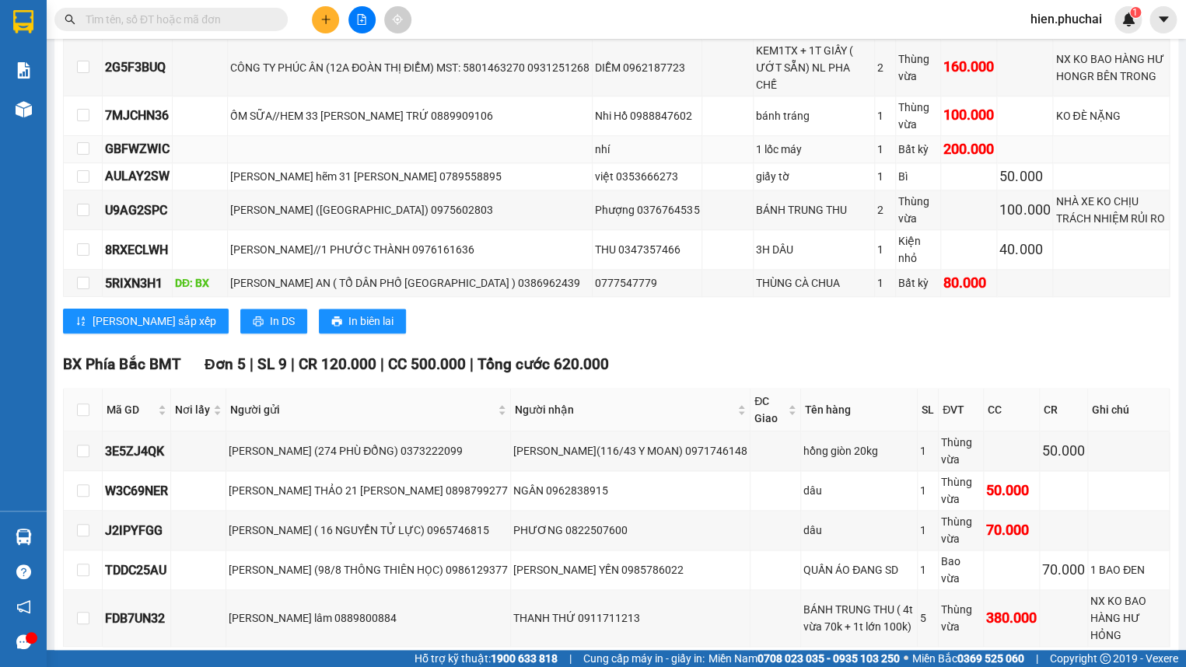
click at [412, 136] on td at bounding box center [410, 149] width 365 height 27
click at [944, 116] on div "100.000" at bounding box center [969, 115] width 51 height 22
click at [543, 208] on div "PHẠM NGỌC THẠCH (LẠC DƯƠNG) 0975602803" at bounding box center [409, 209] width 359 height 17
click at [503, 299] on div "Bến Xe Đức Long Đơn 7 | SL 9 | CR 190.000 | CC 540.000 | Tổng cước 730.000 Mã G…" at bounding box center [616, 153] width 1107 height 385
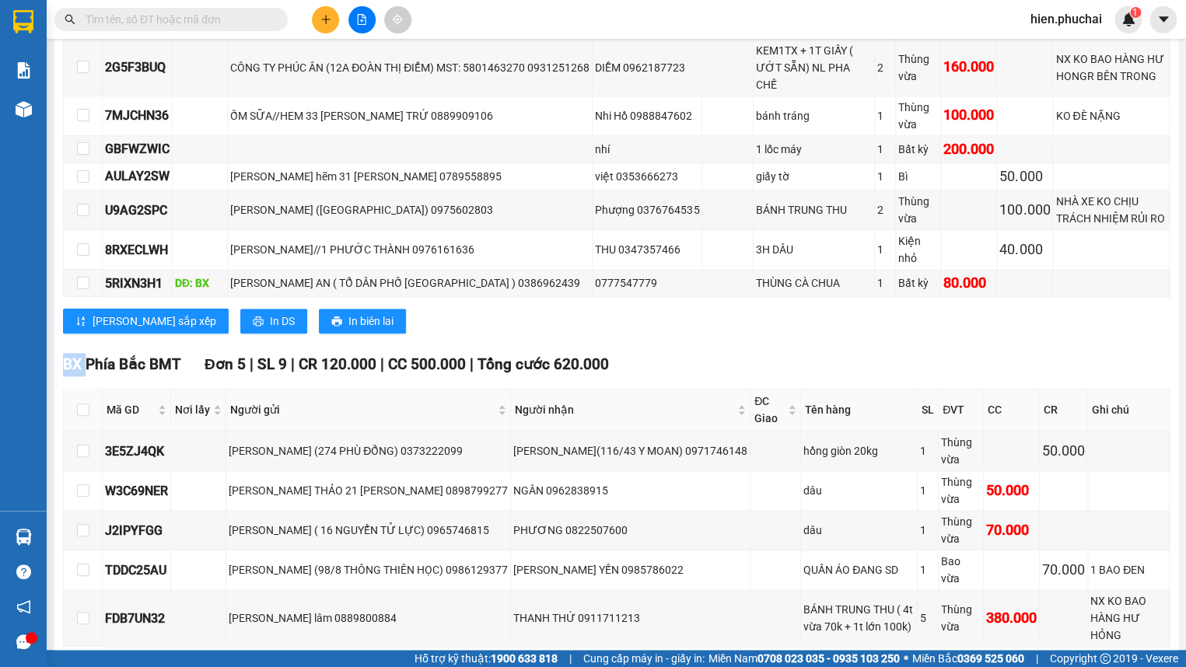
click at [503, 299] on div "Bến Xe Đức Long Đơn 7 | SL 9 | CR 190.000 | CC 540.000 | Tổng cước 730.000 Mã G…" at bounding box center [616, 153] width 1107 height 385
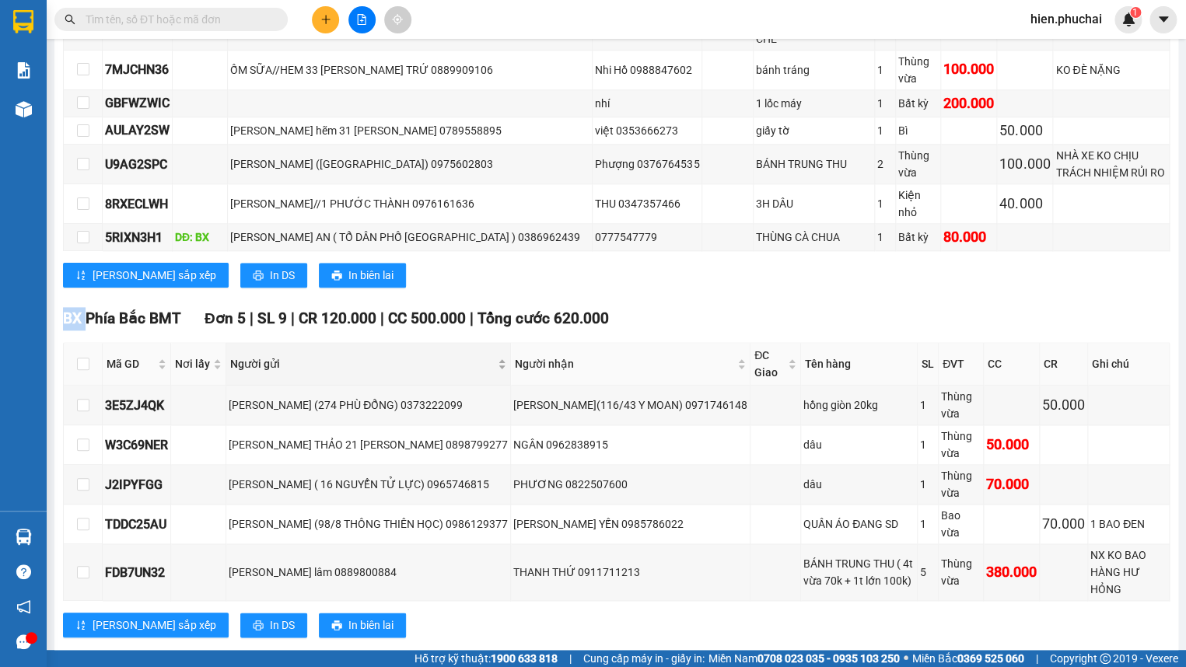
scroll to position [677, 0]
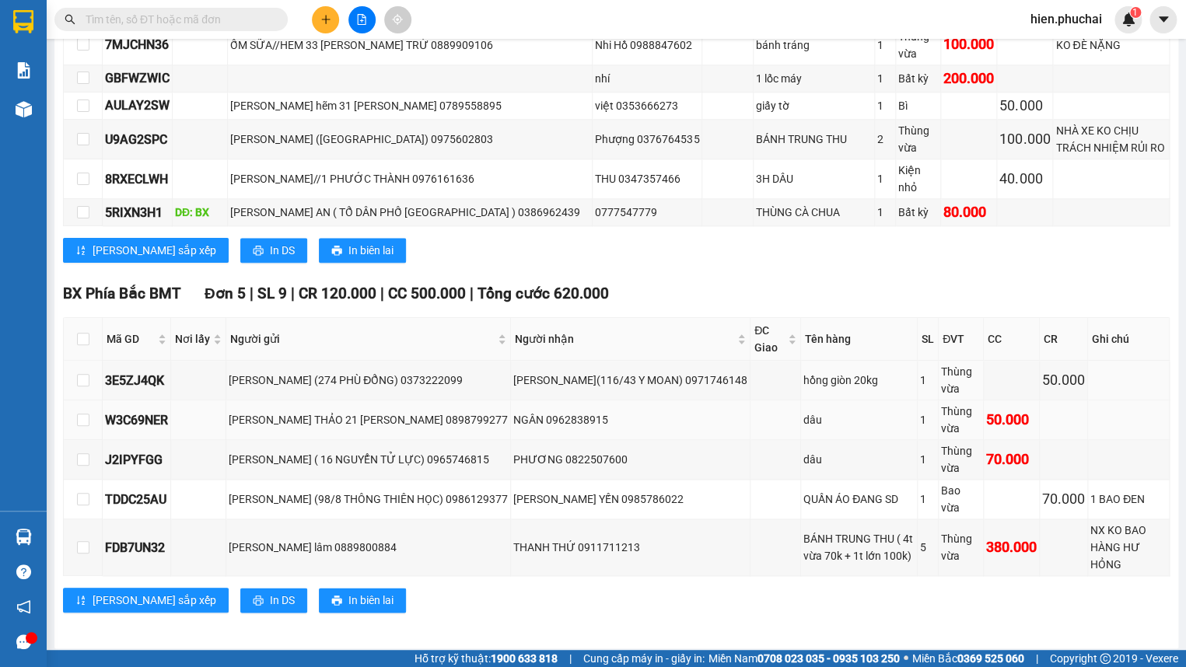
click at [688, 403] on td "NGÂN 0962838915" at bounding box center [631, 421] width 240 height 40
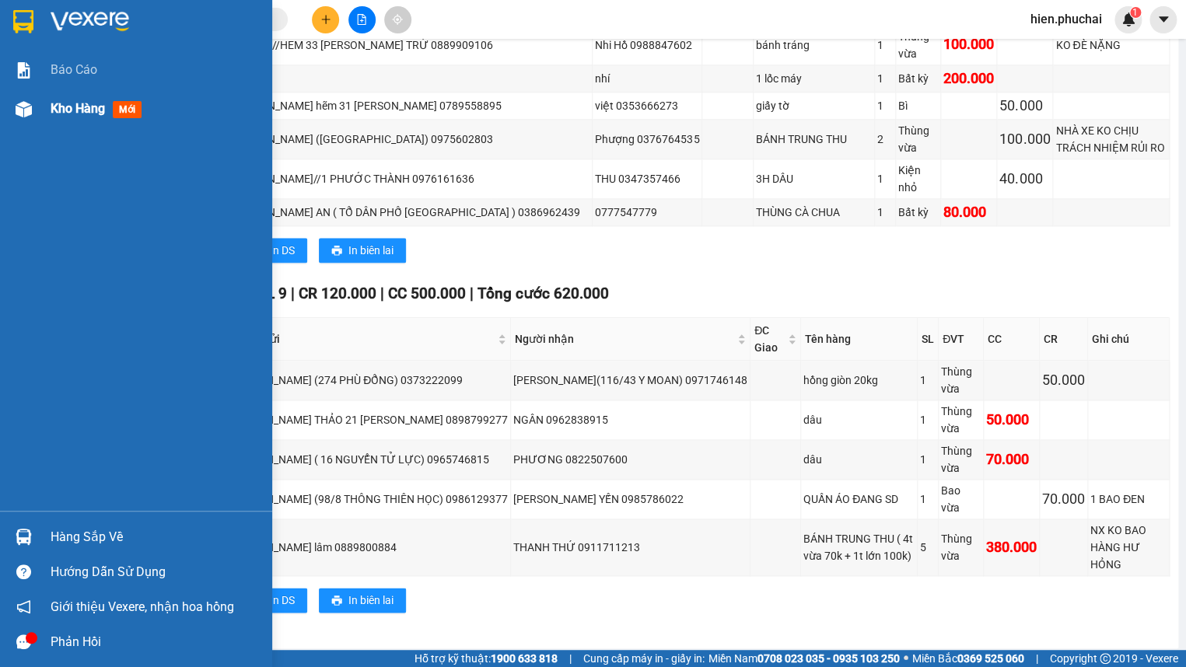
click at [29, 103] on img at bounding box center [24, 109] width 16 height 16
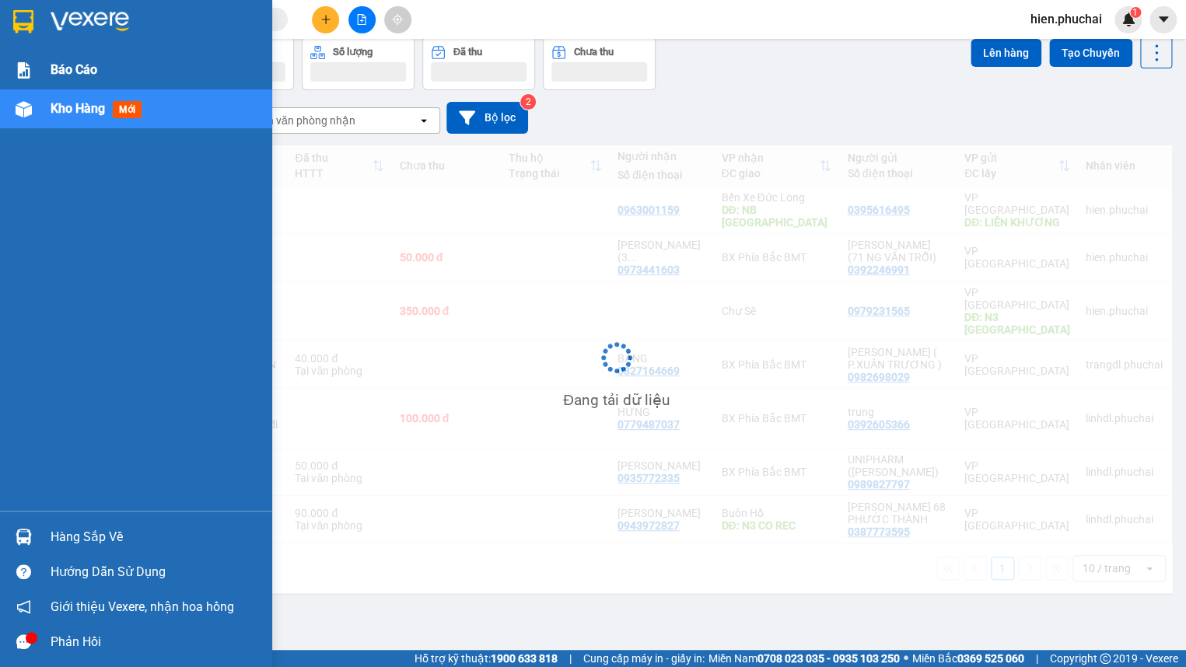
scroll to position [71, 0]
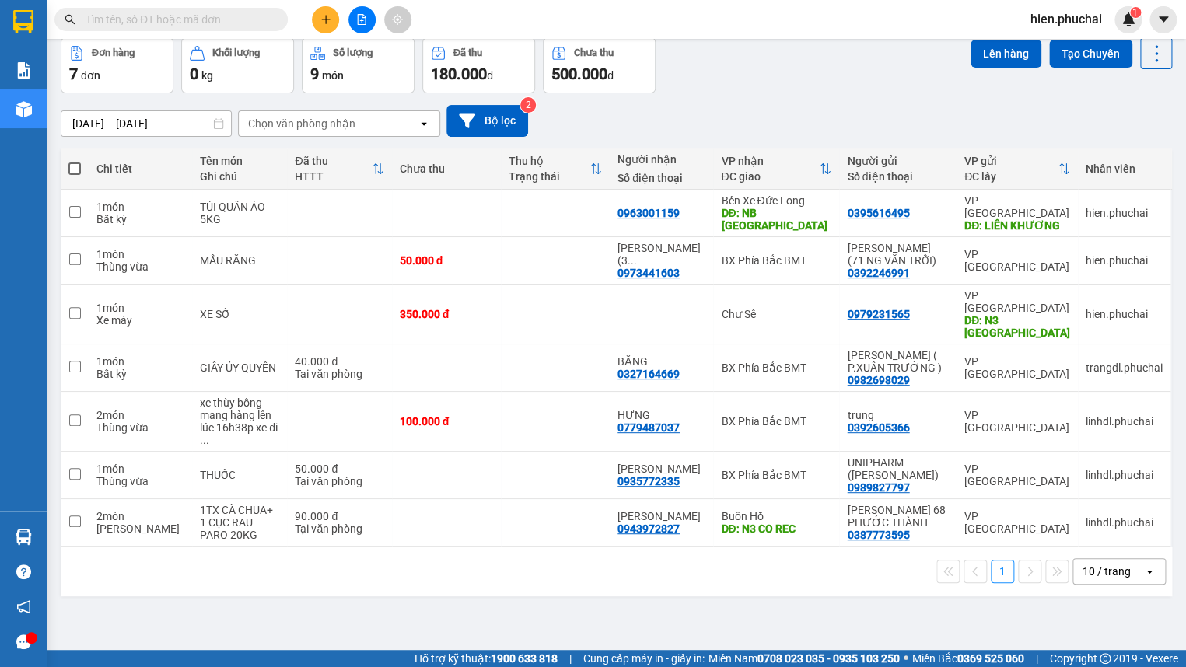
click at [751, 97] on div "[DATE] – [DATE] Press the down arrow key to interact with the calendar and sele…" at bounding box center [617, 120] width 1112 height 55
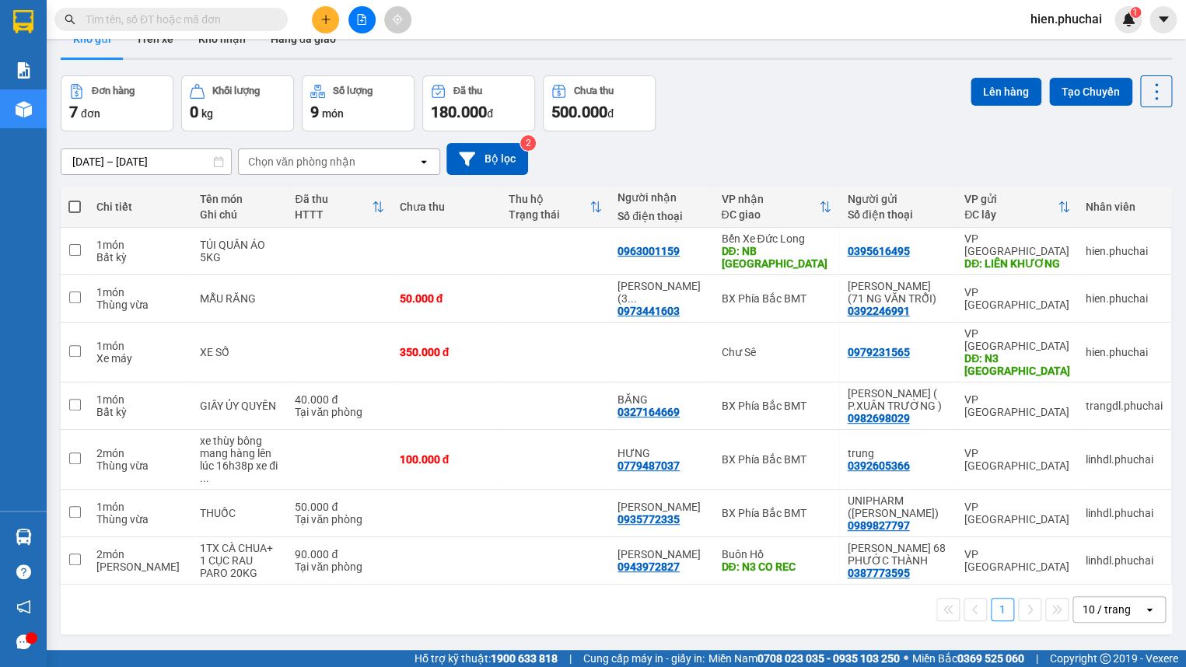
scroll to position [0, 0]
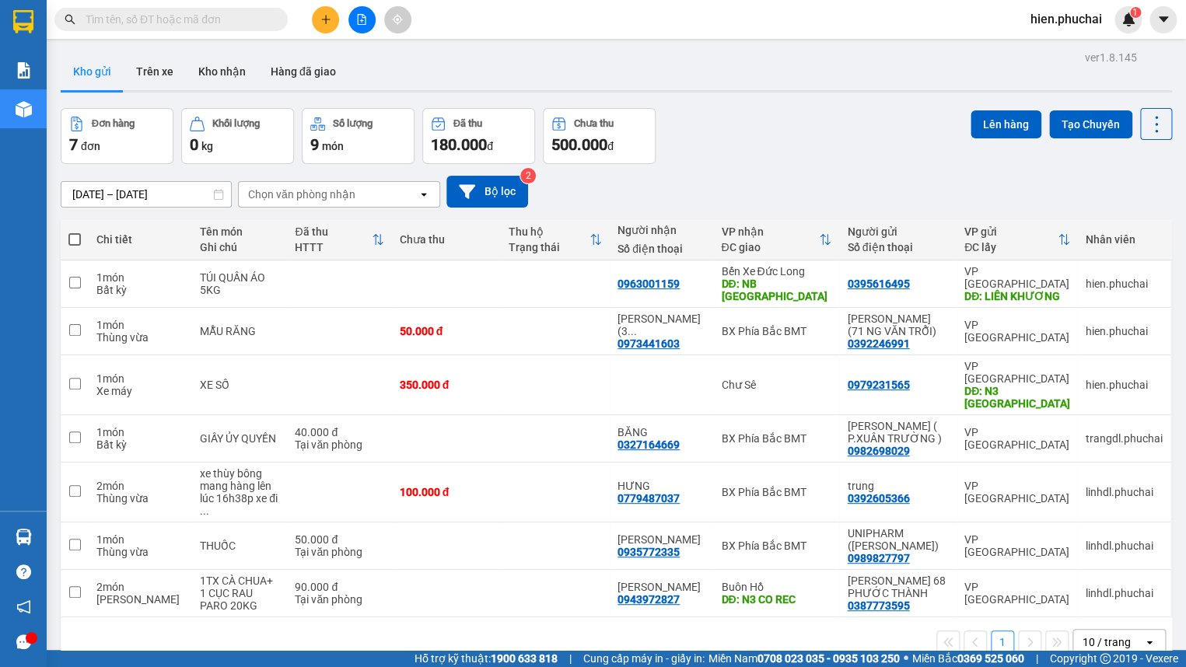
click at [1070, 21] on span "hien.phuchai" at bounding box center [1066, 18] width 96 height 19
click at [1049, 52] on span "Đăng xuất" at bounding box center [1074, 48] width 65 height 17
